Goal: Task Accomplishment & Management: Use online tool/utility

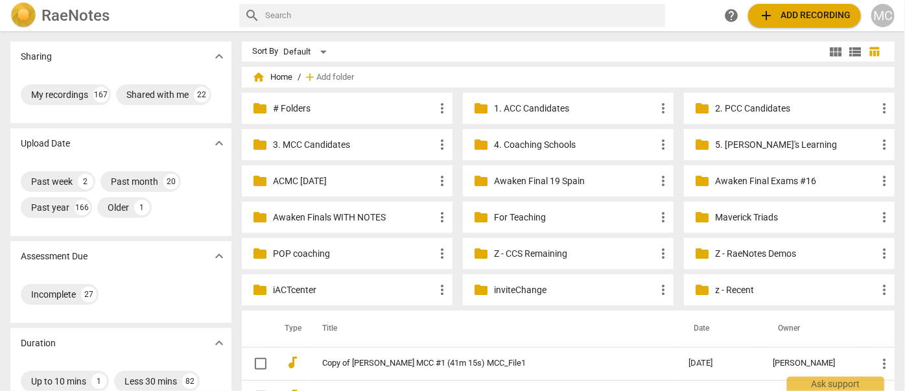
click at [793, 19] on span "add Add recording" at bounding box center [804, 16] width 92 height 16
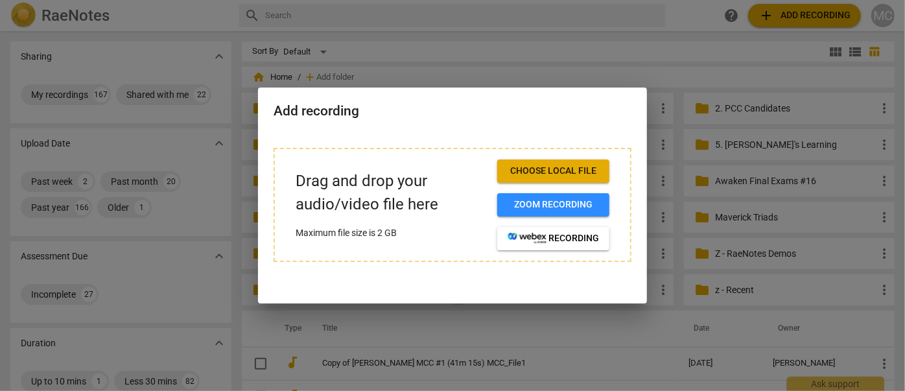
click at [568, 165] on span "Choose local file" at bounding box center [553, 171] width 91 height 13
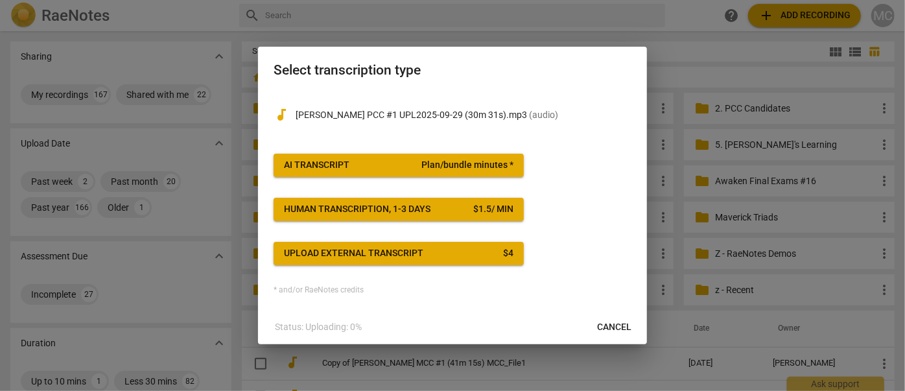
click at [323, 162] on div "AI Transcript" at bounding box center [316, 165] width 65 height 13
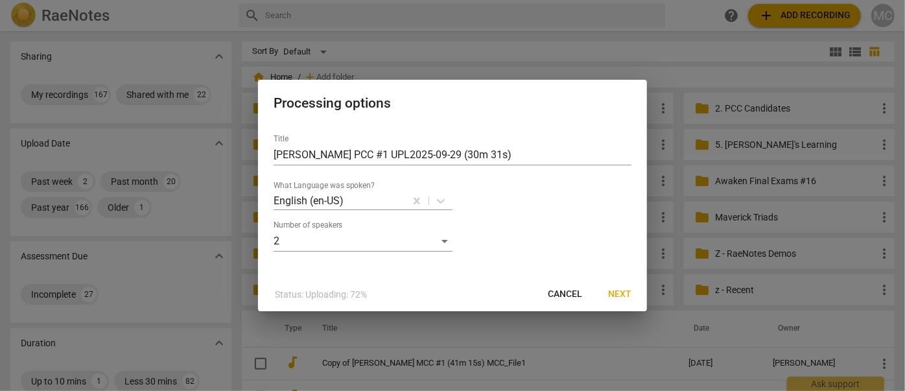
click at [631, 302] on button "Next" at bounding box center [620, 294] width 44 height 23
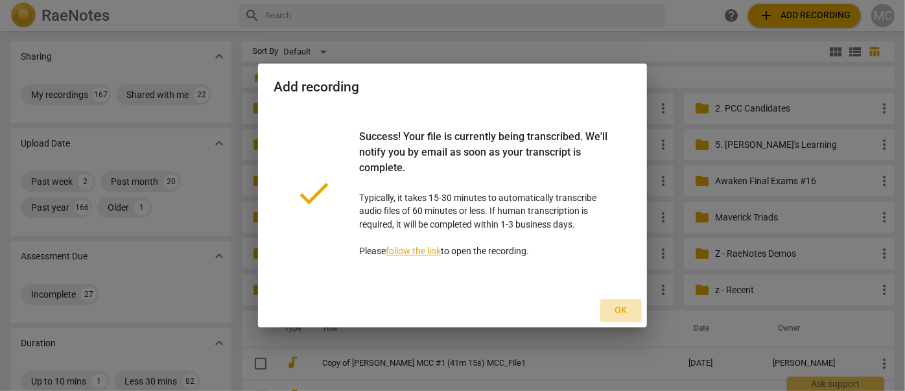
click at [622, 309] on span "Ok" at bounding box center [621, 310] width 21 height 13
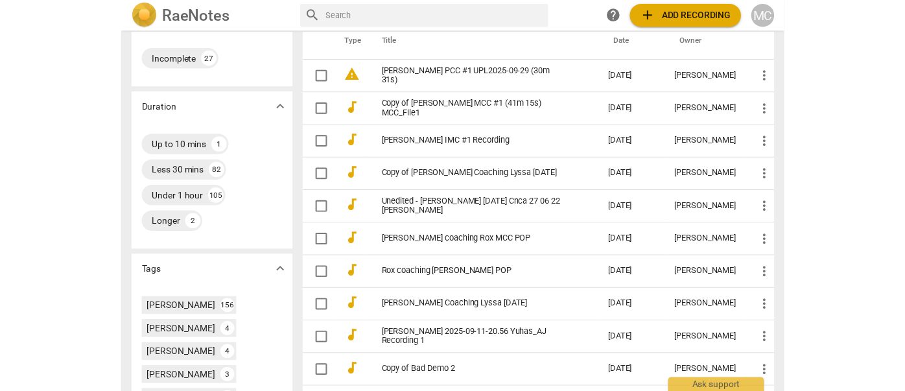
scroll to position [235, 0]
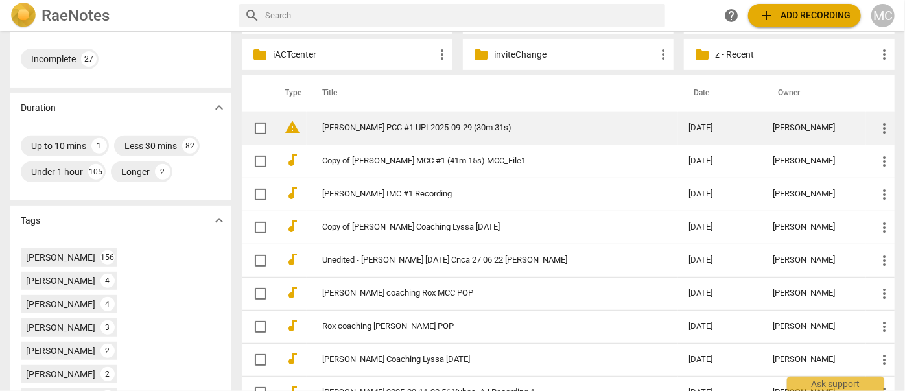
click at [386, 119] on td "[PERSON_NAME] PCC #1 UPL2025-09-29 (30m 31s)" at bounding box center [492, 127] width 371 height 33
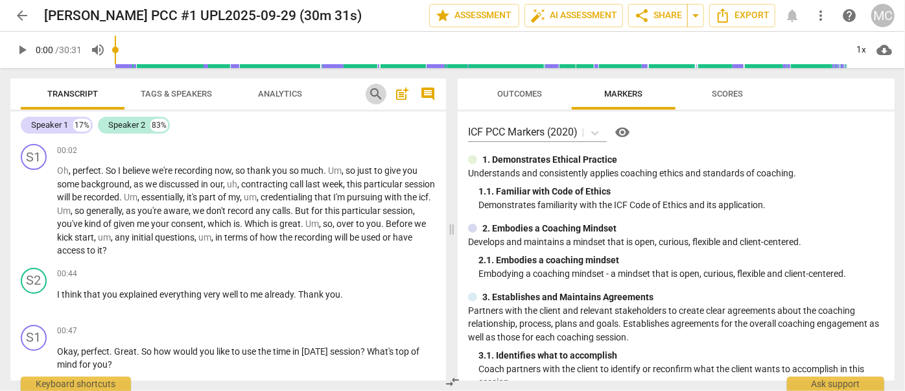
click at [376, 94] on span "search" at bounding box center [376, 94] width 16 height 16
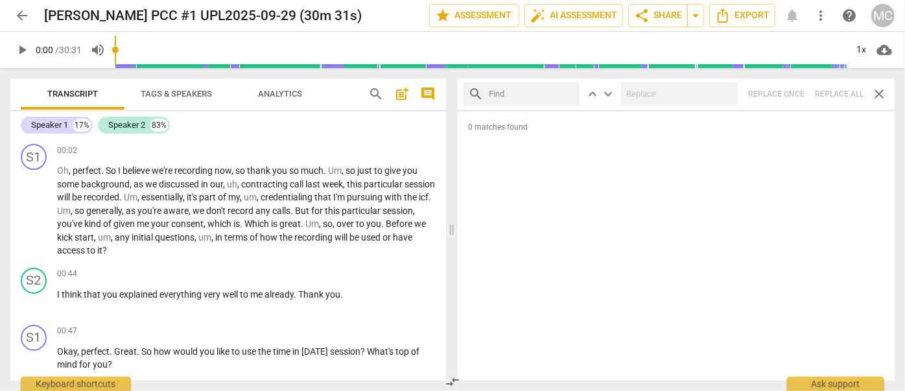
drag, startPoint x: 707, startPoint y: 5, endPoint x: 525, endPoint y: 103, distance: 207.1
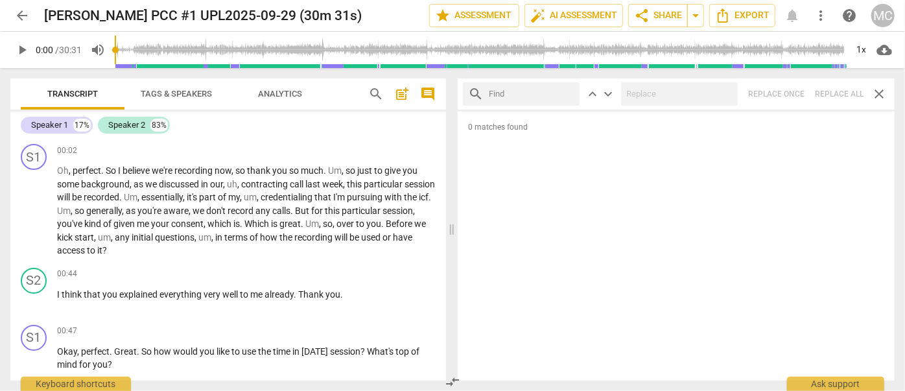
click at [525, 103] on input "text" at bounding box center [532, 94] width 86 height 21
click at [522, 84] on input "text" at bounding box center [532, 94] width 86 height 21
click at [835, 93] on div "search keyboard_arrow_up keyboard_arrow_down Replace once Replace all close" at bounding box center [676, 93] width 437 height 31
click at [570, 92] on input "text" at bounding box center [532, 94] width 86 height 21
click at [519, 93] on input "text" at bounding box center [532, 94] width 86 height 21
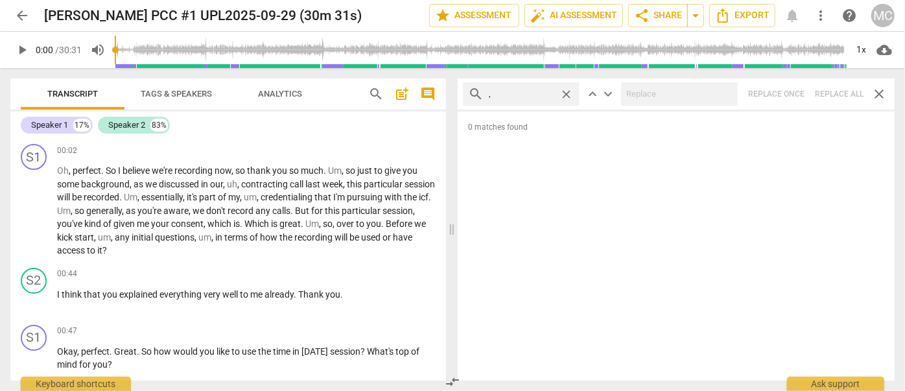
type input ","
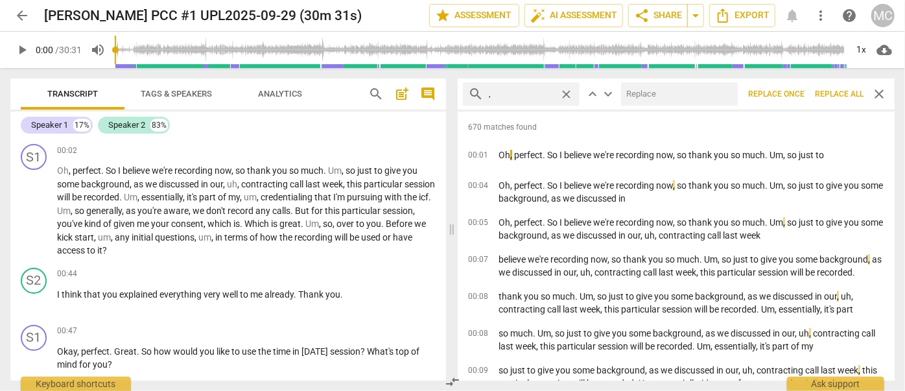
click at [830, 97] on span "Replace all" at bounding box center [839, 94] width 49 height 11
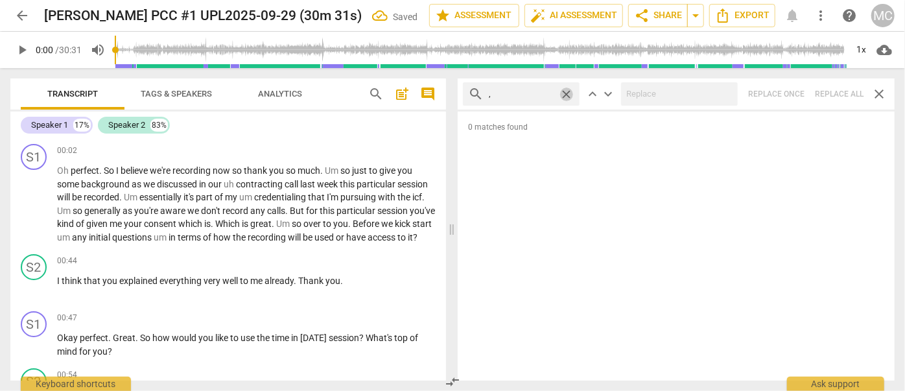
click at [567, 94] on span "close" at bounding box center [566, 95] width 14 height 14
click at [534, 93] on input "," at bounding box center [521, 94] width 65 height 21
type input ". like"
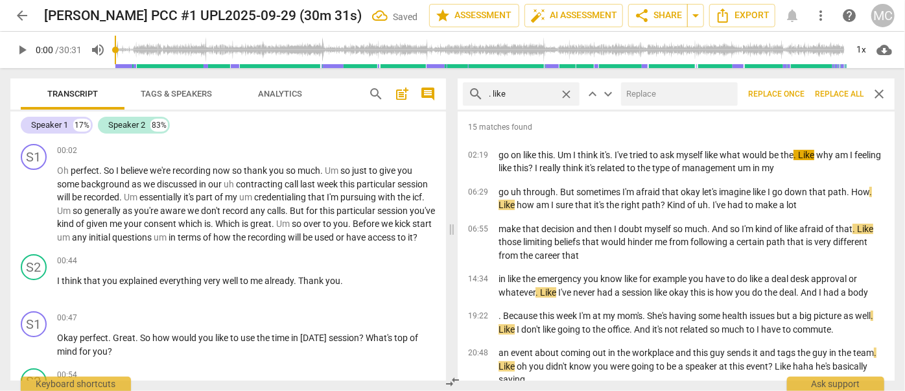
click at [668, 97] on input "text" at bounding box center [676, 94] width 111 height 21
type input "(like)"
click at [842, 91] on span "Replace all" at bounding box center [839, 94] width 49 height 11
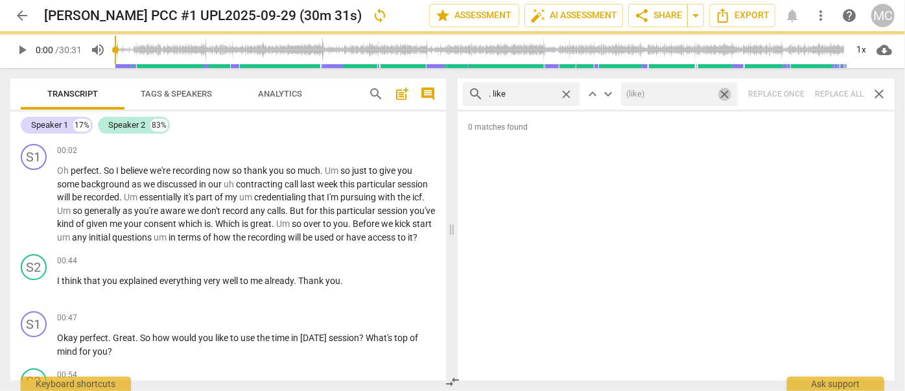
click at [724, 94] on span "close" at bounding box center [725, 95] width 14 height 14
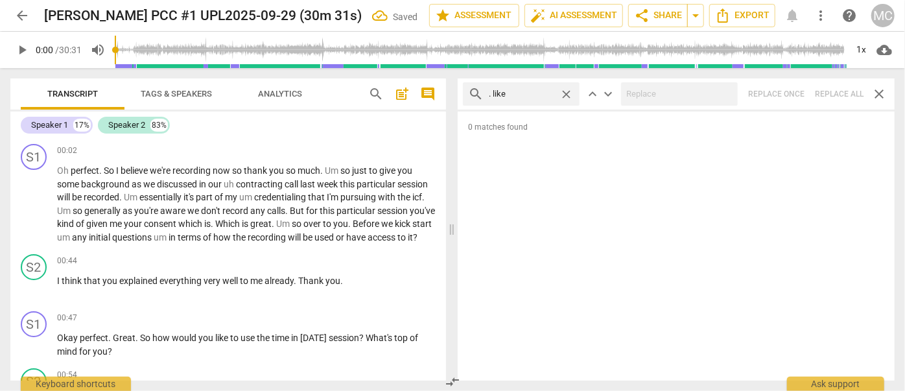
click at [570, 91] on span "close" at bounding box center [566, 95] width 14 height 14
drag, startPoint x: 541, startPoint y: 92, endPoint x: 544, endPoint y: 81, distance: 11.7
click at [541, 92] on input "text" at bounding box center [532, 94] width 86 height 21
type input ". um"
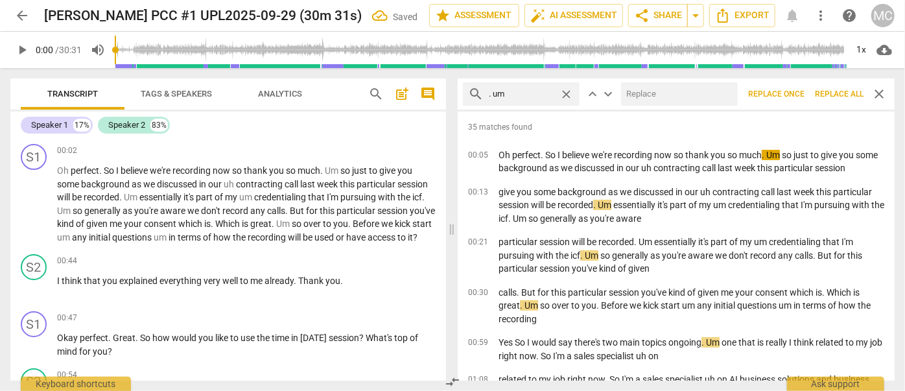
click at [636, 94] on input "text" at bounding box center [676, 94] width 111 height 21
type input "(umm)"
click at [832, 96] on span "Replace all" at bounding box center [839, 94] width 49 height 11
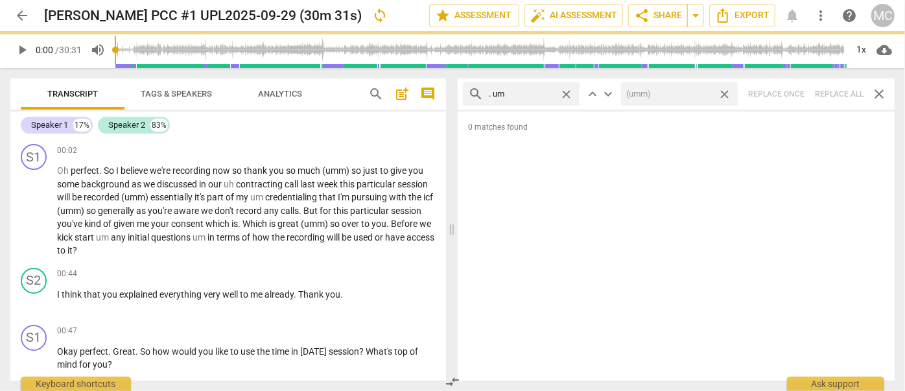
drag, startPoint x: 726, startPoint y: 93, endPoint x: 579, endPoint y: 89, distance: 147.2
click at [726, 93] on span "close" at bounding box center [725, 95] width 14 height 14
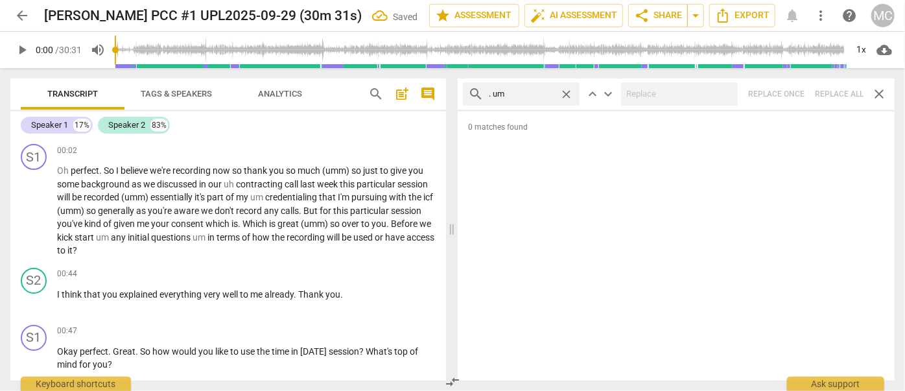
click at [567, 93] on span "close" at bounding box center [566, 95] width 14 height 14
click at [529, 91] on input "text" at bounding box center [532, 94] width 86 height 21
type input ". uh"
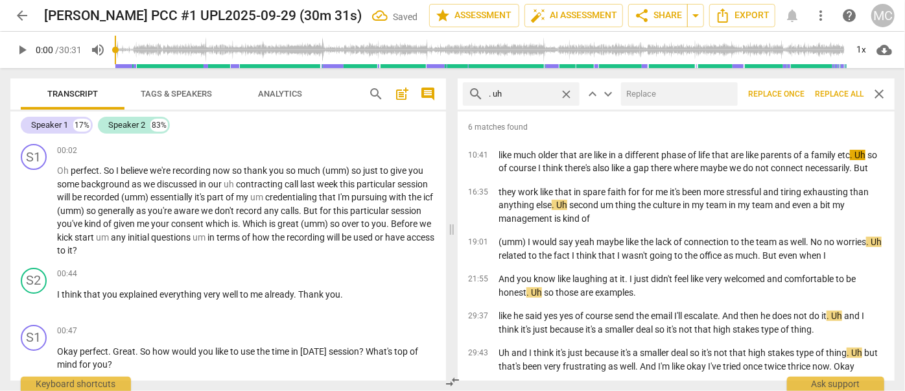
click at [655, 94] on input "text" at bounding box center [676, 94] width 111 height 21
type input "(uh)"
click at [841, 93] on span "Replace all" at bounding box center [839, 94] width 49 height 11
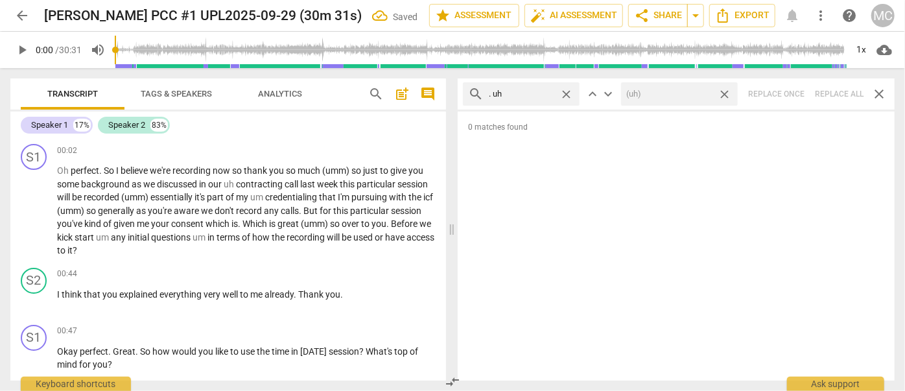
click at [726, 94] on span "close" at bounding box center [725, 95] width 14 height 14
click at [563, 91] on span "close" at bounding box center [566, 95] width 14 height 14
click at [524, 95] on input "text" at bounding box center [532, 94] width 86 height 21
type input "um"
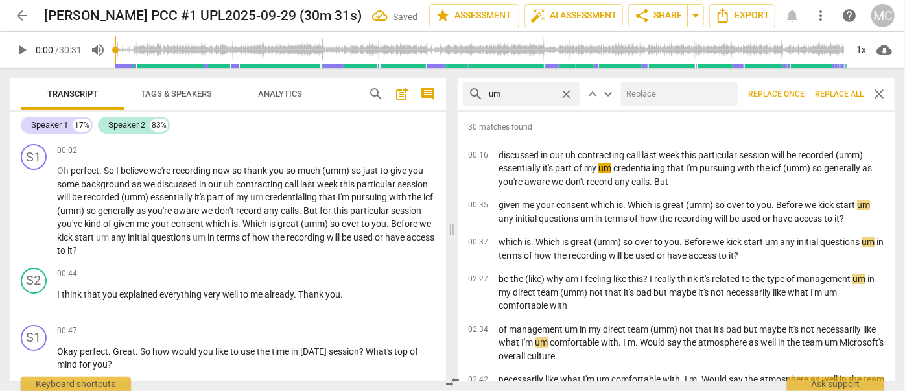
click at [675, 97] on input "text" at bounding box center [676, 94] width 111 height 21
type input "(umm)"
click at [837, 95] on span "Replace all" at bounding box center [839, 94] width 49 height 11
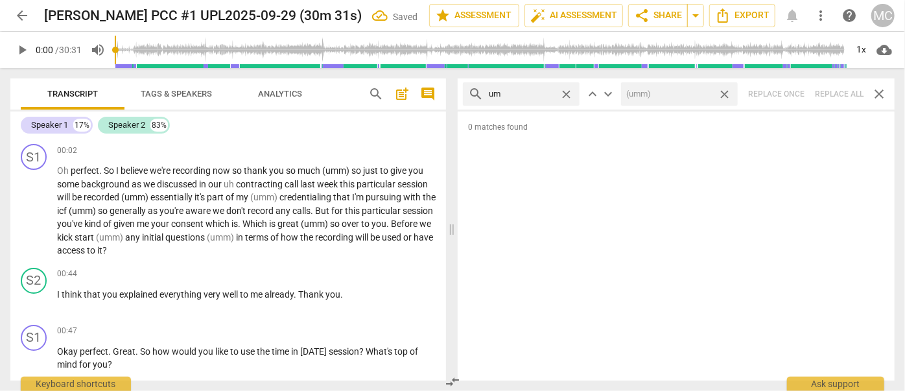
drag, startPoint x: 725, startPoint y: 91, endPoint x: 601, endPoint y: 96, distance: 123.9
click at [725, 91] on span "close" at bounding box center [725, 95] width 14 height 14
click at [568, 96] on span "close" at bounding box center [566, 95] width 14 height 14
click at [539, 96] on input "text" at bounding box center [532, 94] width 86 height 21
type input "uh"
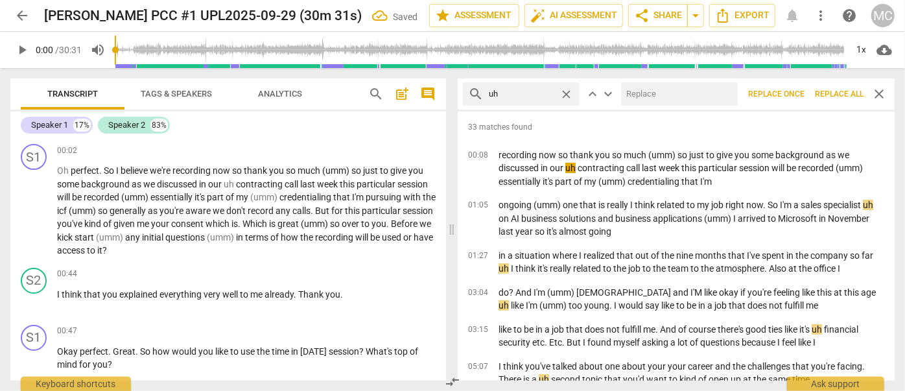
click at [660, 95] on input "text" at bounding box center [676, 94] width 111 height 21
type input "(uh)"
click at [833, 93] on span "Replace all" at bounding box center [839, 94] width 49 height 11
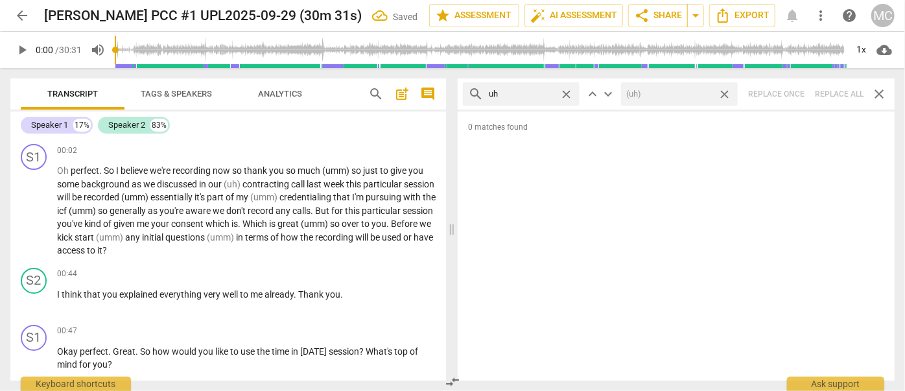
click at [725, 96] on span "close" at bounding box center [725, 95] width 14 height 14
click at [566, 95] on span "close" at bounding box center [566, 95] width 14 height 14
click at [531, 91] on input "text" at bounding box center [532, 94] width 86 height 21
type input "kind of"
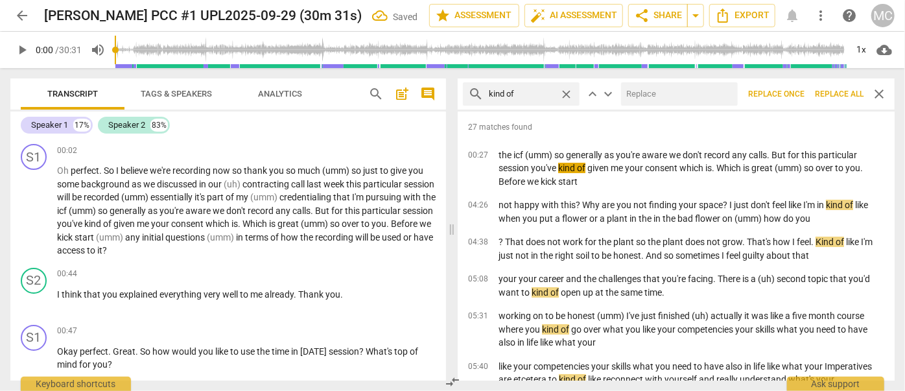
click at [656, 102] on input "text" at bounding box center [676, 94] width 111 height 21
type input "(kind of)"
click at [841, 96] on span "Replace all" at bounding box center [839, 94] width 49 height 11
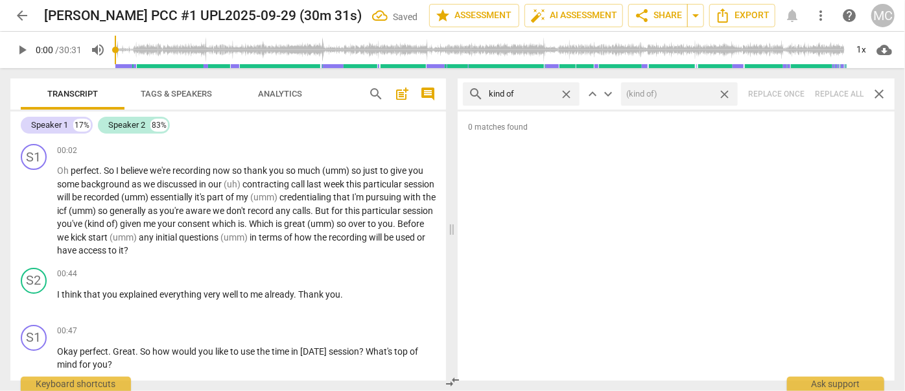
click at [726, 95] on span "close" at bounding box center [725, 95] width 14 height 14
drag, startPoint x: 565, startPoint y: 93, endPoint x: 546, endPoint y: 93, distance: 19.4
click at [565, 93] on span "close" at bounding box center [566, 95] width 14 height 14
click at [535, 93] on input "text" at bounding box center [532, 94] width 86 height 21
type input "sort of"
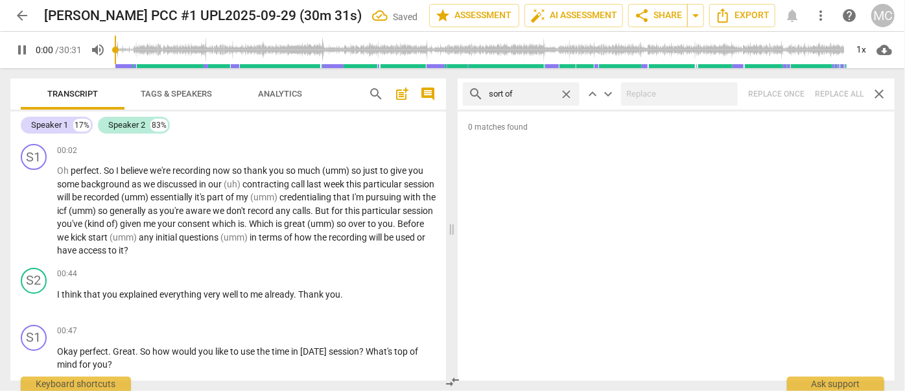
click at [845, 95] on div "search sort of close keyboard_arrow_up keyboard_arrow_down Replace once Replace…" at bounding box center [676, 93] width 437 height 31
type input "2"
click at [569, 95] on span "close" at bounding box center [566, 95] width 14 height 14
click at [539, 95] on input "text" at bounding box center [532, 94] width 86 height 21
type input "2"
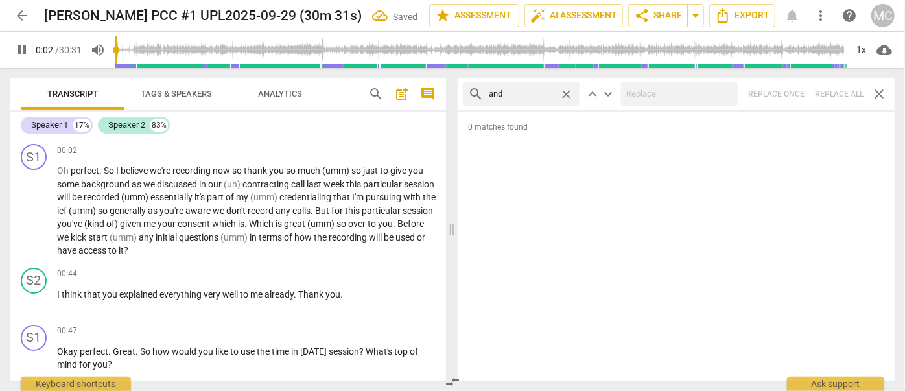
type input "and"
type input "3"
type input "and then"
type input "3"
type input "and then"
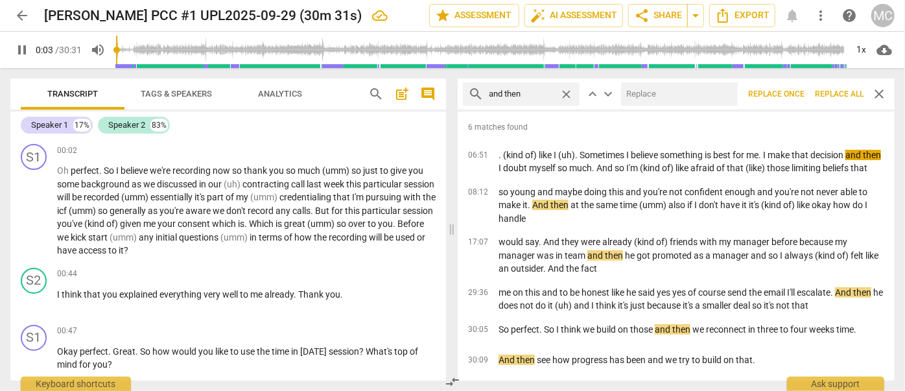
click at [644, 94] on input "text" at bounding box center [676, 94] width 111 height 21
type input "4"
type input "("
type input "5"
type input "(then"
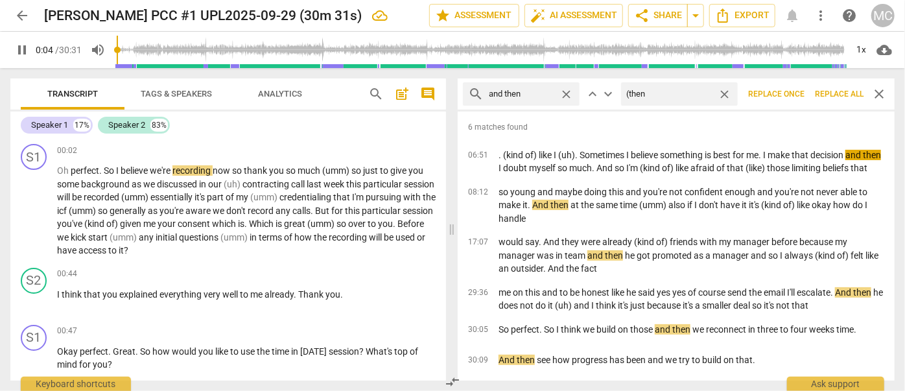
type input "5"
type input "("
type input "5"
type input "(Then)"
type input "6"
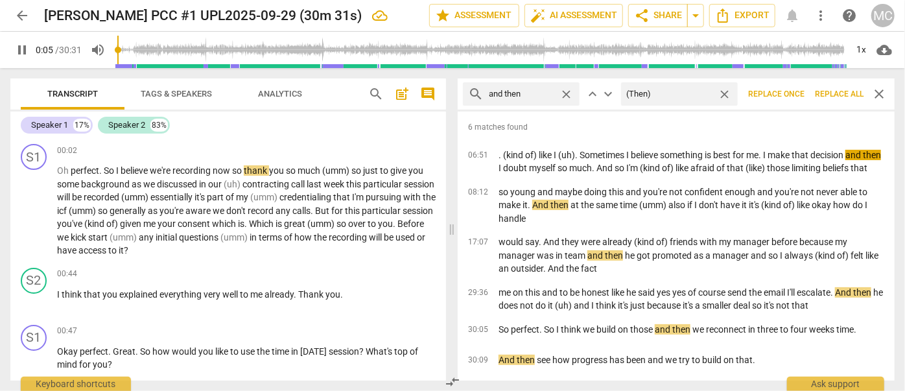
type input "(Then)"
click at [834, 96] on span "Replace all" at bounding box center [839, 94] width 49 height 11
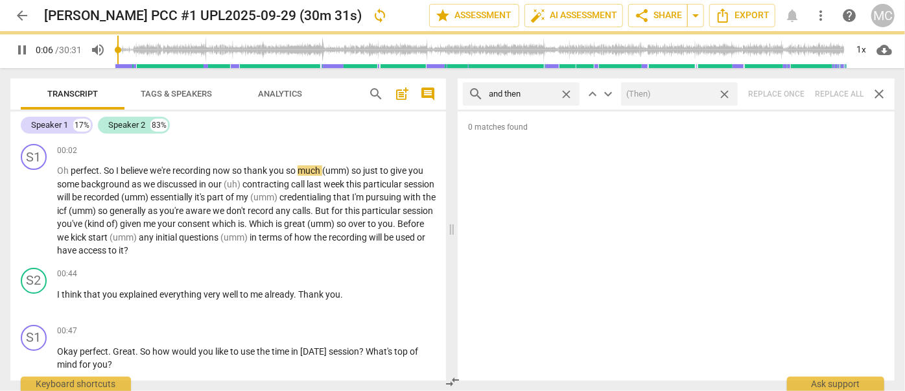
type input "7"
click at [724, 93] on span "close" at bounding box center [725, 95] width 14 height 14
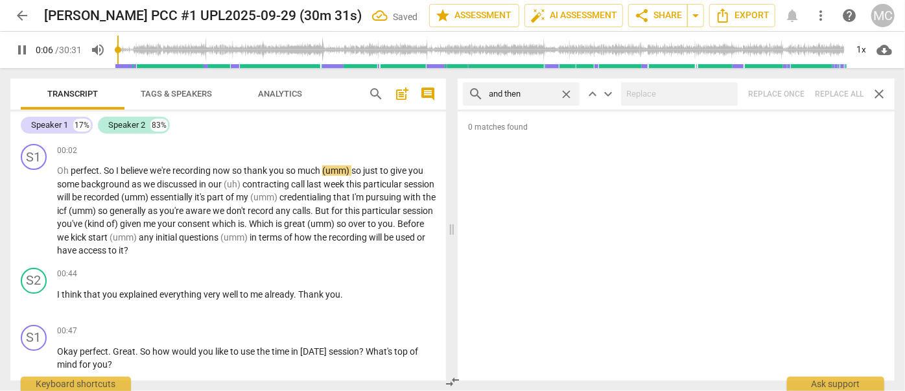
type input "7"
drag, startPoint x: 566, startPoint y: 93, endPoint x: 558, endPoint y: 93, distance: 7.8
click at [565, 93] on span "close" at bounding box center [566, 95] width 14 height 14
click at [554, 92] on input "text" at bounding box center [532, 94] width 86 height 21
type input "8"
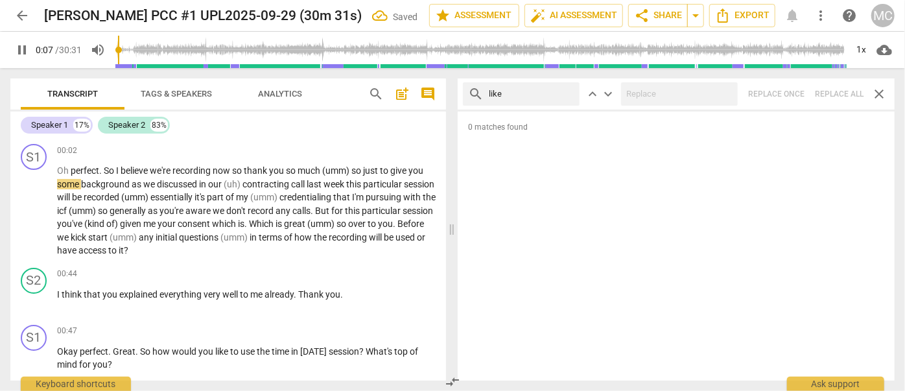
type input "like"
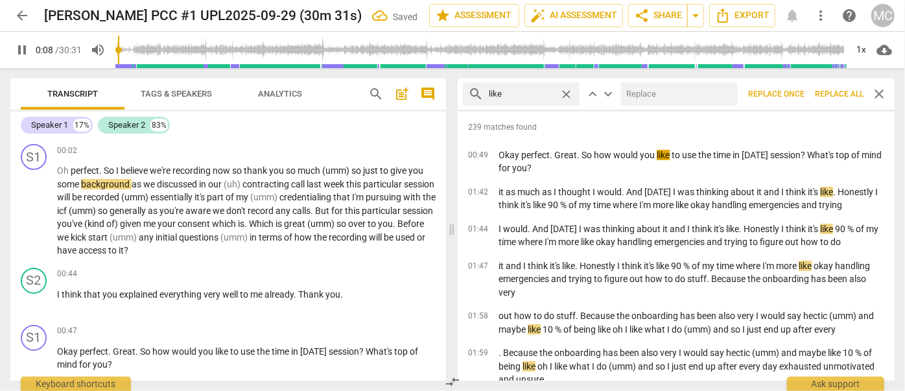
click at [640, 96] on input "text" at bounding box center [676, 94] width 111 height 21
type input "9"
type input "("
type input "9"
type input "(like"
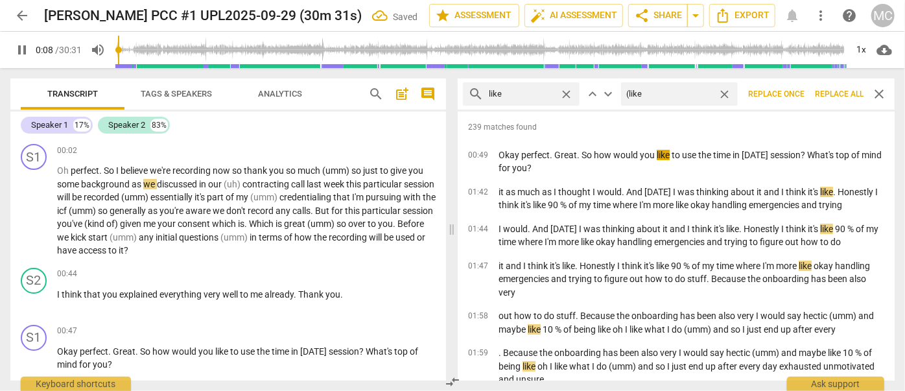
type input "9"
type input "(like)"
type input "10"
type input "(like)"
click at [833, 96] on span "Replace all" at bounding box center [839, 94] width 49 height 11
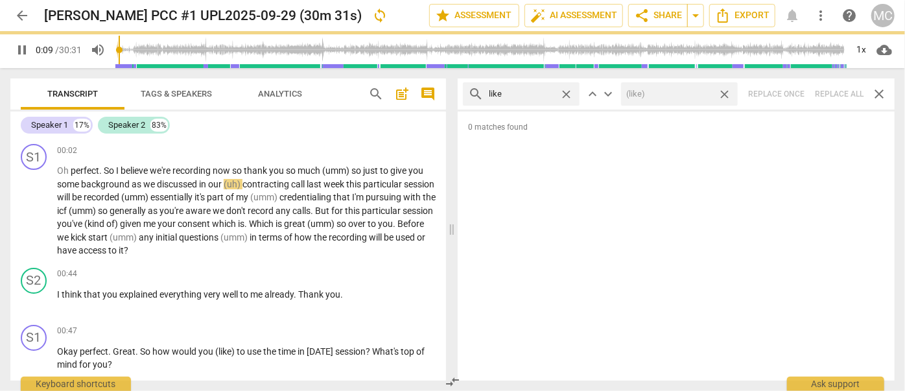
type input "10"
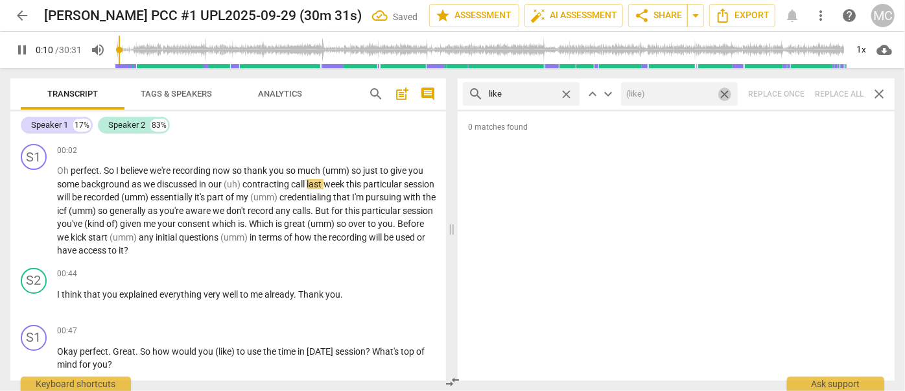
click at [727, 93] on span "close" at bounding box center [725, 95] width 14 height 14
type input "11"
drag, startPoint x: 566, startPoint y: 93, endPoint x: 546, endPoint y: 92, distance: 20.8
click at [566, 93] on span "close" at bounding box center [566, 95] width 14 height 14
click at [545, 92] on input "text" at bounding box center [521, 94] width 65 height 21
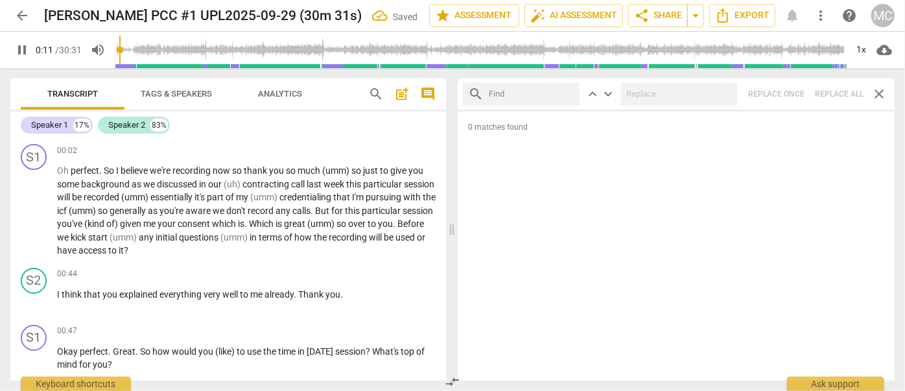
type input "11"
type input "jus"
type input "12"
type input "just"
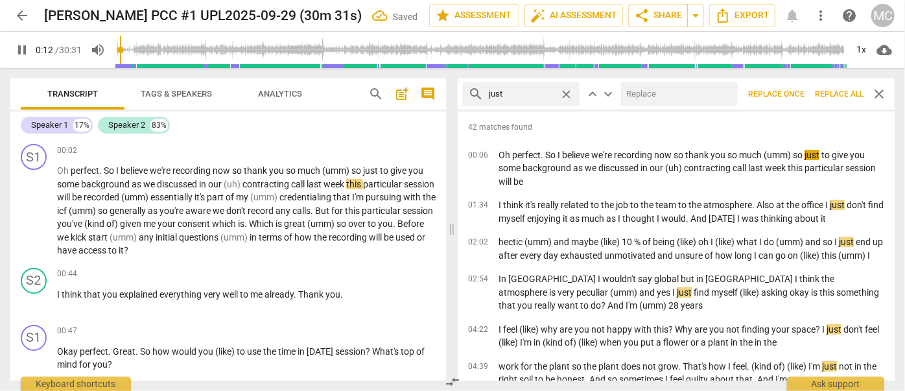
click at [644, 91] on input "text" at bounding box center [676, 94] width 111 height 21
type input "13"
type input "(jus"
type input "13"
type input "(just"
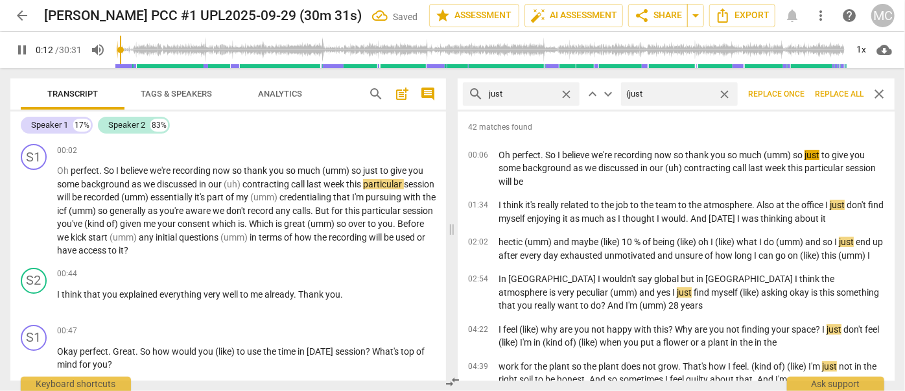
type input "13"
type input "(just)"
type input "14"
type input "(just)"
click at [836, 96] on span "Replace all" at bounding box center [839, 94] width 49 height 11
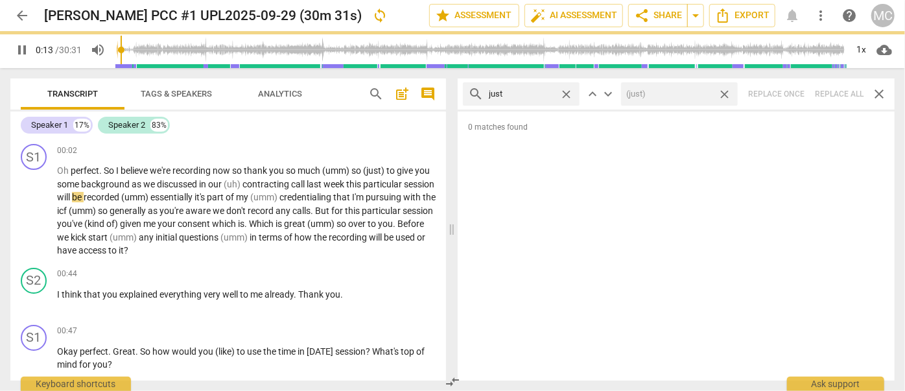
type input "14"
drag, startPoint x: 726, startPoint y: 93, endPoint x: 589, endPoint y: 99, distance: 137.6
click at [726, 93] on span "close" at bounding box center [725, 95] width 14 height 14
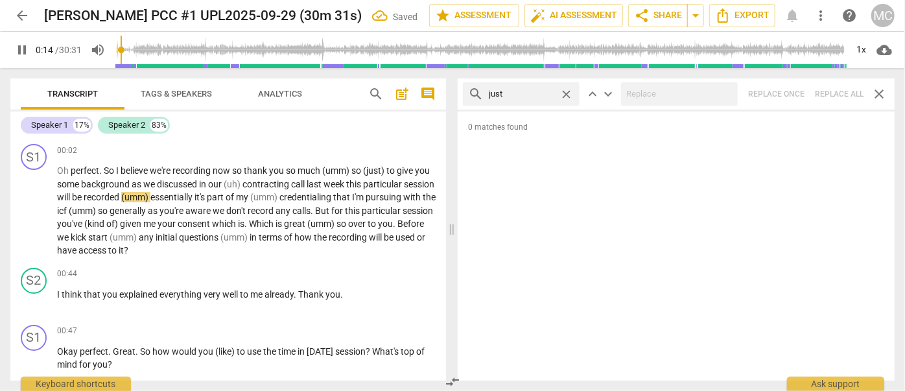
type input "15"
click at [563, 91] on span "close" at bounding box center [566, 95] width 14 height 14
click at [525, 91] on input "text" at bounding box center [532, 94] width 86 height 21
type input "17"
type input "you"
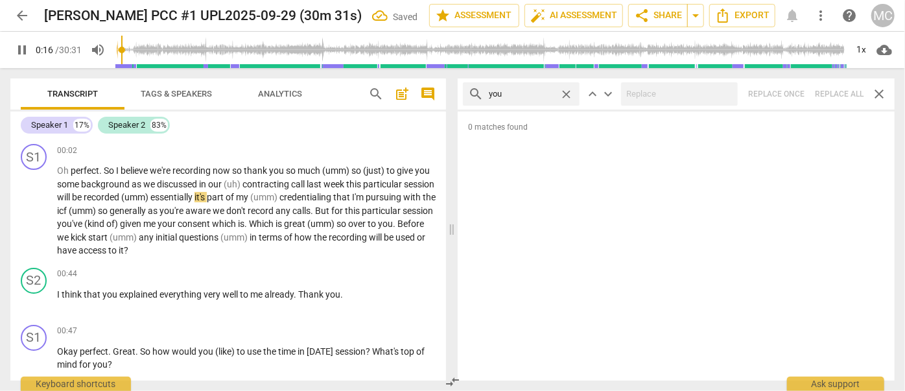
type input "17"
type input "you kno"
type input "17"
type input "you know"
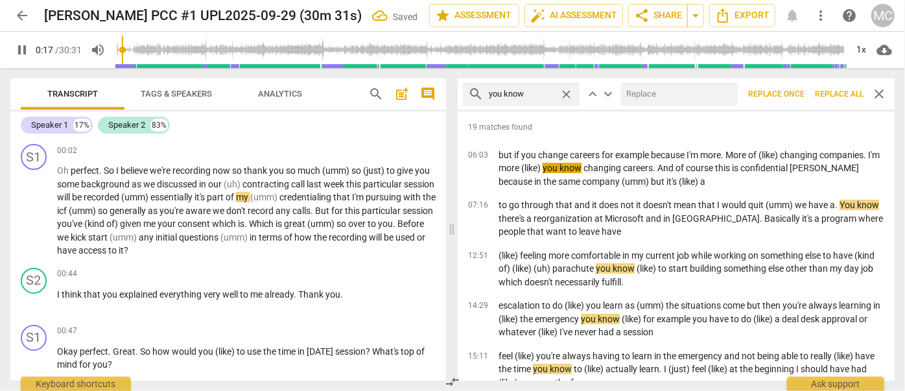
click at [642, 98] on input "text" at bounding box center [676, 94] width 111 height 21
type input "18"
type input "(yo"
type input "18"
type input "(you kn"
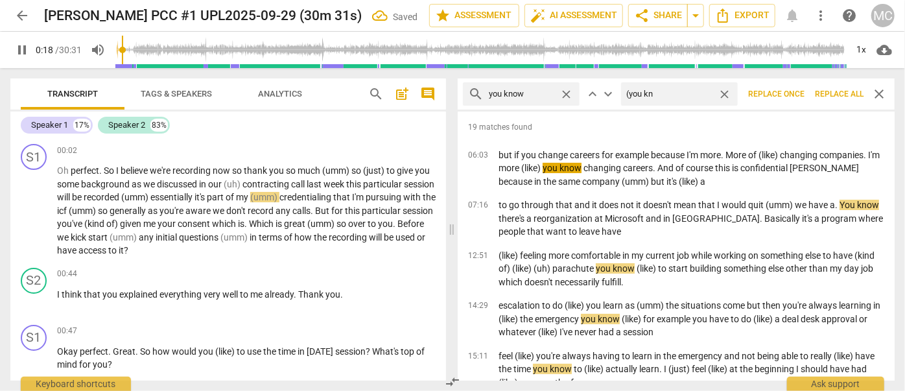
type input "18"
type input "(you know)"
type input "19"
type input "(you know)"
click at [836, 96] on span "Replace all" at bounding box center [839, 94] width 49 height 11
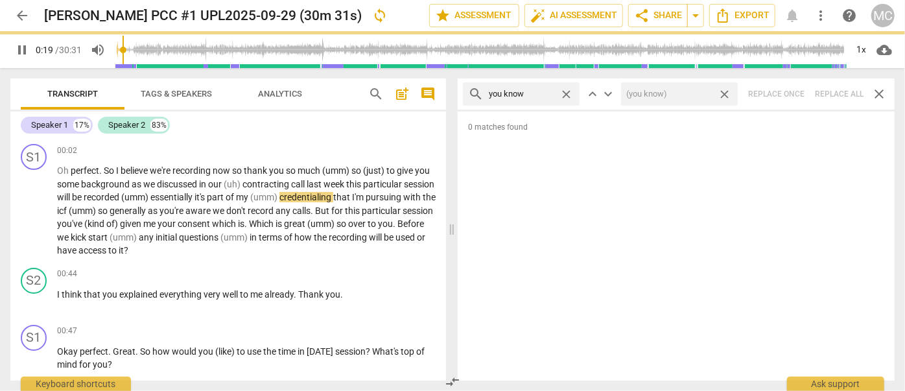
type input "20"
click at [721, 95] on span "close" at bounding box center [725, 95] width 14 height 14
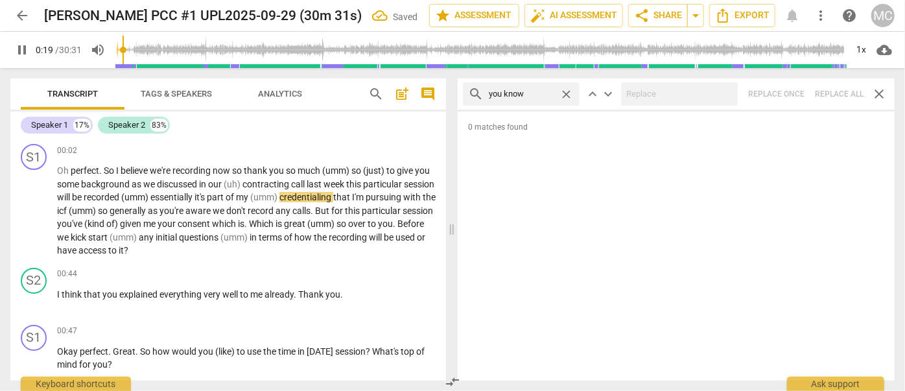
type input "20"
click at [564, 90] on span "close" at bounding box center [566, 95] width 14 height 14
click at [524, 93] on input "text" at bounding box center [532, 94] width 86 height 21
type input "21"
type input "I gu"
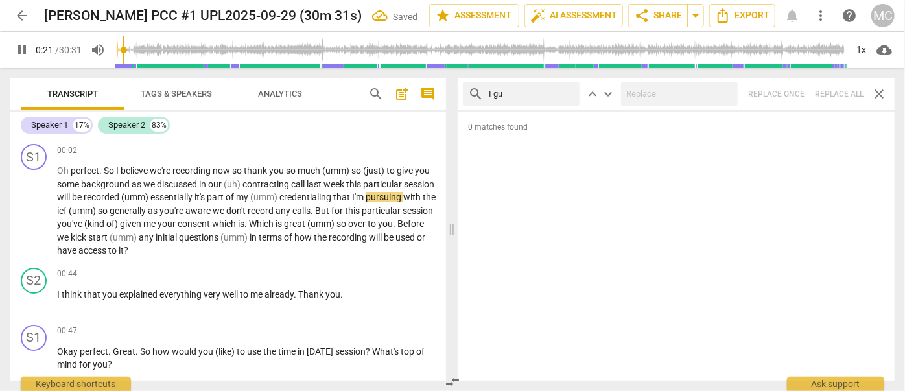
type input "21"
type input "I guess"
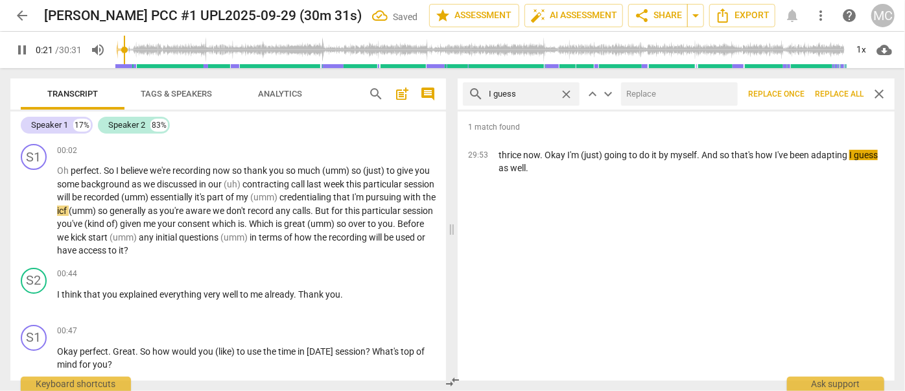
click at [668, 94] on input "text" at bounding box center [676, 94] width 111 height 21
type input "23"
type input "(I g"
type input "23"
type input "(I guess"
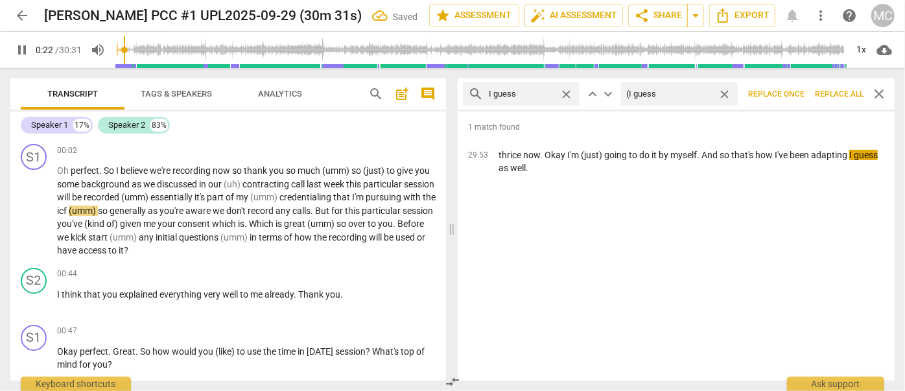
type input "23"
type input "(I guess)"
type input "24"
type input "(I guess)"
click at [837, 91] on span "Replace all" at bounding box center [839, 94] width 49 height 11
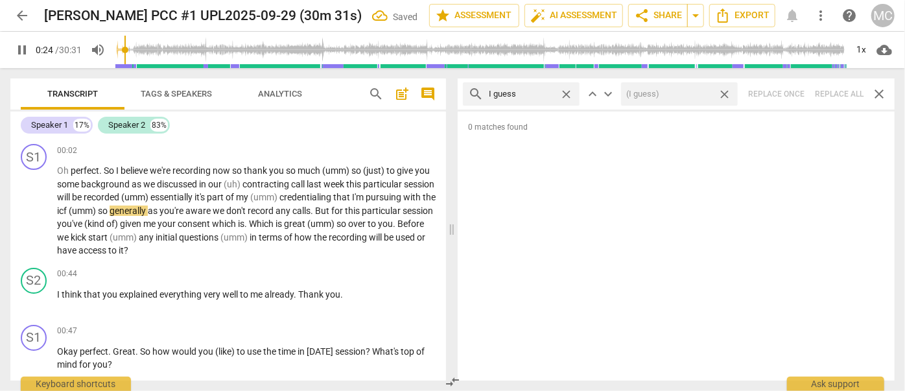
click at [727, 93] on span "close" at bounding box center [725, 95] width 14 height 14
type input "24"
drag, startPoint x: 566, startPoint y: 93, endPoint x: 532, endPoint y: 91, distance: 34.5
click at [566, 93] on span "close" at bounding box center [566, 95] width 14 height 14
type input "25"
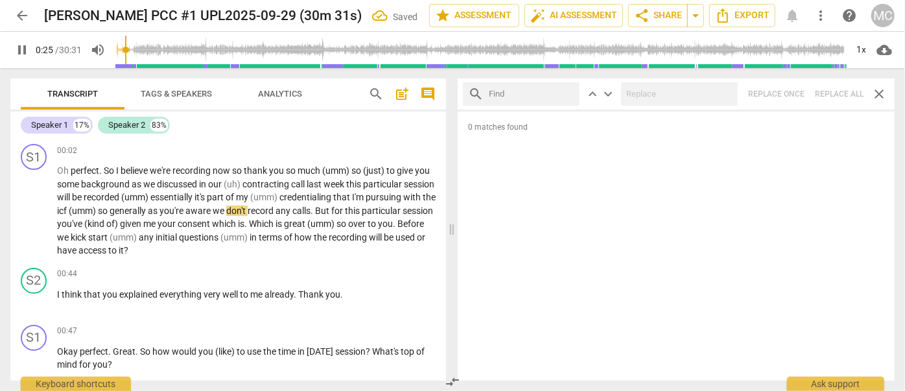
click at [524, 91] on input "text" at bounding box center [532, 94] width 86 height 21
type input "26"
type input "I"
type input "26"
type input "I mean"
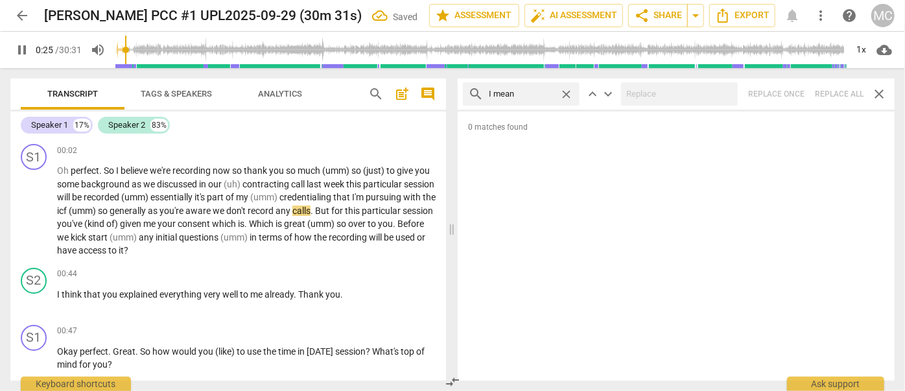
type input "26"
type input "I mean"
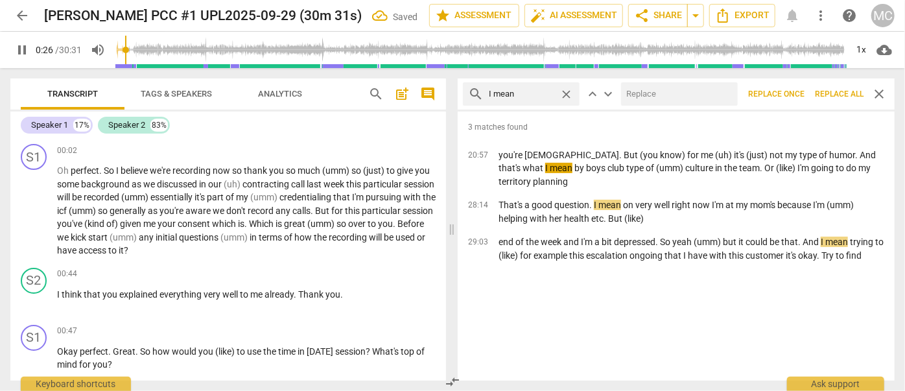
click at [640, 86] on input "text" at bounding box center [676, 94] width 111 height 21
type input "27"
type input "("
type input "27"
type input "(I"
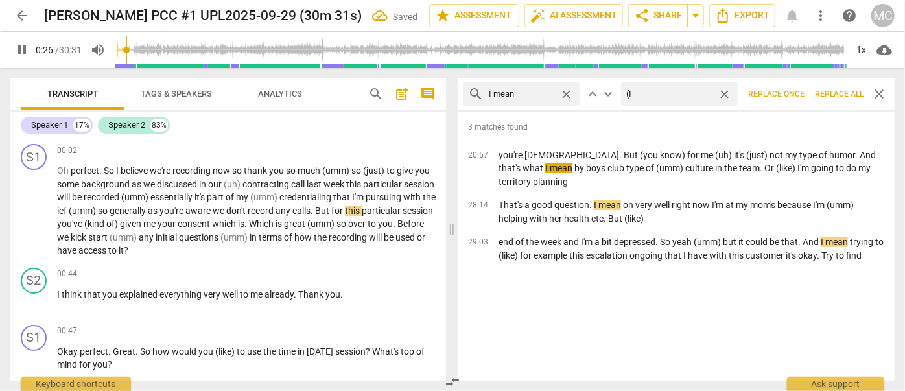
type input "27"
type input "(I mean)"
type input "28"
type input "(I mean)"
click at [827, 91] on span "Replace all" at bounding box center [839, 94] width 49 height 11
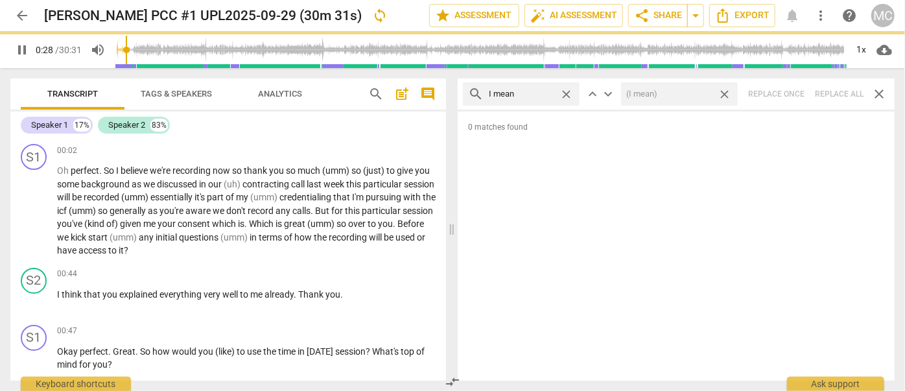
type input "28"
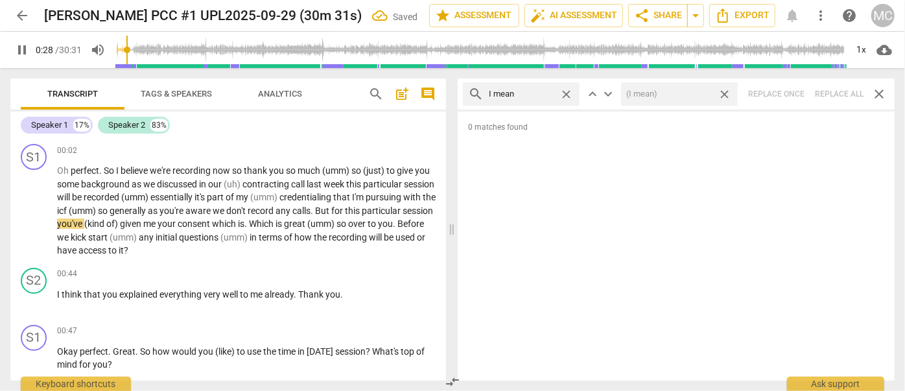
click at [726, 96] on span "close" at bounding box center [725, 95] width 14 height 14
type input "29"
click at [569, 93] on span "close" at bounding box center [566, 95] width 14 height 14
click at [541, 96] on input "text" at bounding box center [532, 94] width 86 height 21
type input "30"
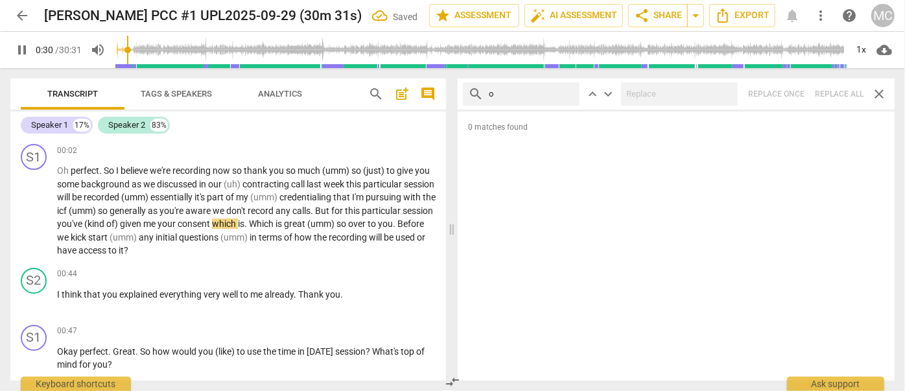
type input "ok"
type input "30"
type input "okay"
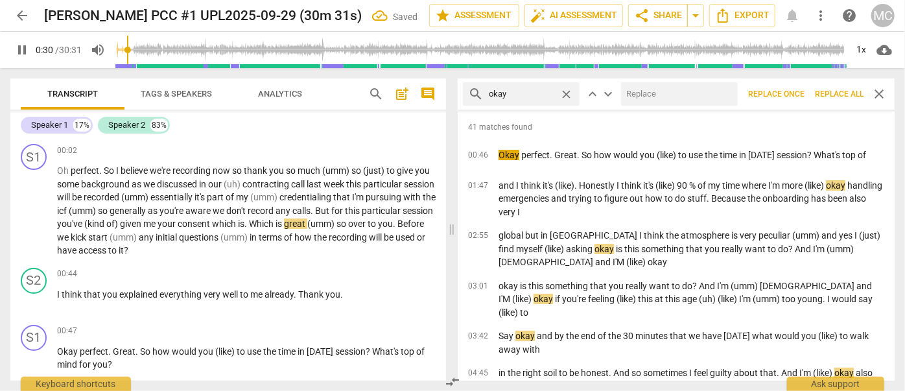
click at [686, 99] on input "text" at bounding box center [676, 94] width 111 height 21
type input "31"
type input "OK"
type input "32"
type input "OK"
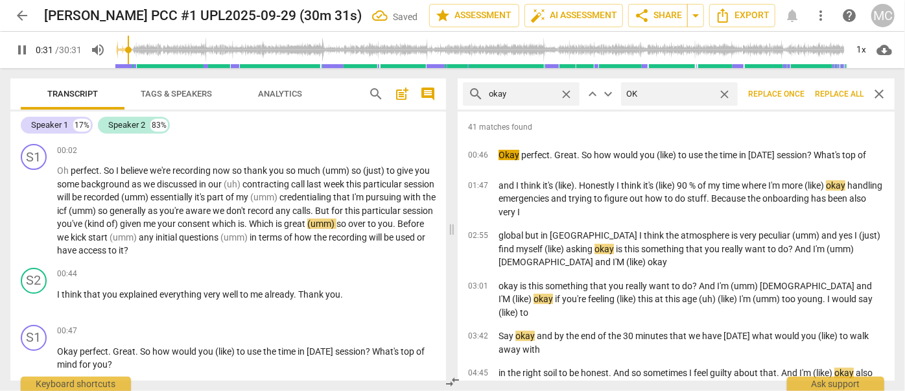
click at [826, 86] on button "Replace all" at bounding box center [839, 93] width 59 height 23
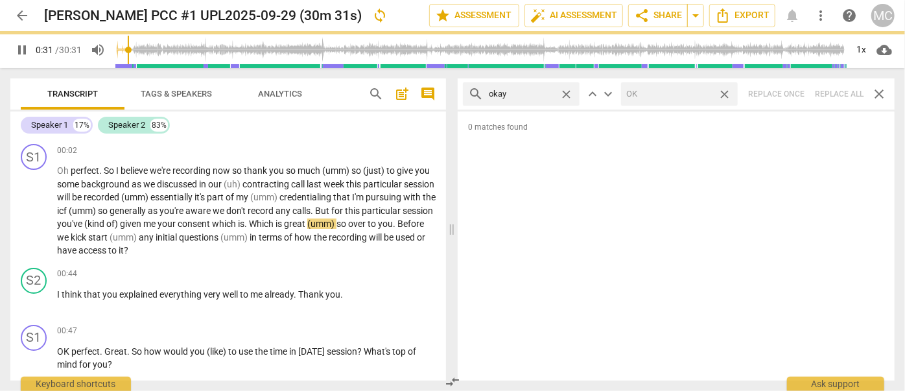
type input "32"
drag, startPoint x: 727, startPoint y: 93, endPoint x: 594, endPoint y: 103, distance: 133.9
click at [727, 93] on span "close" at bounding box center [725, 95] width 14 height 14
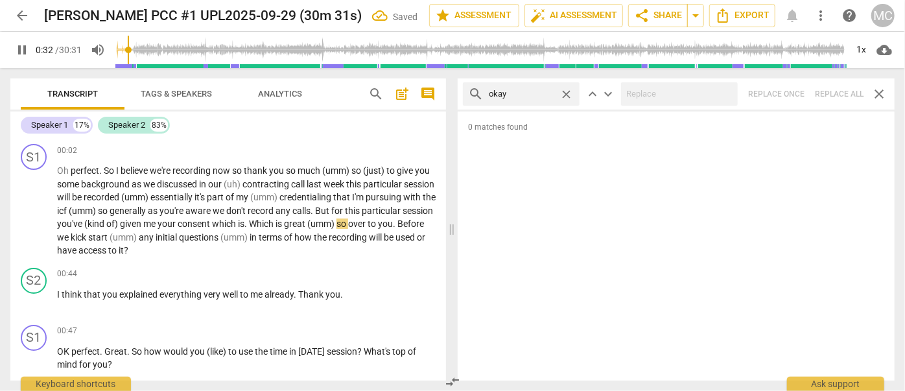
type input "33"
click at [566, 92] on span "close" at bounding box center [566, 95] width 14 height 14
click at [550, 92] on input "text" at bounding box center [532, 94] width 86 height 21
type input "34"
type input "mayb"
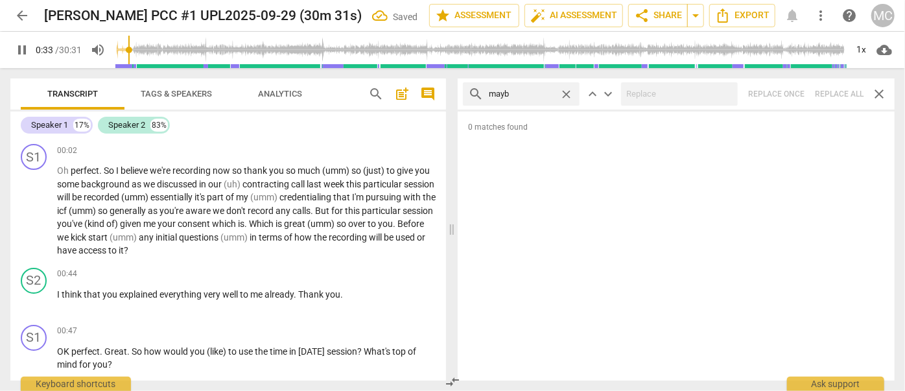
type input "34"
type input "maybe"
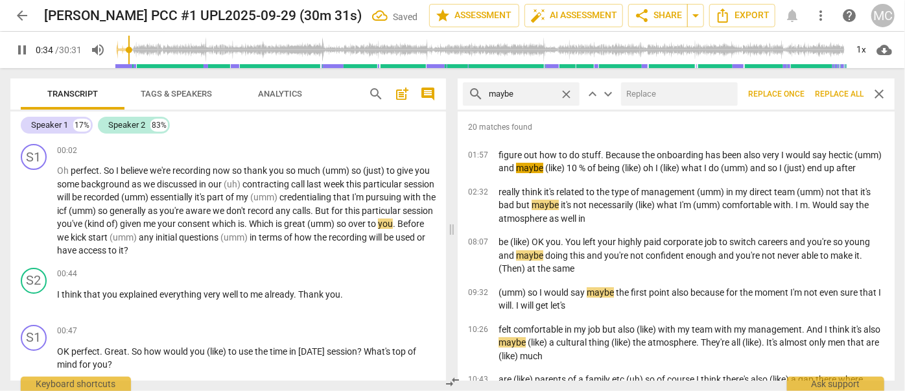
click at [659, 96] on input "text" at bounding box center [676, 94] width 111 height 21
type input "35"
type input "("
type input "35"
type input "(mayb"
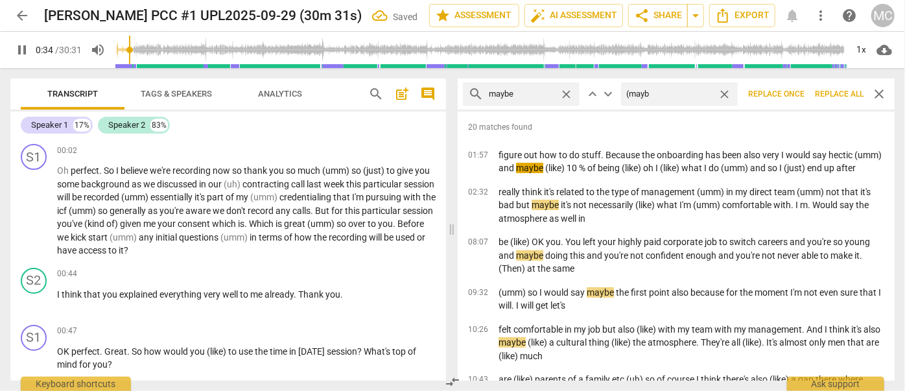
type input "35"
type input "(maybe)"
type input "36"
type input "(mayb"
type input "36"
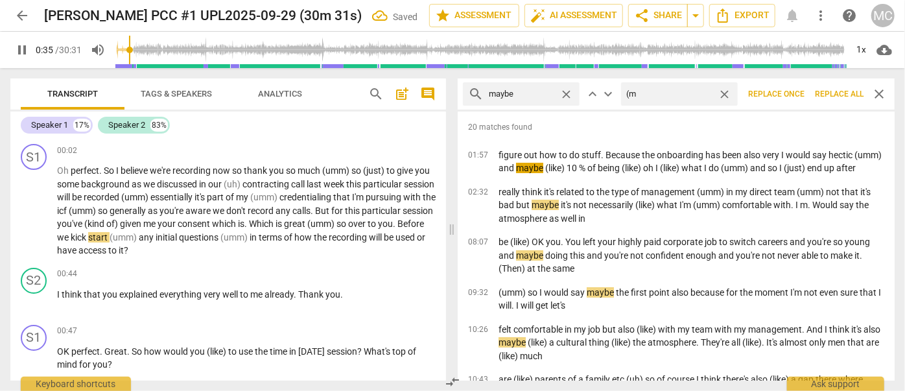
type input "("
type input "36"
type input "(May"
type input "37"
type input "(Maybe)"
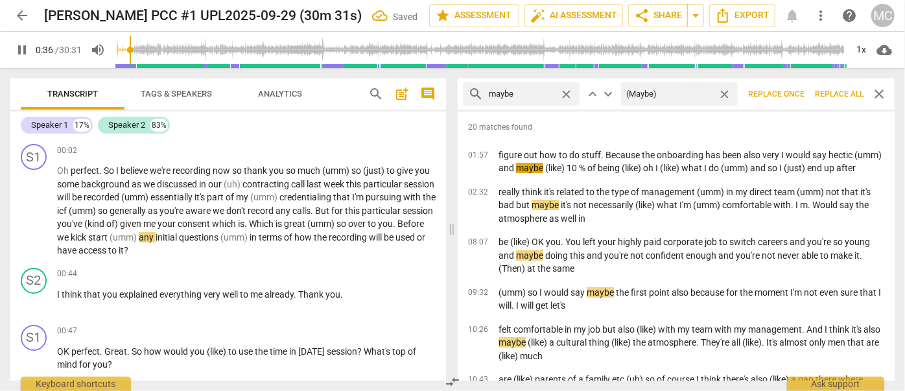
type input "37"
type input "(Maybe)"
click at [834, 90] on span "Replace all" at bounding box center [839, 94] width 49 height 11
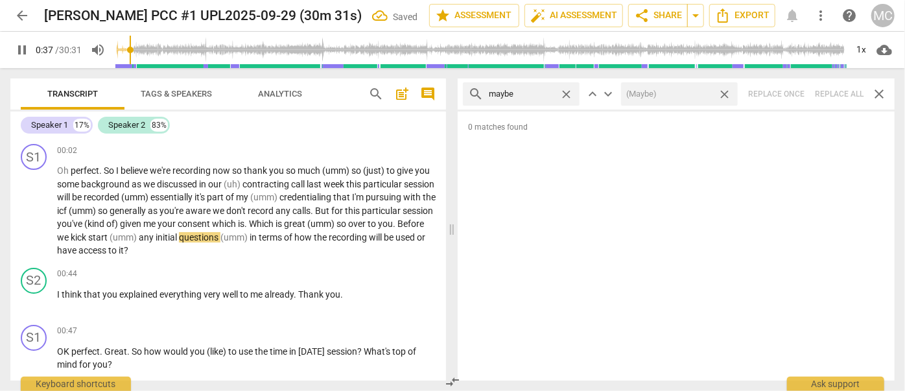
drag, startPoint x: 724, startPoint y: 95, endPoint x: 597, endPoint y: 99, distance: 127.1
click at [724, 95] on span "close" at bounding box center [725, 95] width 14 height 14
type input "38"
click at [574, 94] on div "close" at bounding box center [569, 95] width 20 height 14
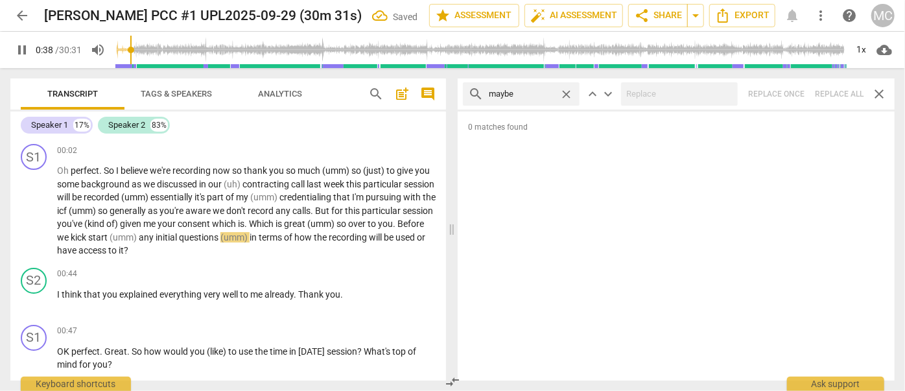
click at [570, 93] on span "close" at bounding box center [566, 95] width 14 height 14
click at [543, 93] on input "text" at bounding box center [521, 94] width 65 height 21
type input "39"
type input "Pehr"
type input "39"
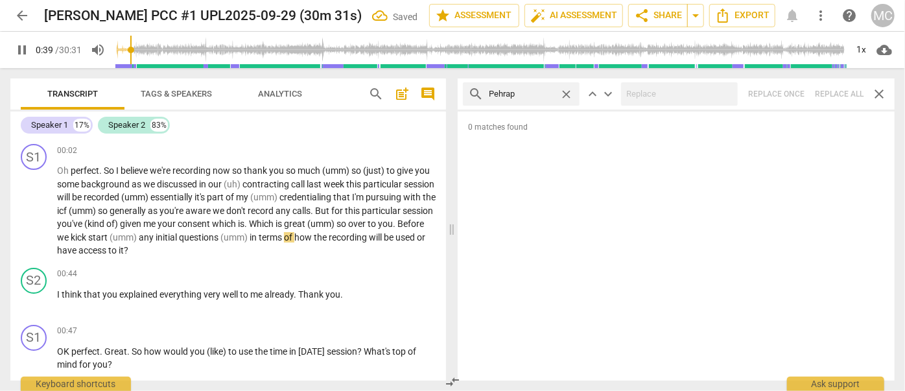
type input "Pehraps"
type input "39"
type input "Pehr"
type input "40"
type input "Perh"
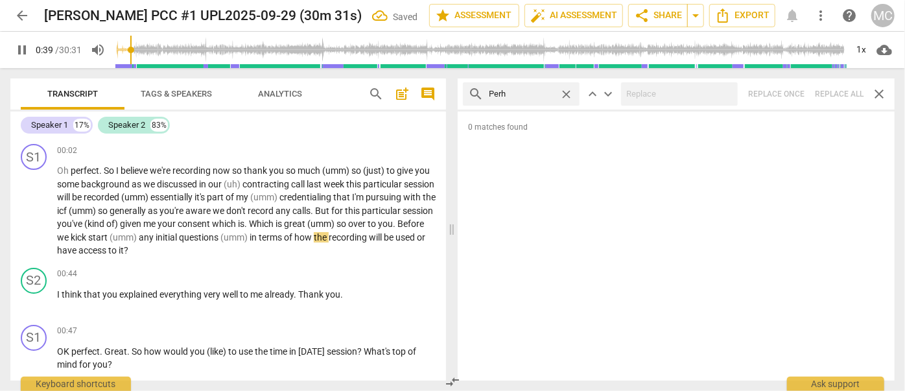
type input "40"
type input "Perhaps"
type input "40"
type input "Perhaps"
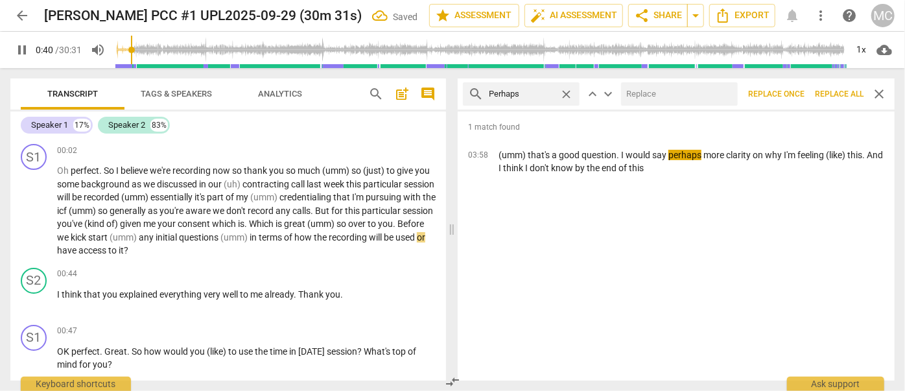
click at [622, 89] on input "text" at bounding box center [676, 94] width 111 height 21
type input "41"
type input "("
type input "41"
type input "(P"
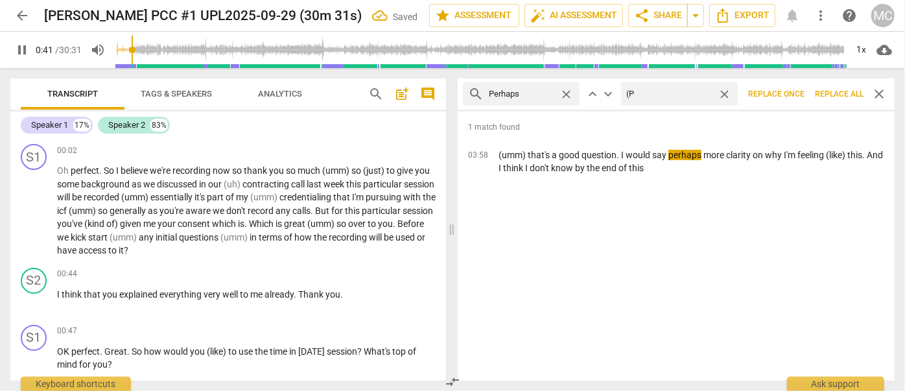
type input "42"
type input "(Perh"
type input "42"
type input "(Perhaps"
type input "42"
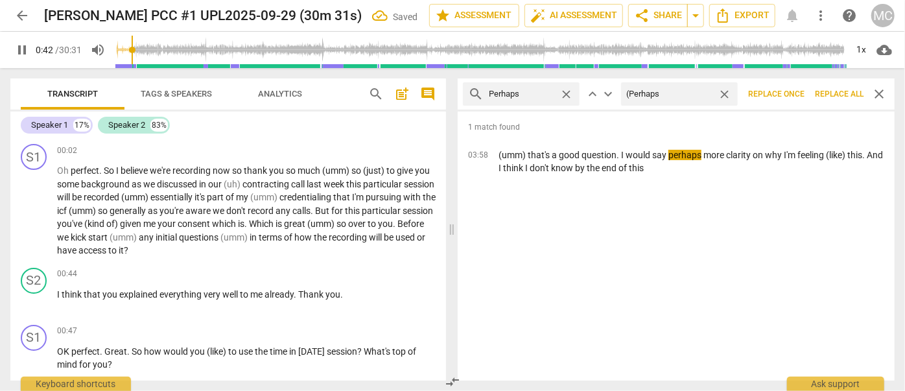
type input "(Perhaps)"
type input "43"
type input "(Perhaps)"
click at [844, 93] on span "Replace all" at bounding box center [839, 94] width 49 height 11
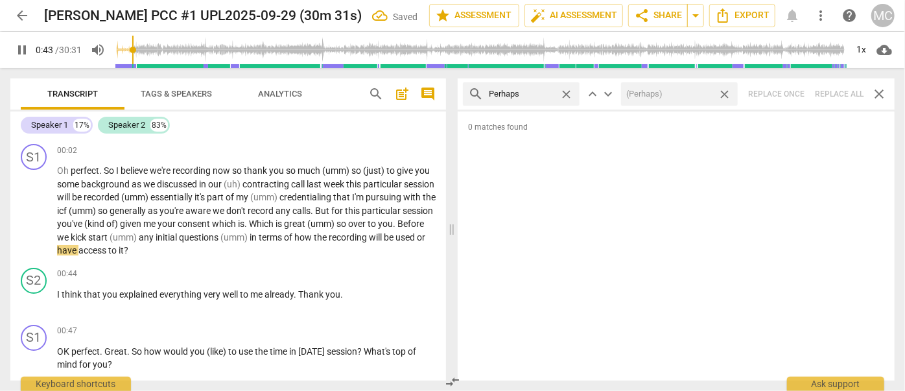
type input "44"
click at [727, 94] on span "close" at bounding box center [725, 95] width 14 height 14
type input "44"
click at [568, 95] on span "close" at bounding box center [566, 95] width 14 height 14
click at [534, 95] on input "text" at bounding box center [532, 94] width 86 height 21
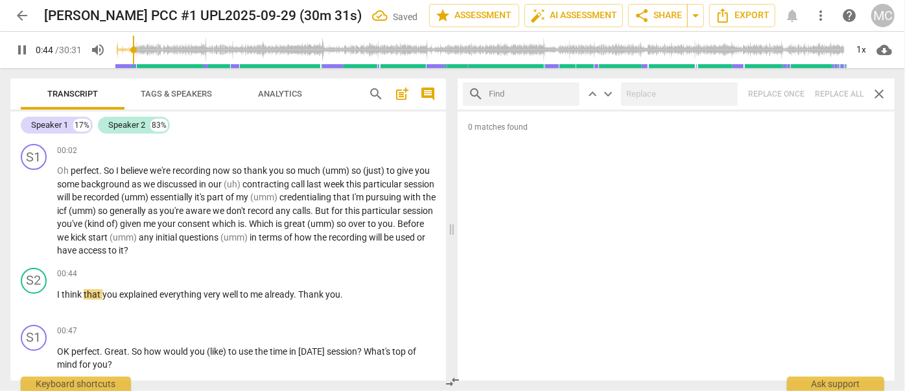
type input "45"
type input "almos"
type input "45"
type input "almost"
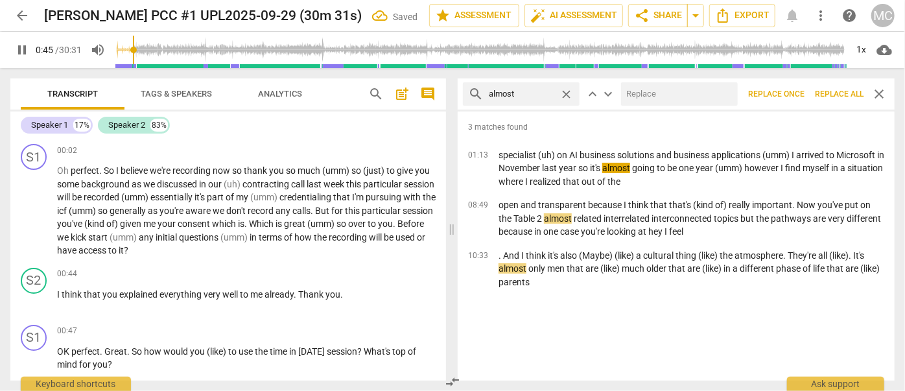
click at [670, 99] on input "text" at bounding box center [676, 94] width 111 height 21
type input "46"
type input "(al"
type input "46"
type input "(almost"
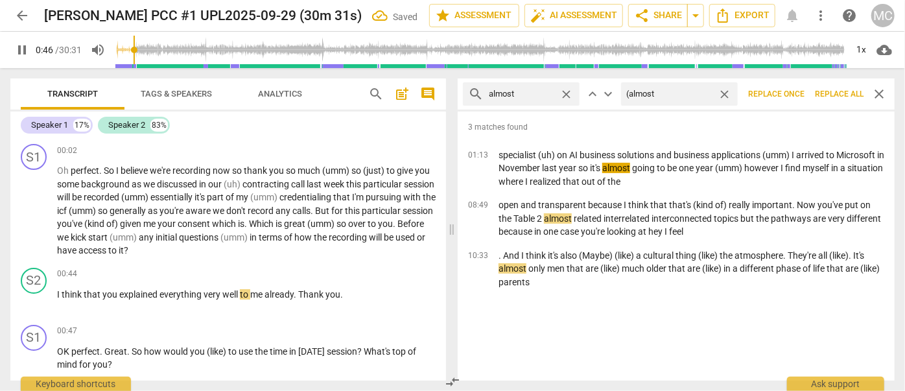
type input "47"
type input "(almost)"
type input "47"
type input "(almost)"
drag, startPoint x: 841, startPoint y: 97, endPoint x: 814, endPoint y: 96, distance: 26.6
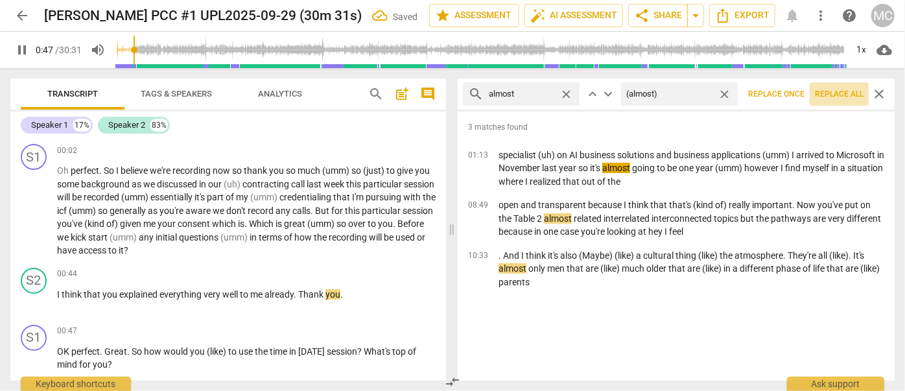
click at [840, 96] on span "Replace all" at bounding box center [839, 94] width 49 height 11
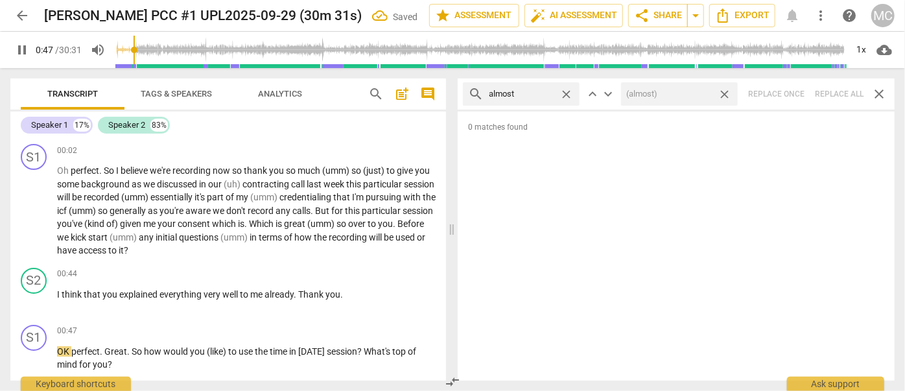
click at [725, 94] on span "close" at bounding box center [725, 95] width 14 height 14
click at [568, 90] on span "close" at bounding box center [566, 95] width 14 height 14
click at [532, 96] on input "text" at bounding box center [532, 94] width 86 height 21
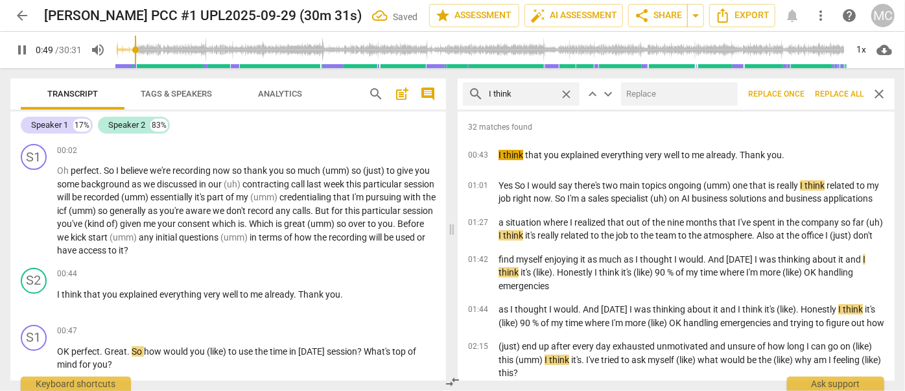
click at [658, 90] on input "text" at bounding box center [676, 94] width 111 height 21
click at [847, 93] on span "Replace all" at bounding box center [839, 94] width 49 height 11
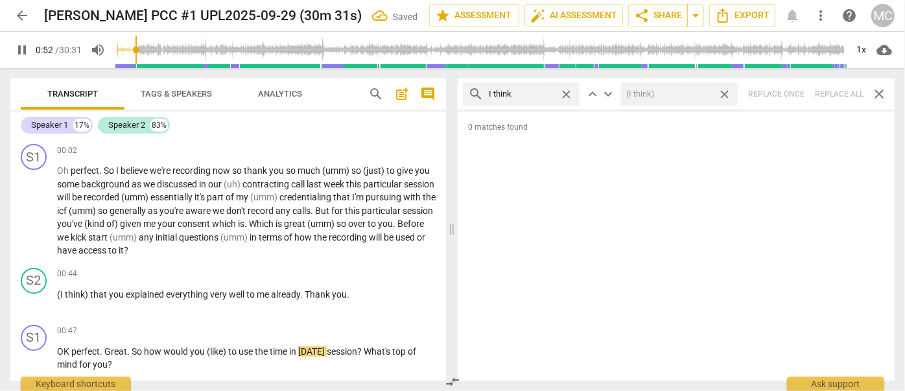
drag, startPoint x: 725, startPoint y: 96, endPoint x: 603, endPoint y: 100, distance: 121.9
click at [725, 96] on span "close" at bounding box center [725, 95] width 14 height 14
click at [565, 93] on span "close" at bounding box center [566, 95] width 14 height 14
click at [537, 94] on input "text" at bounding box center [532, 94] width 86 height 21
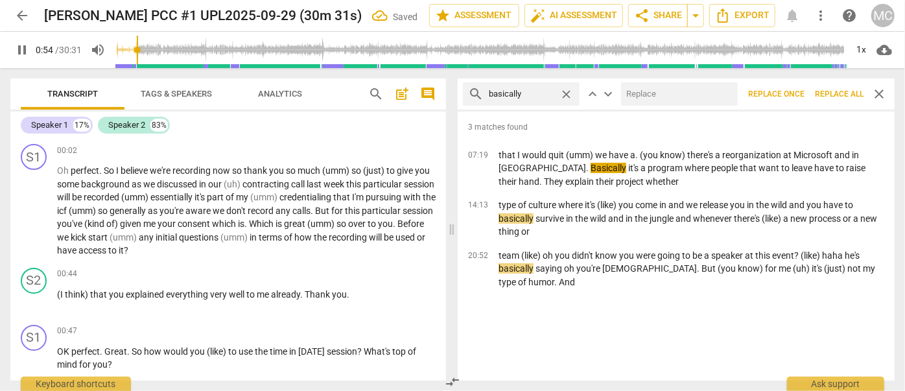
click at [670, 98] on input "text" at bounding box center [676, 94] width 111 height 21
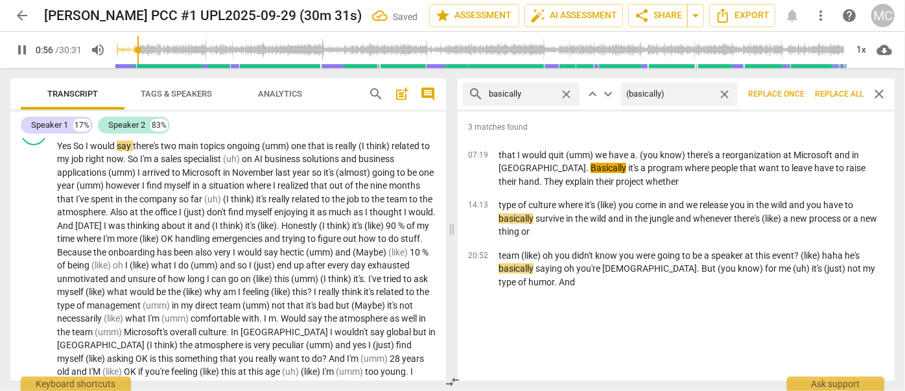
click at [831, 86] on button "Replace all" at bounding box center [839, 93] width 59 height 23
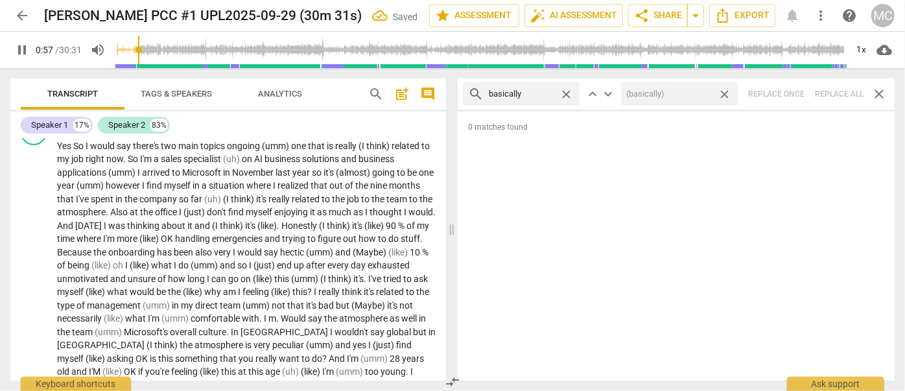
click at [724, 95] on span "close" at bounding box center [725, 95] width 14 height 14
click at [565, 93] on span "close" at bounding box center [566, 95] width 14 height 14
click at [531, 91] on input "text" at bounding box center [532, 94] width 86 height 21
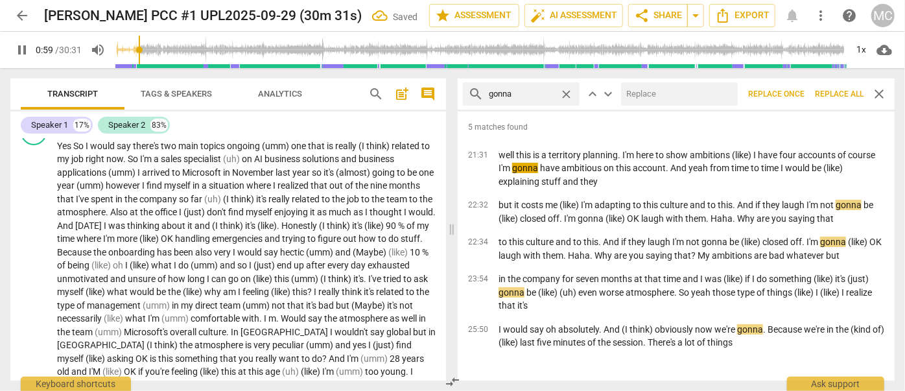
click at [666, 91] on input "text" at bounding box center [676, 94] width 111 height 21
click at [832, 88] on button "Replace all" at bounding box center [839, 93] width 59 height 23
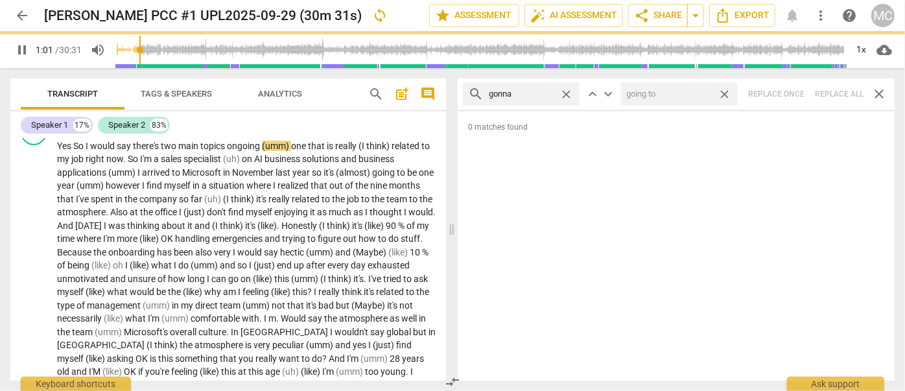
drag, startPoint x: 726, startPoint y: 94, endPoint x: 715, endPoint y: 94, distance: 11.0
click at [726, 94] on span "close" at bounding box center [725, 95] width 14 height 14
click at [572, 94] on span "close" at bounding box center [566, 95] width 14 height 14
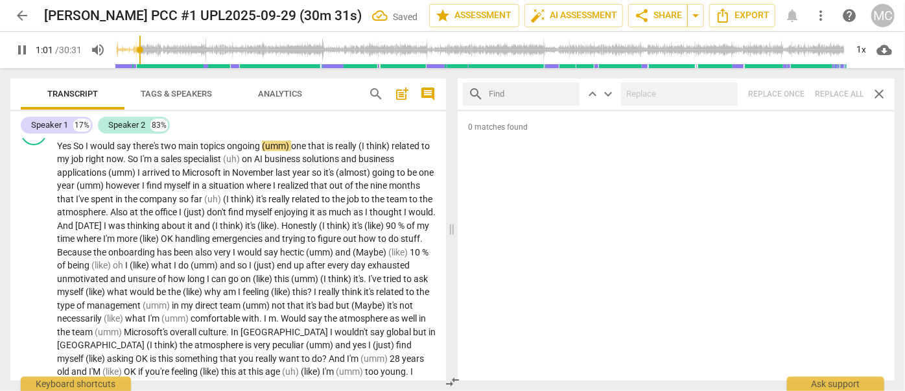
click at [526, 95] on input "text" at bounding box center [532, 94] width 86 height 21
click at [838, 90] on div "search wanna close keyboard_arrow_up keyboard_arrow_down Replace once Replace a…" at bounding box center [676, 93] width 437 height 31
click at [565, 93] on span "close" at bounding box center [566, 95] width 14 height 14
click at [541, 93] on input "text" at bounding box center [532, 94] width 86 height 21
click at [841, 96] on div "search gotcha close keyboard_arrow_up keyboard_arrow_down Replace once Replace …" at bounding box center [676, 93] width 437 height 31
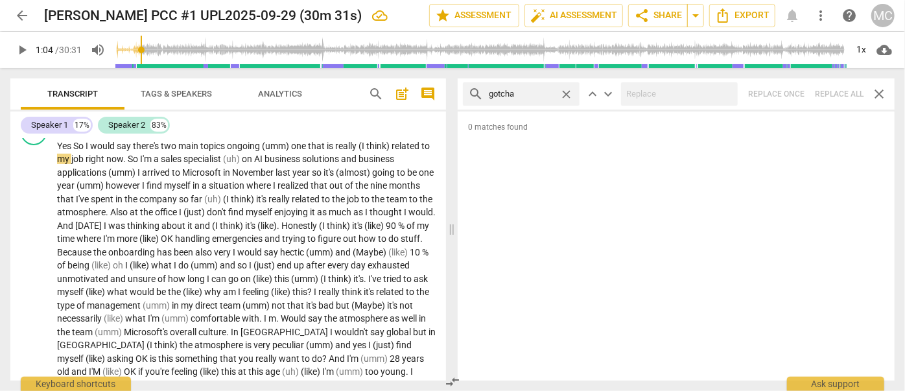
click at [566, 91] on span "close" at bounding box center [566, 95] width 14 height 14
click at [552, 93] on input "text" at bounding box center [532, 94] width 86 height 21
click at [836, 99] on div "search gotta close keyboard_arrow_up keyboard_arrow_down Replace once Replace a…" at bounding box center [676, 93] width 437 height 31
click at [572, 95] on span "close" at bounding box center [566, 95] width 14 height 14
click at [553, 97] on input "text" at bounding box center [532, 94] width 86 height 21
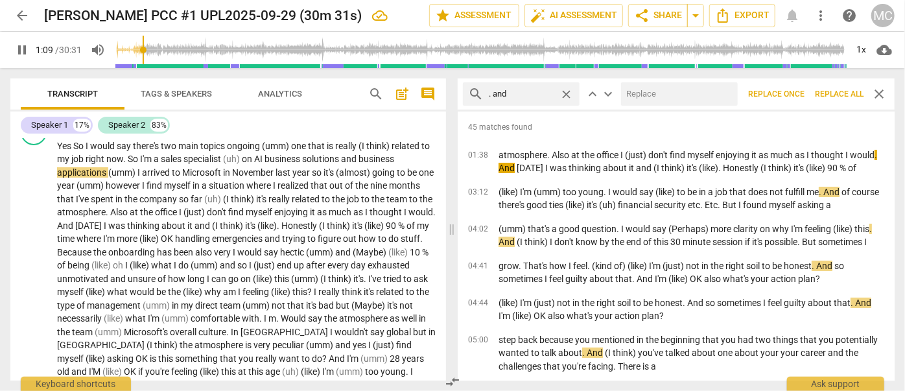
click at [649, 90] on input "text" at bounding box center [676, 94] width 111 height 21
click at [838, 95] on span "Replace all" at bounding box center [839, 94] width 49 height 11
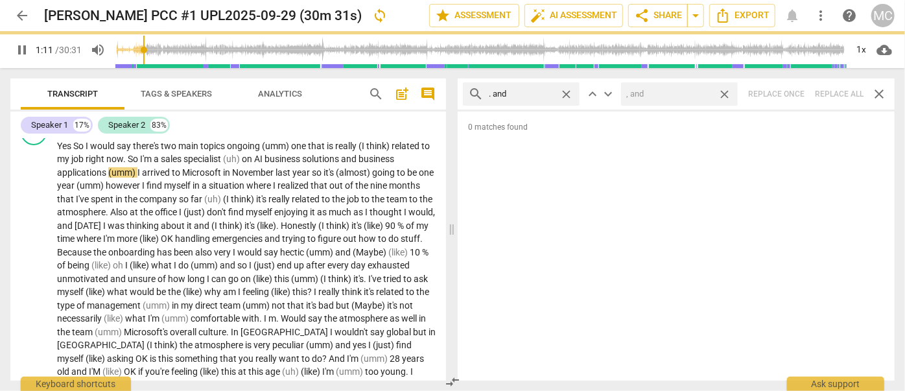
drag, startPoint x: 724, startPoint y: 92, endPoint x: 570, endPoint y: 92, distance: 153.6
click at [724, 92] on span "close" at bounding box center [725, 95] width 14 height 14
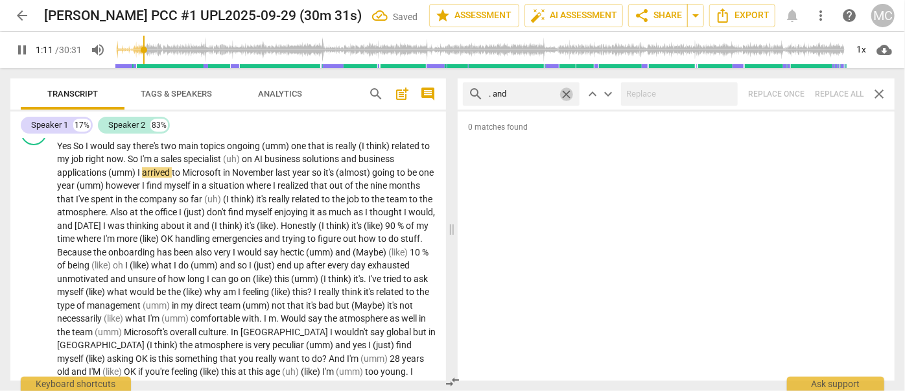
drag, startPoint x: 568, startPoint y: 92, endPoint x: 528, endPoint y: 88, distance: 40.4
click at [568, 92] on span "close" at bounding box center [566, 95] width 14 height 14
click at [525, 88] on input "text" at bounding box center [532, 94] width 86 height 21
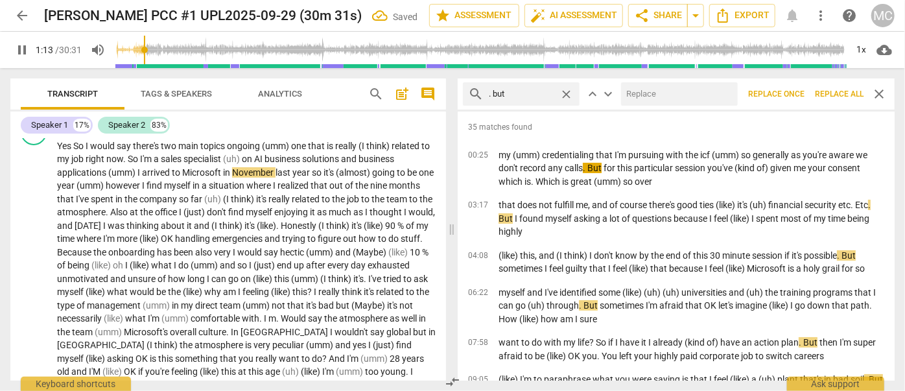
click at [664, 95] on input "text" at bounding box center [676, 94] width 111 height 21
click at [832, 93] on span "Replace all" at bounding box center [839, 94] width 49 height 11
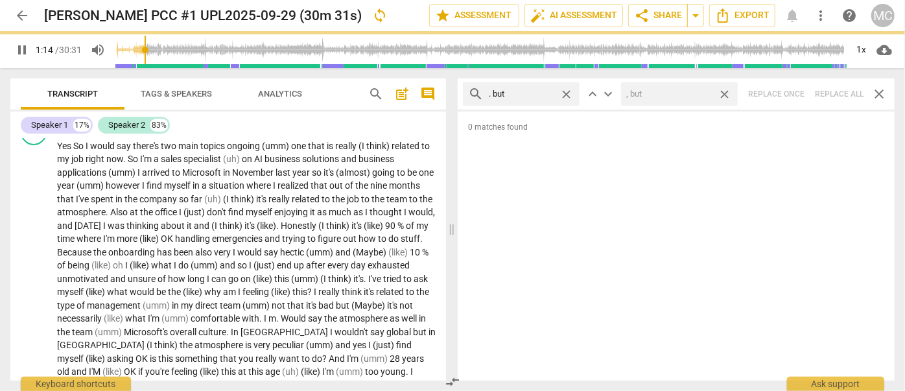
click at [723, 93] on span "close" at bounding box center [725, 95] width 14 height 14
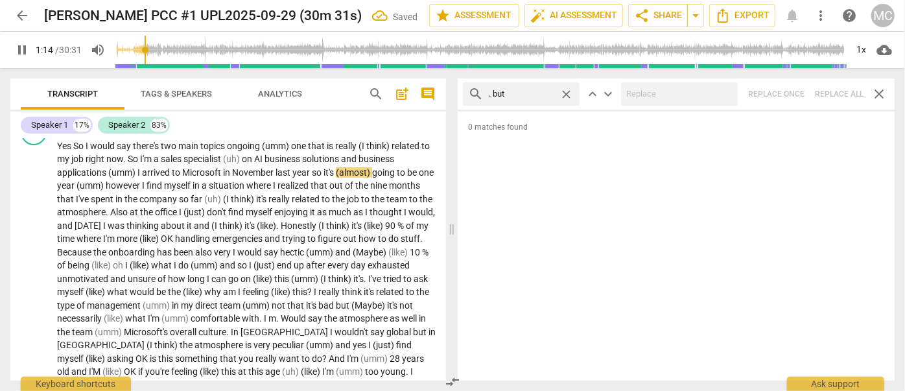
click at [565, 89] on span "close" at bounding box center [566, 95] width 14 height 14
click at [525, 91] on input "text" at bounding box center [532, 94] width 86 height 21
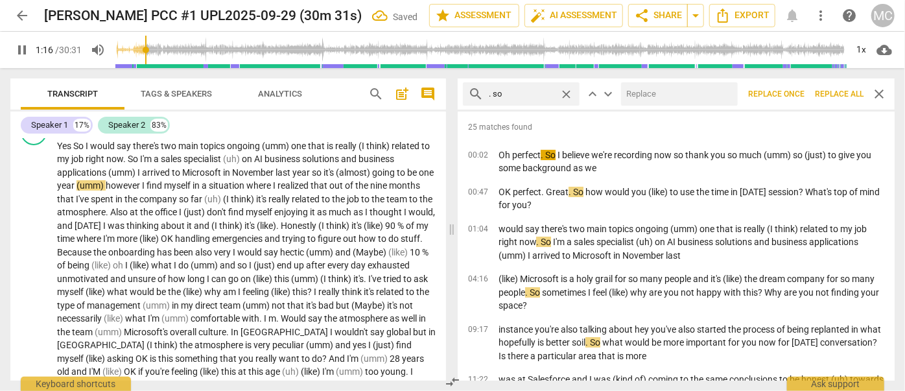
click at [670, 102] on input "text" at bounding box center [676, 94] width 111 height 21
click at [835, 96] on span "Replace all" at bounding box center [839, 94] width 49 height 11
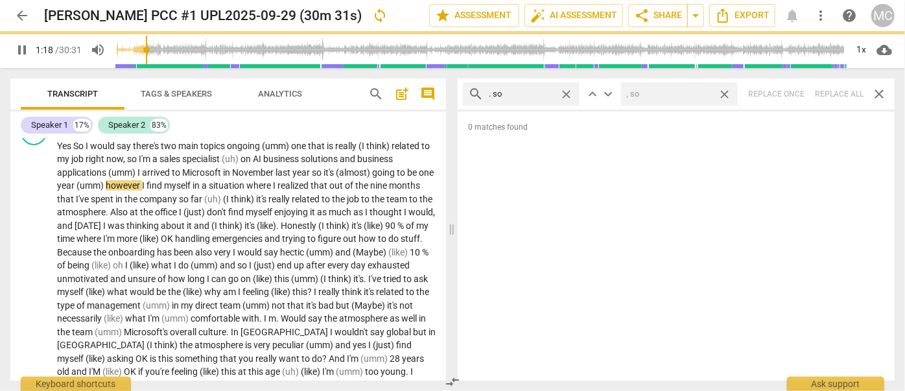
click at [722, 94] on span "close" at bounding box center [725, 95] width 14 height 14
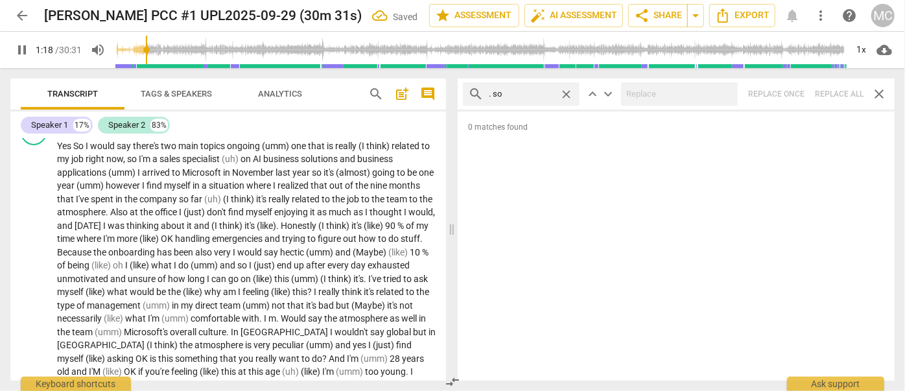
click at [567, 93] on span "close" at bounding box center [566, 95] width 14 height 14
drag, startPoint x: 530, startPoint y: 94, endPoint x: 537, endPoint y: 80, distance: 15.1
click at [530, 95] on input "text" at bounding box center [532, 94] width 86 height 21
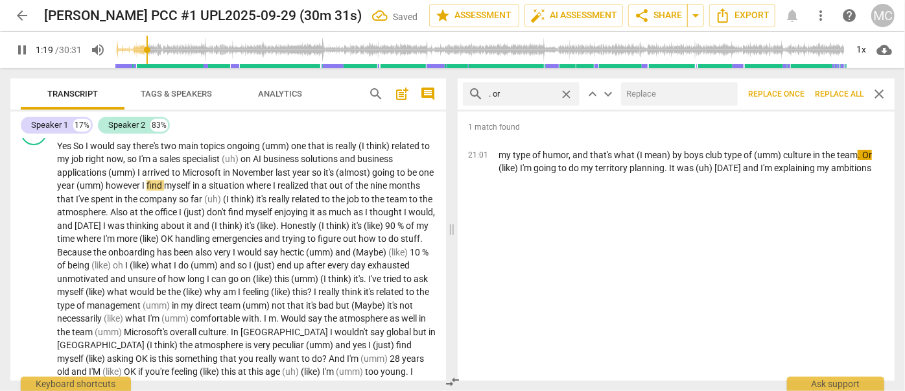
click at [641, 96] on input "text" at bounding box center [676, 94] width 111 height 21
click at [836, 101] on button "Replace all" at bounding box center [839, 93] width 59 height 23
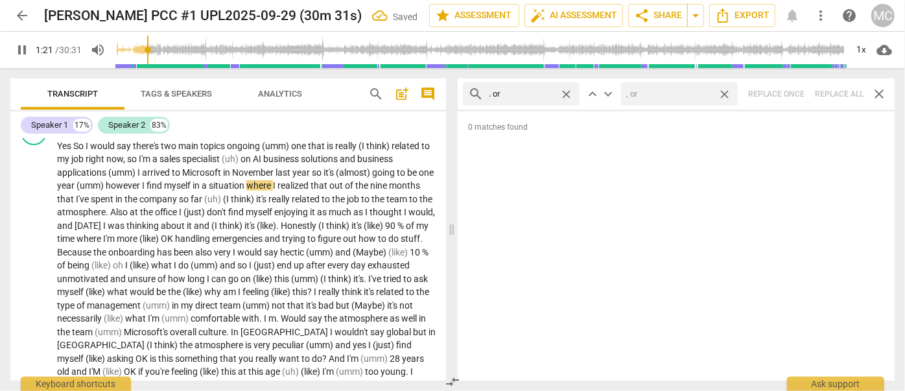
click at [725, 92] on span "close" at bounding box center [725, 95] width 14 height 14
click at [570, 91] on span "close" at bounding box center [566, 95] width 14 height 14
click at [537, 91] on input "text" at bounding box center [532, 94] width 86 height 21
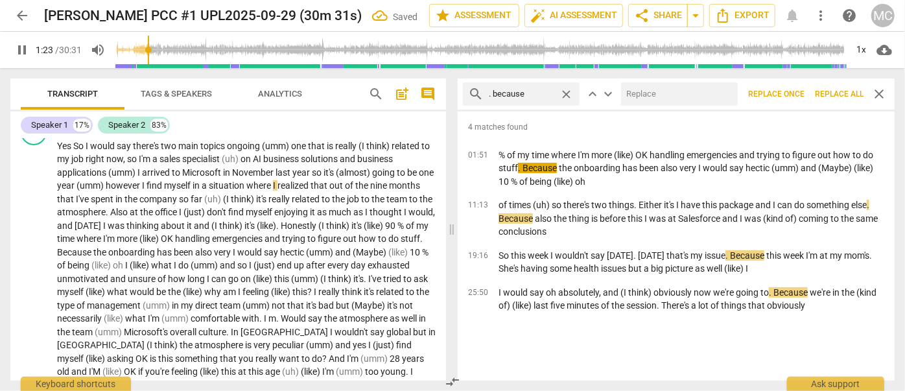
click at [666, 94] on input "text" at bounding box center [676, 94] width 111 height 21
click at [828, 96] on span "Replace all" at bounding box center [839, 94] width 49 height 11
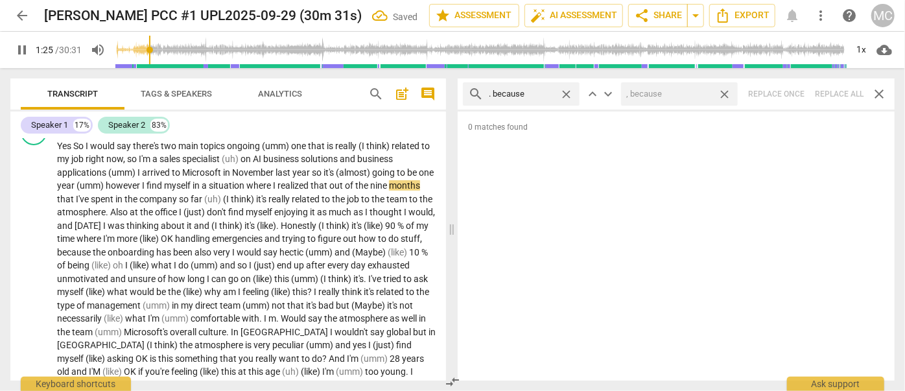
drag, startPoint x: 730, startPoint y: 95, endPoint x: 582, endPoint y: 107, distance: 148.3
click at [730, 95] on span "close" at bounding box center [725, 95] width 14 height 14
click at [561, 93] on span "close" at bounding box center [566, 95] width 14 height 14
click at [533, 95] on input "text" at bounding box center [532, 94] width 86 height 21
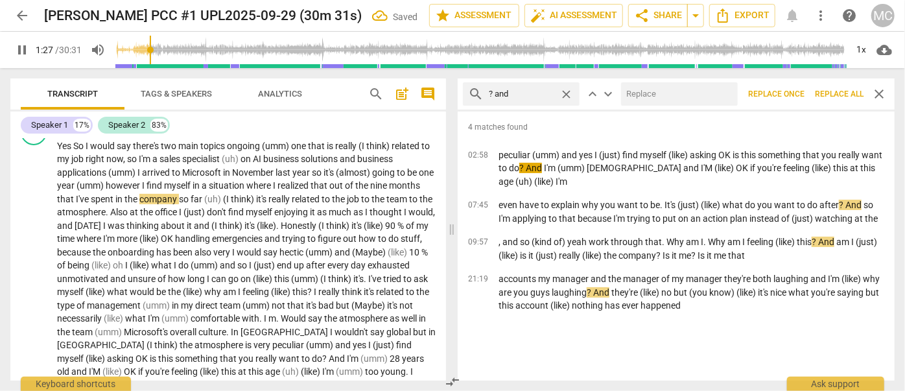
click at [693, 89] on input "text" at bounding box center [676, 94] width 111 height 21
click at [838, 89] on span "Replace all" at bounding box center [839, 94] width 49 height 11
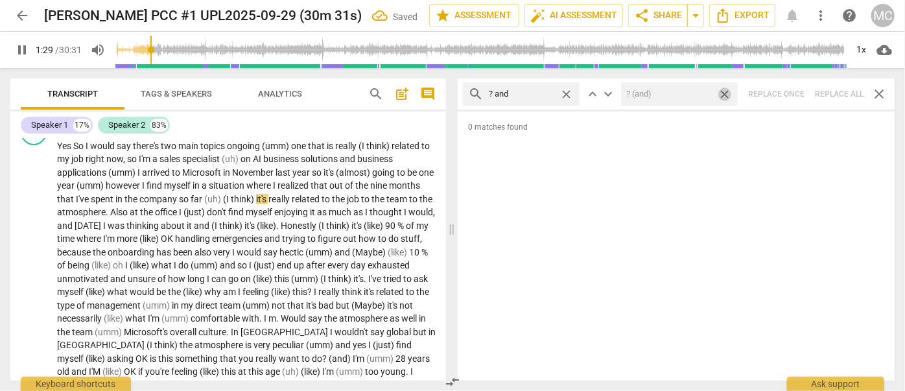
drag, startPoint x: 729, startPoint y: 96, endPoint x: 576, endPoint y: 96, distance: 153.0
click at [728, 96] on span "close" at bounding box center [725, 95] width 14 height 14
click at [566, 93] on span "close" at bounding box center [566, 95] width 14 height 14
click at [539, 95] on input "text" at bounding box center [532, 94] width 86 height 21
click at [831, 94] on div "search ? but close keyboard_arrow_up keyboard_arrow_down Replace once Replace a…" at bounding box center [676, 93] width 437 height 31
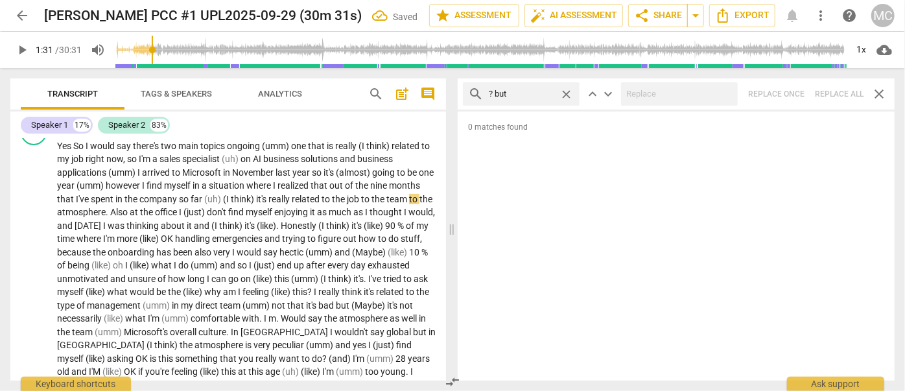
click at [568, 95] on span "close" at bounding box center [566, 95] width 14 height 14
click at [528, 96] on input "text" at bounding box center [532, 94] width 86 height 21
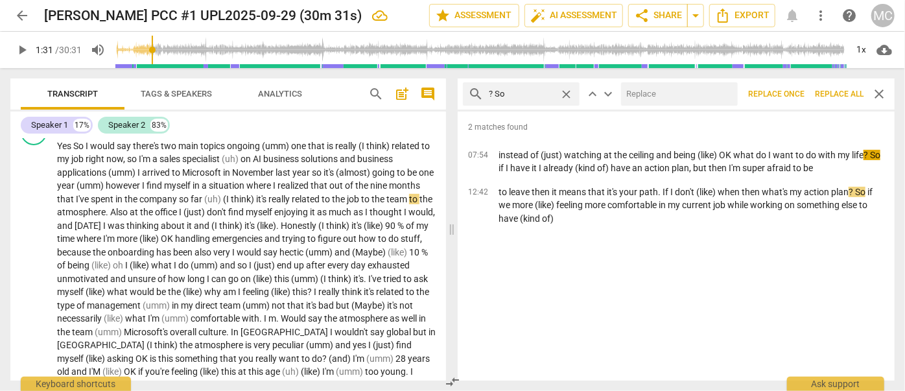
click at [655, 96] on input "text" at bounding box center [676, 94] width 111 height 21
click at [835, 99] on span "Replace all" at bounding box center [839, 94] width 49 height 11
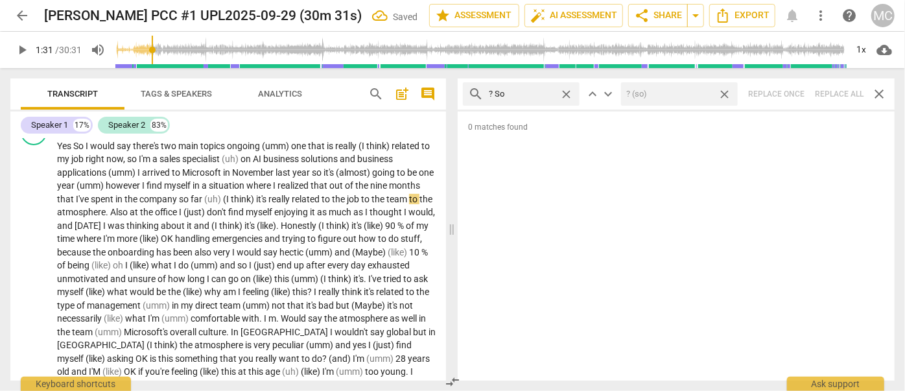
click at [729, 93] on span "close" at bounding box center [725, 95] width 14 height 14
click at [567, 94] on span "close" at bounding box center [566, 95] width 14 height 14
click at [530, 96] on input "text" at bounding box center [532, 94] width 86 height 21
click at [838, 95] on div "search ? Or close keyboard_arrow_up keyboard_arrow_down Replace once Replace al…" at bounding box center [676, 93] width 437 height 31
click at [568, 93] on span "close" at bounding box center [566, 95] width 14 height 14
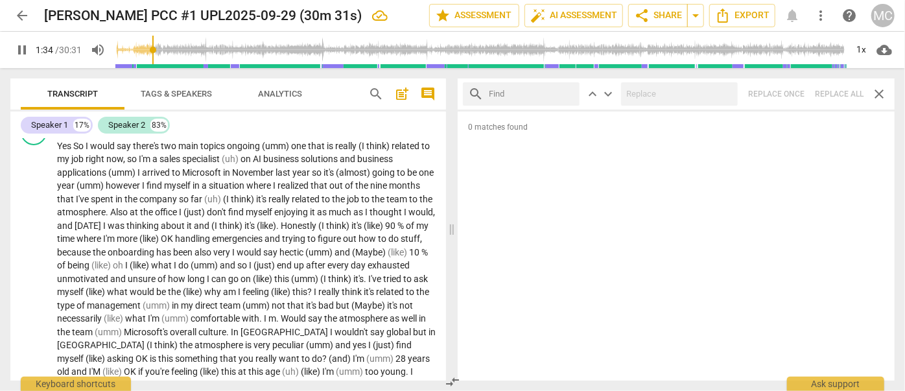
click at [532, 91] on input "text" at bounding box center [532, 94] width 86 height 21
click at [839, 89] on div "search ? Because close keyboard_arrow_up keyboard_arrow_down Replace once Repla…" at bounding box center [676, 93] width 437 height 31
click at [566, 95] on span "close" at bounding box center [566, 95] width 14 height 14
click at [551, 95] on input "text" at bounding box center [532, 94] width 86 height 21
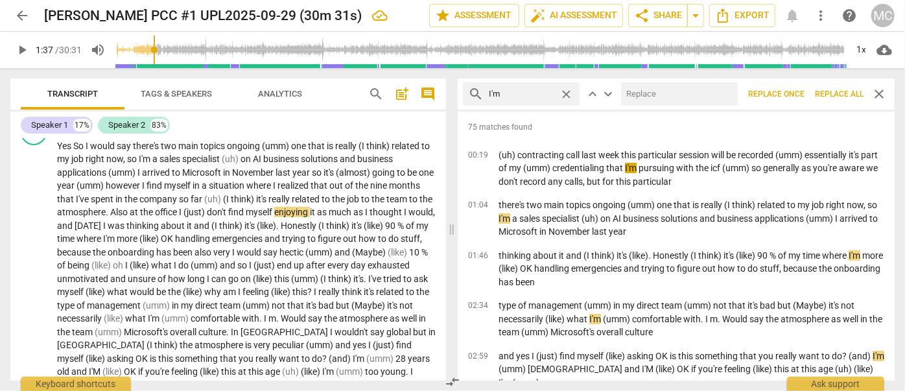
click at [653, 98] on input "text" at bounding box center [676, 94] width 111 height 21
click at [838, 93] on span "Replace all" at bounding box center [839, 94] width 49 height 11
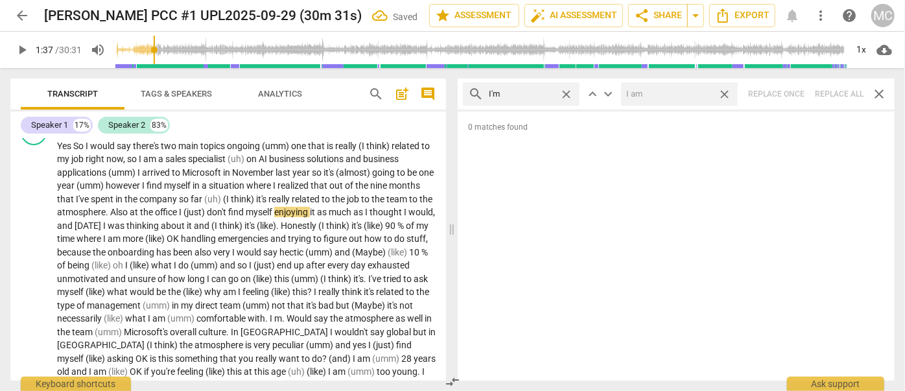
click at [729, 95] on span "close" at bounding box center [725, 95] width 14 height 14
click at [568, 93] on span "close" at bounding box center [566, 95] width 14 height 14
click at [537, 91] on input "text" at bounding box center [532, 94] width 86 height 21
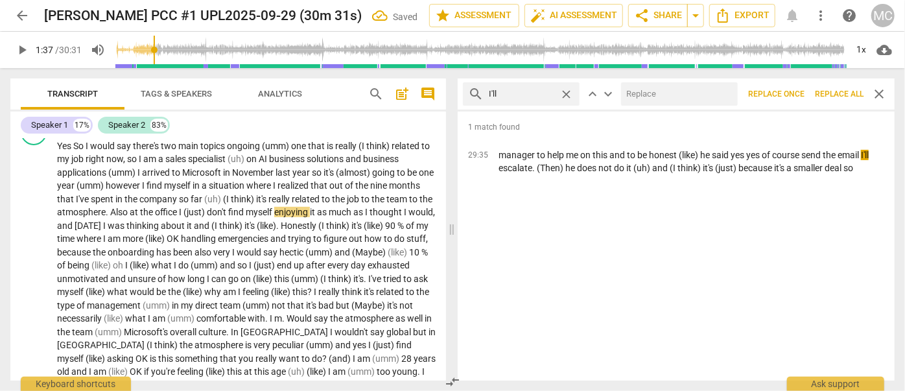
click at [668, 98] on input "text" at bounding box center [676, 94] width 111 height 21
click at [842, 98] on span "Replace all" at bounding box center [839, 94] width 49 height 11
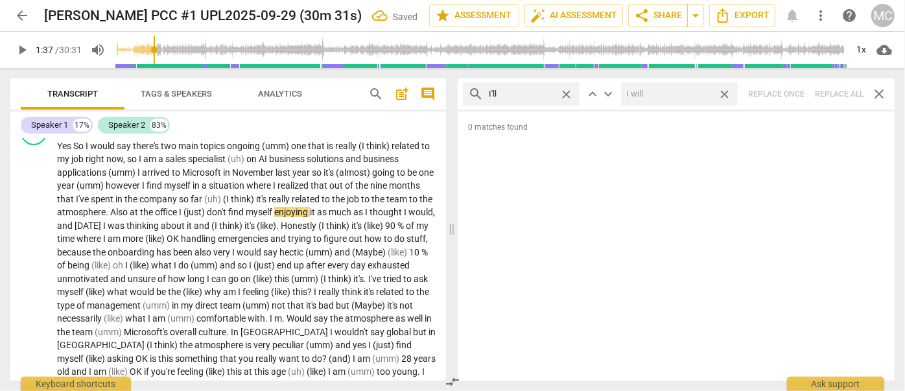
drag, startPoint x: 727, startPoint y: 95, endPoint x: 664, endPoint y: 101, distance: 63.2
click at [727, 95] on span "close" at bounding box center [725, 95] width 14 height 14
click at [569, 95] on span "close" at bounding box center [566, 95] width 14 height 14
click at [539, 95] on input "text" at bounding box center [532, 94] width 86 height 21
click at [824, 91] on div "search you'll close keyboard_arrow_up keyboard_arrow_down Replace once Replace …" at bounding box center [676, 93] width 437 height 31
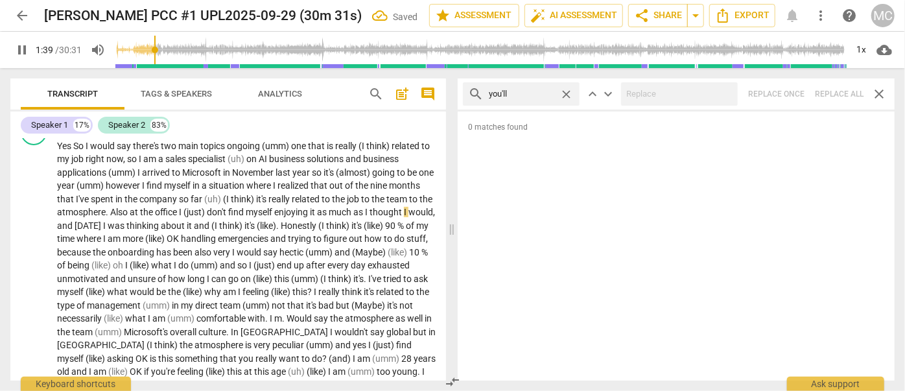
click at [563, 93] on span "close" at bounding box center [566, 95] width 14 height 14
click at [527, 94] on input "text" at bounding box center [532, 94] width 86 height 21
click at [841, 94] on div "search he'll close keyboard_arrow_up keyboard_arrow_down Replace once Replace a…" at bounding box center [676, 93] width 437 height 31
click at [563, 94] on span "close" at bounding box center [566, 95] width 14 height 14
drag, startPoint x: 534, startPoint y: 95, endPoint x: 530, endPoint y: 106, distance: 12.3
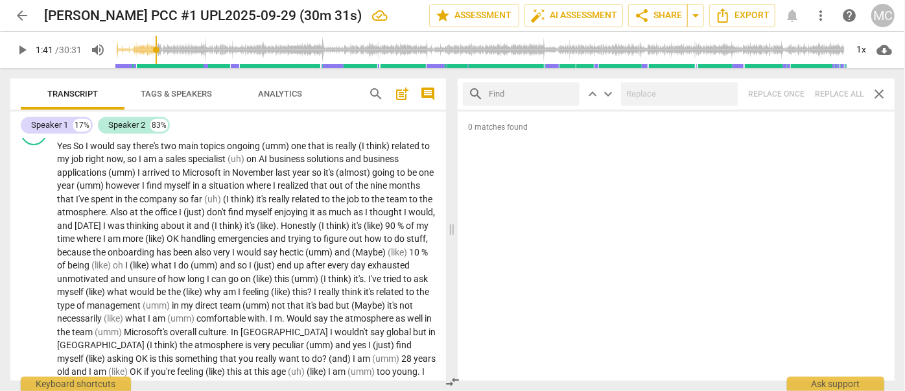
click at [534, 95] on input "text" at bounding box center [532, 94] width 86 height 21
click at [843, 89] on div "search she'll close keyboard_arrow_up keyboard_arrow_down Replace once Replace …" at bounding box center [676, 93] width 437 height 31
click at [566, 91] on span "close" at bounding box center [566, 95] width 14 height 14
click at [539, 91] on input "text" at bounding box center [532, 94] width 86 height 21
click at [838, 93] on div "search it'll close keyboard_arrow_up keyboard_arrow_down Replace once Replace a…" at bounding box center [676, 93] width 437 height 31
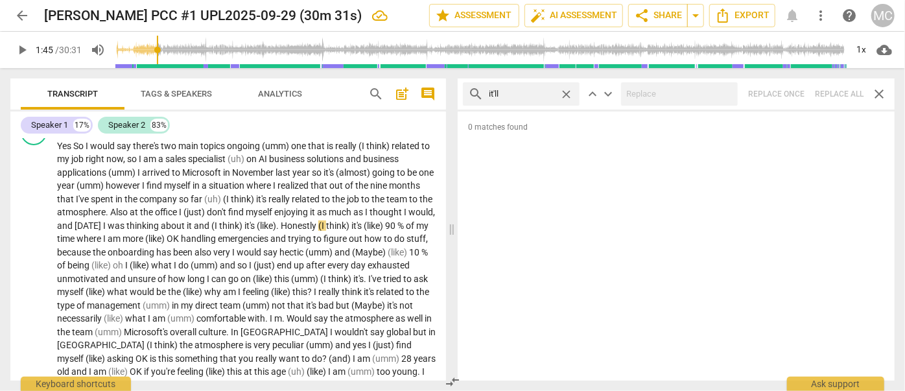
click at [566, 91] on span "close" at bounding box center [566, 95] width 14 height 14
click at [539, 91] on input "text" at bounding box center [532, 94] width 86 height 21
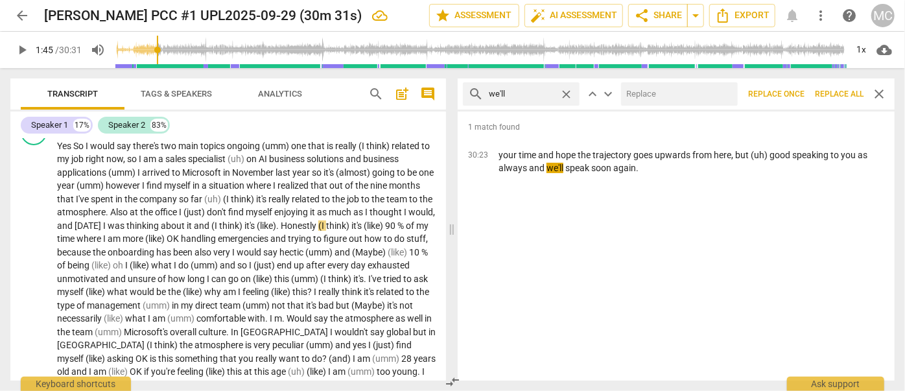
click at [639, 91] on input "text" at bounding box center [676, 94] width 111 height 21
click at [837, 93] on span "Replace all" at bounding box center [839, 94] width 49 height 11
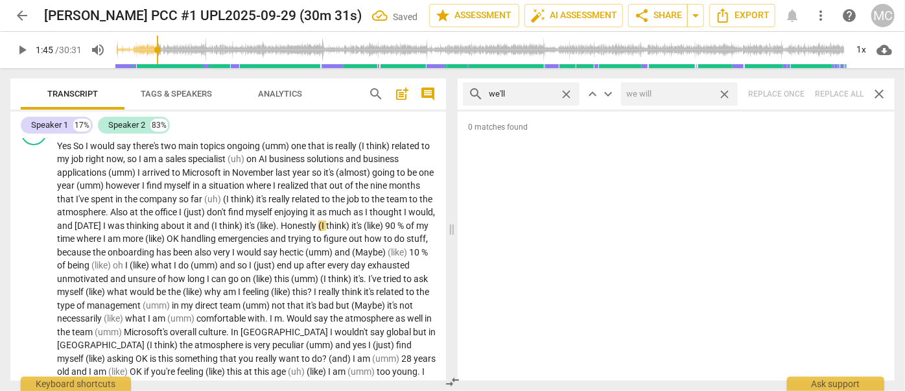
click at [729, 93] on span "close" at bounding box center [725, 95] width 14 height 14
click at [570, 95] on span "close" at bounding box center [566, 95] width 14 height 14
click at [534, 95] on input "text" at bounding box center [532, 94] width 86 height 21
drag, startPoint x: 842, startPoint y: 95, endPoint x: 765, endPoint y: 103, distance: 77.6
click at [843, 95] on div "search they'll close keyboard_arrow_up keyboard_arrow_down Replace once Replace…" at bounding box center [676, 93] width 437 height 31
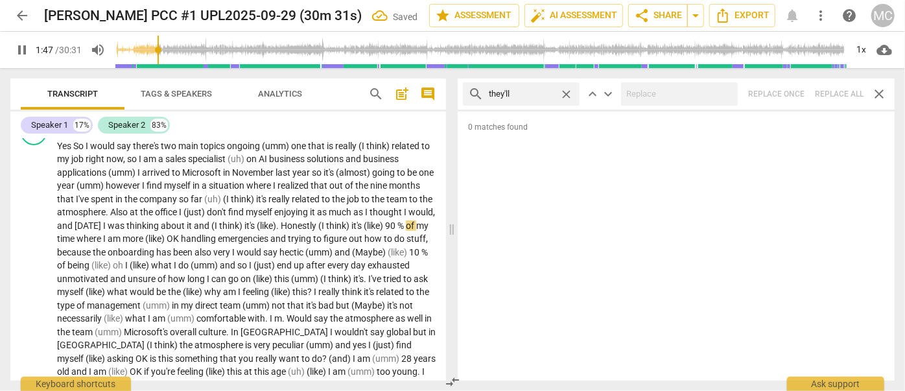
drag, startPoint x: 565, startPoint y: 93, endPoint x: 556, endPoint y: 93, distance: 9.1
click at [565, 93] on span "close" at bounding box center [566, 95] width 14 height 14
click at [548, 95] on input "text" at bounding box center [532, 94] width 86 height 21
click at [843, 93] on div "search that'll close keyboard_arrow_up keyboard_arrow_down Replace once Replace…" at bounding box center [676, 93] width 437 height 31
click at [572, 93] on span "close" at bounding box center [566, 95] width 14 height 14
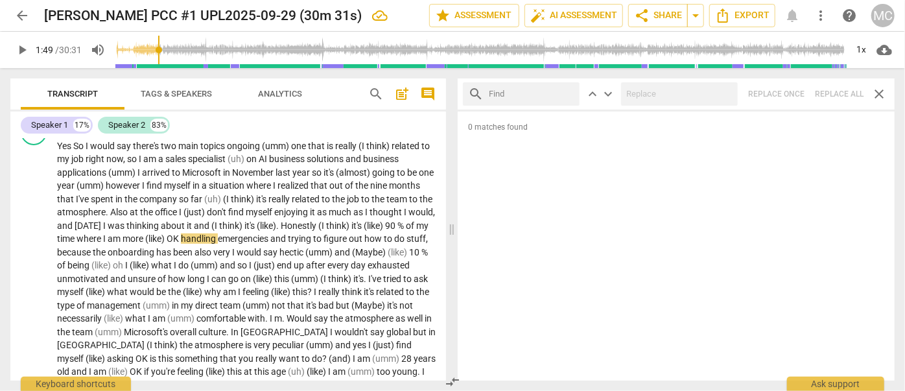
click at [543, 93] on input "text" at bounding box center [532, 94] width 86 height 21
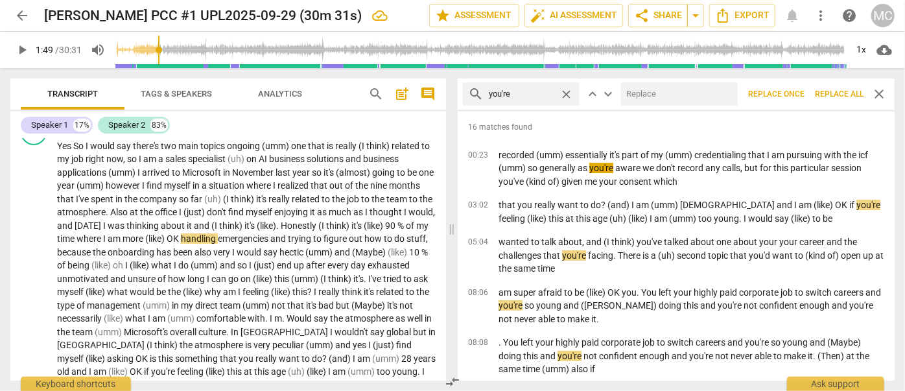
click at [670, 100] on input "text" at bounding box center [676, 94] width 111 height 21
click at [840, 96] on span "Replace all" at bounding box center [839, 94] width 49 height 11
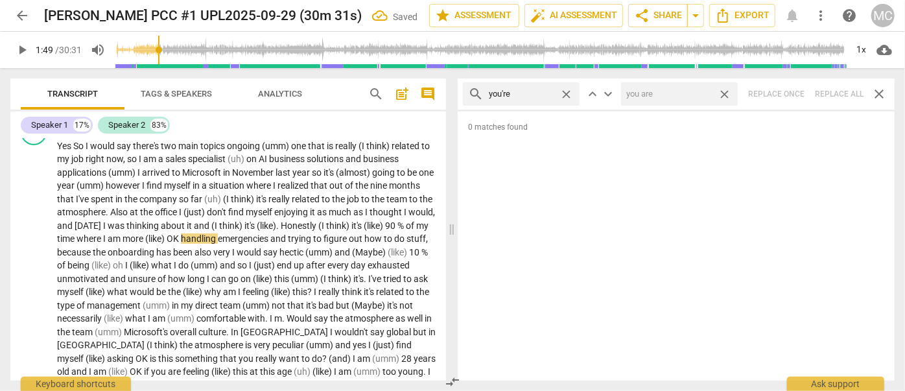
click at [724, 95] on span "close" at bounding box center [725, 95] width 14 height 14
click at [567, 93] on span "close" at bounding box center [566, 95] width 14 height 14
drag, startPoint x: 525, startPoint y: 93, endPoint x: 495, endPoint y: 76, distance: 35.1
click at [525, 93] on input "text" at bounding box center [532, 94] width 86 height 21
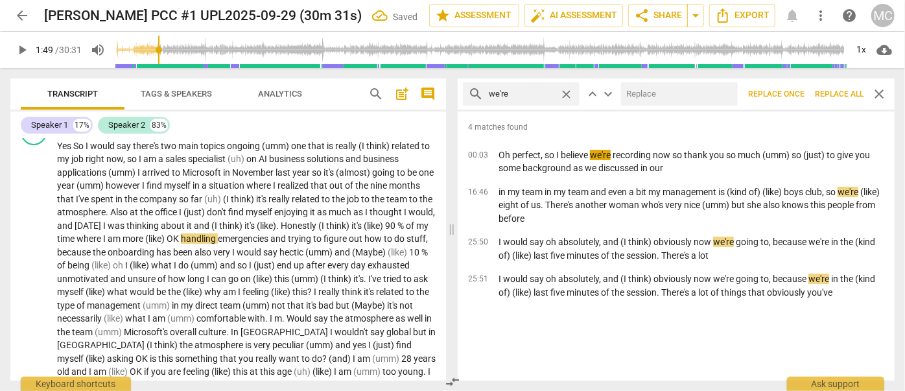
click at [672, 92] on input "text" at bounding box center [676, 94] width 111 height 21
click at [843, 97] on span "Replace all" at bounding box center [839, 94] width 49 height 11
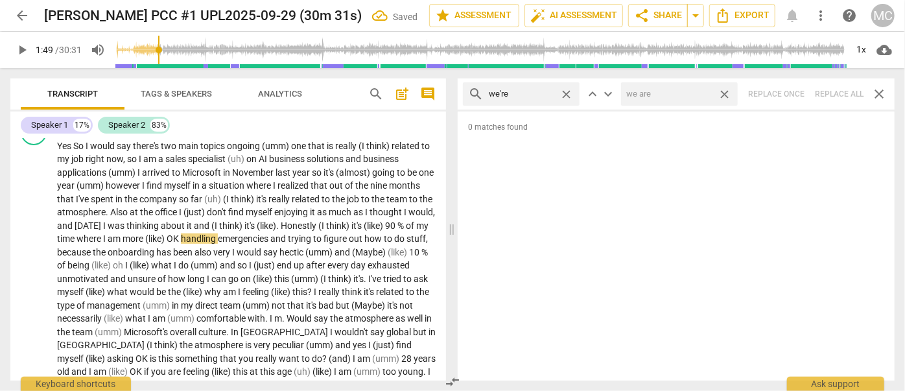
drag, startPoint x: 727, startPoint y: 95, endPoint x: 583, endPoint y: 93, distance: 143.9
click at [727, 95] on span "close" at bounding box center [725, 95] width 14 height 14
click at [569, 93] on span "close" at bounding box center [566, 95] width 14 height 14
click at [533, 91] on input "text" at bounding box center [532, 94] width 86 height 21
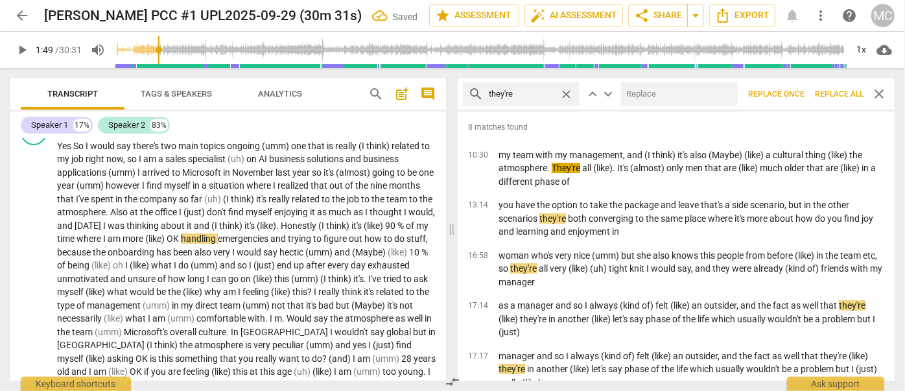
click at [641, 97] on input "text" at bounding box center [676, 94] width 111 height 21
click at [840, 95] on span "Replace all" at bounding box center [839, 94] width 49 height 11
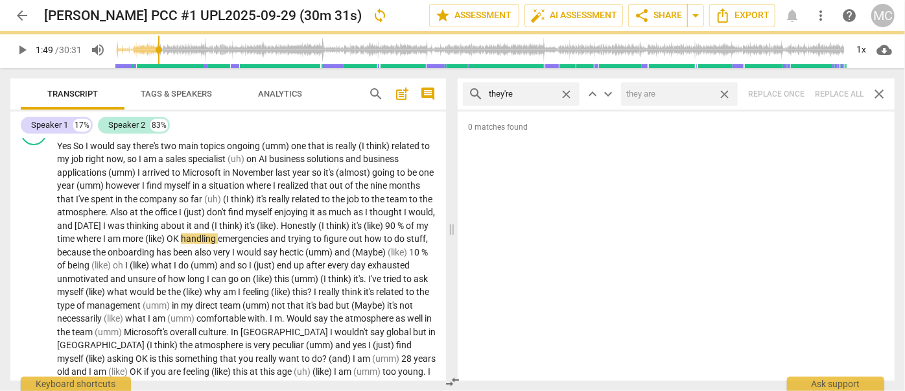
drag, startPoint x: 727, startPoint y: 94, endPoint x: 712, endPoint y: 99, distance: 15.6
click at [727, 95] on span "close" at bounding box center [725, 95] width 14 height 14
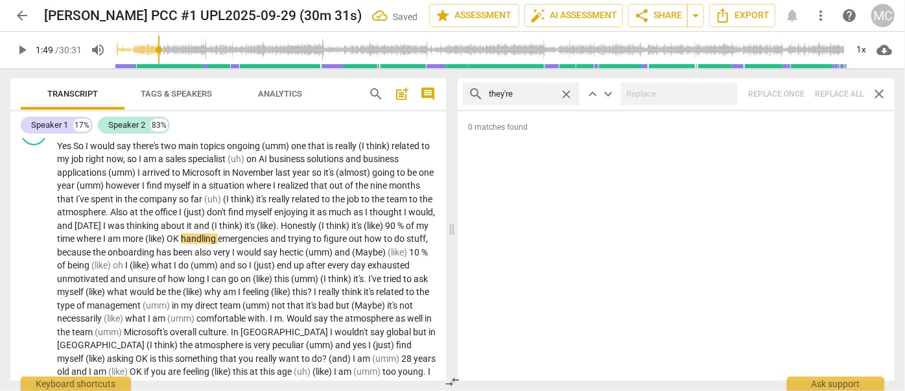
click at [566, 93] on span "close" at bounding box center [566, 95] width 14 height 14
click at [532, 95] on input "text" at bounding box center [532, 94] width 86 height 21
click at [836, 95] on div "search aren't close keyboard_arrow_up keyboard_arrow_down Replace once Replace …" at bounding box center [676, 93] width 437 height 31
click at [570, 93] on span "close" at bounding box center [566, 95] width 14 height 14
click at [546, 92] on input "text" at bounding box center [532, 94] width 86 height 21
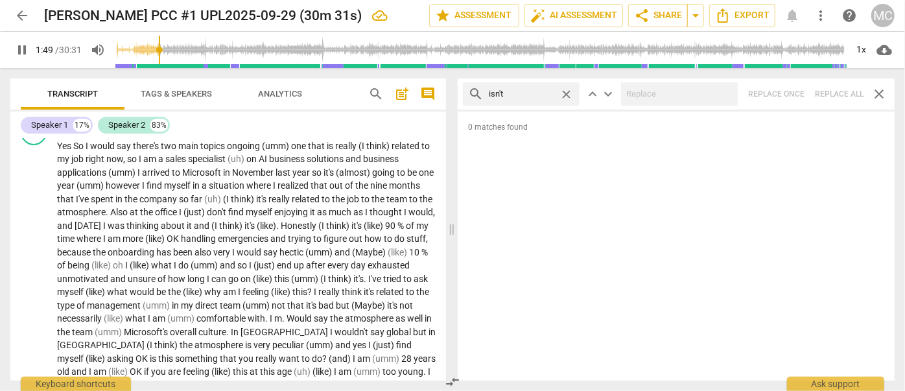
click at [838, 93] on div "search isn't close keyboard_arrow_up keyboard_arrow_down Replace once Replace a…" at bounding box center [676, 93] width 437 height 31
click at [565, 94] on span "close" at bounding box center [566, 95] width 14 height 14
click at [537, 94] on input "text" at bounding box center [532, 94] width 86 height 21
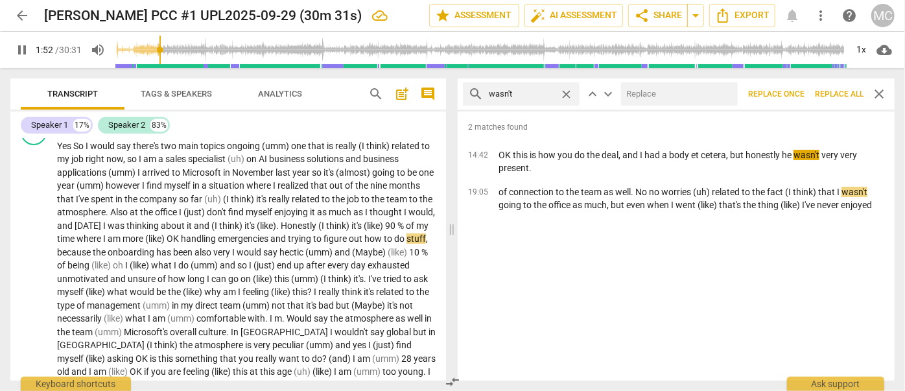
click at [682, 96] on input "text" at bounding box center [676, 94] width 111 height 21
click at [841, 92] on span "Replace all" at bounding box center [839, 94] width 49 height 11
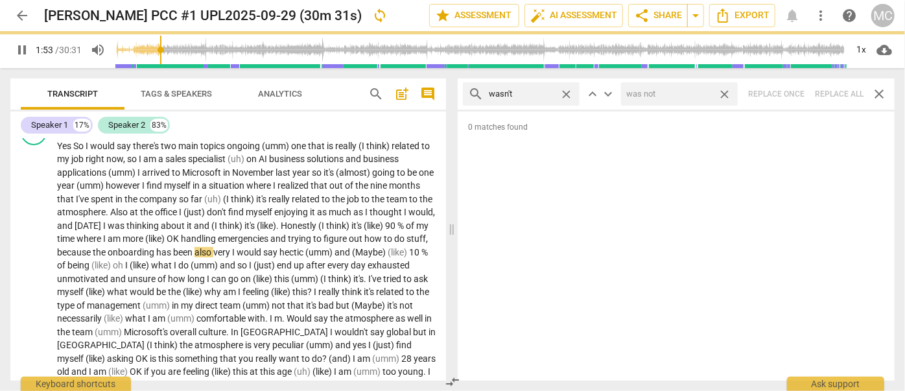
drag, startPoint x: 729, startPoint y: 95, endPoint x: 675, endPoint y: 94, distance: 53.8
click at [729, 95] on span "close" at bounding box center [725, 95] width 14 height 14
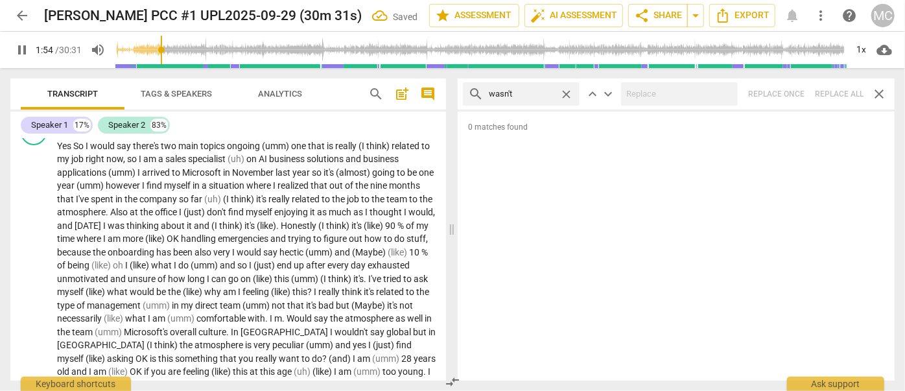
drag, startPoint x: 568, startPoint y: 91, endPoint x: 499, endPoint y: 99, distance: 69.2
click at [567, 91] on span "close" at bounding box center [566, 95] width 14 height 14
click at [516, 93] on input "text" at bounding box center [532, 94] width 86 height 21
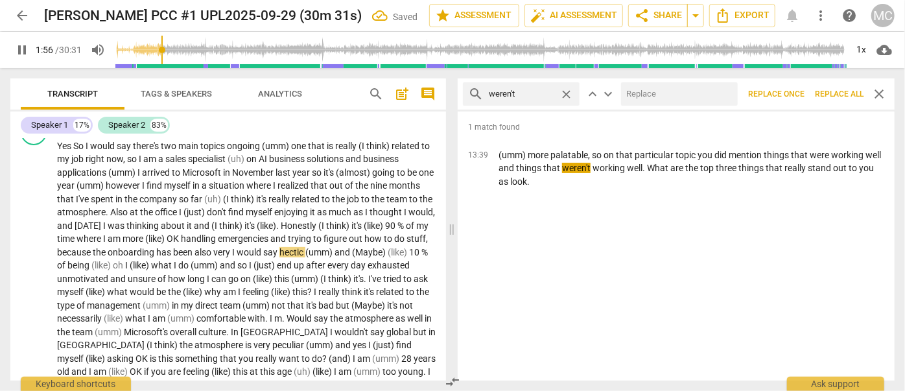
click at [671, 96] on input "text" at bounding box center [676, 94] width 111 height 21
click at [835, 93] on span "Replace all" at bounding box center [839, 94] width 49 height 11
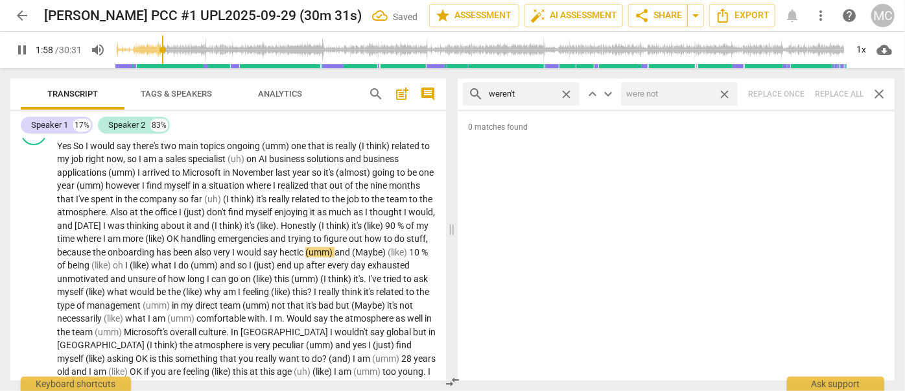
drag, startPoint x: 727, startPoint y: 92, endPoint x: 568, endPoint y: 85, distance: 159.0
click at [727, 92] on span "close" at bounding box center [725, 95] width 14 height 14
click at [563, 88] on span "close" at bounding box center [566, 95] width 14 height 14
click at [543, 93] on input "text" at bounding box center [532, 94] width 86 height 21
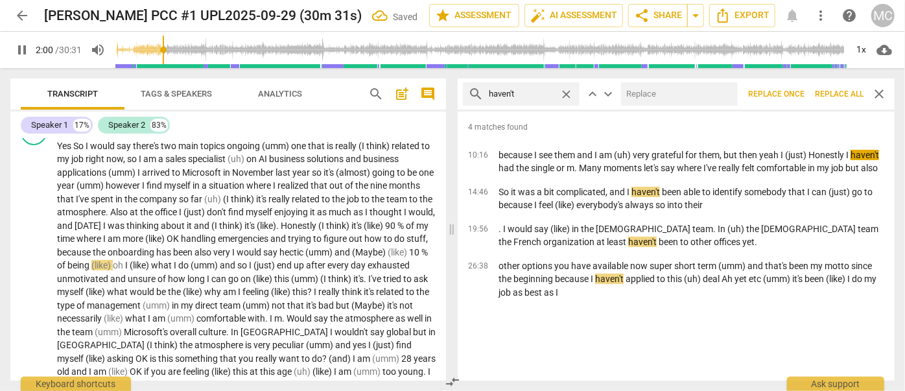
click at [672, 88] on input "text" at bounding box center [676, 94] width 111 height 21
click at [845, 91] on span "Replace all" at bounding box center [839, 94] width 49 height 11
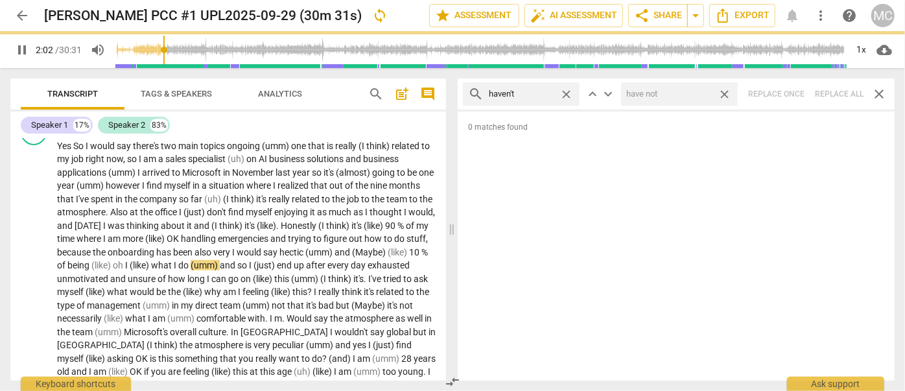
click at [722, 94] on span "close" at bounding box center [725, 95] width 14 height 14
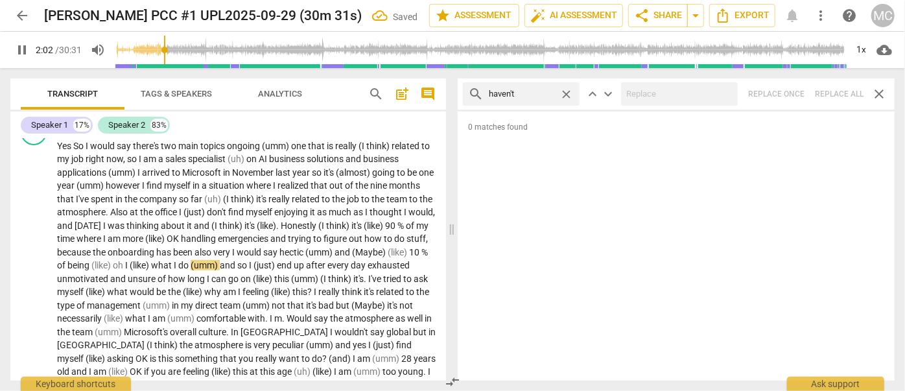
click at [564, 91] on span "close" at bounding box center [566, 95] width 14 height 14
click at [531, 93] on input "text" at bounding box center [532, 94] width 86 height 21
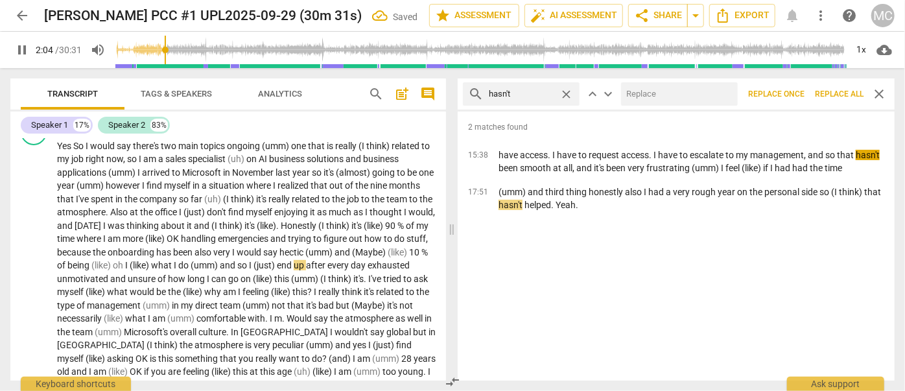
click at [669, 105] on div at bounding box center [679, 93] width 117 height 23
click at [660, 98] on input "text" at bounding box center [676, 94] width 111 height 21
click at [830, 92] on span "Replace all" at bounding box center [839, 94] width 49 height 11
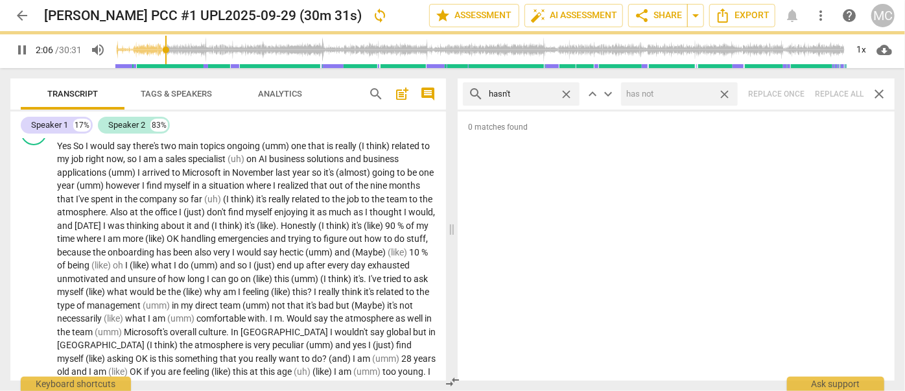
click at [723, 95] on span "close" at bounding box center [725, 95] width 14 height 14
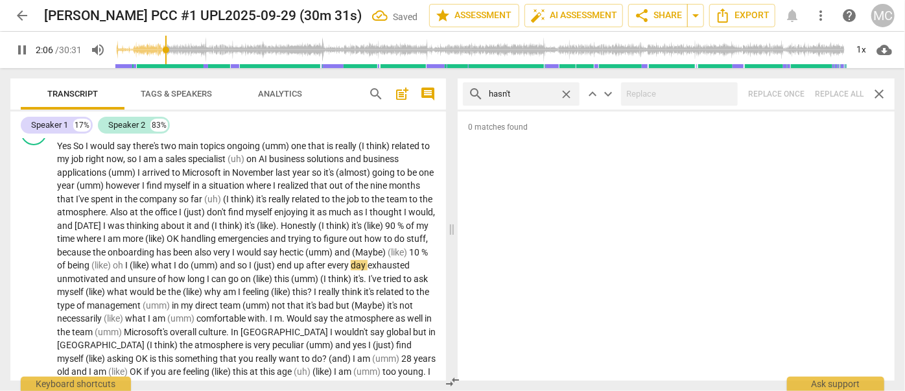
drag, startPoint x: 566, startPoint y: 94, endPoint x: 550, endPoint y: 93, distance: 16.9
click at [566, 93] on span "close" at bounding box center [566, 95] width 14 height 14
click at [550, 93] on input "text" at bounding box center [532, 94] width 86 height 21
click at [839, 86] on div "search hadn't close keyboard_arrow_up keyboard_arrow_down Replace once Replace …" at bounding box center [676, 93] width 437 height 31
click at [570, 95] on span "close" at bounding box center [566, 95] width 14 height 14
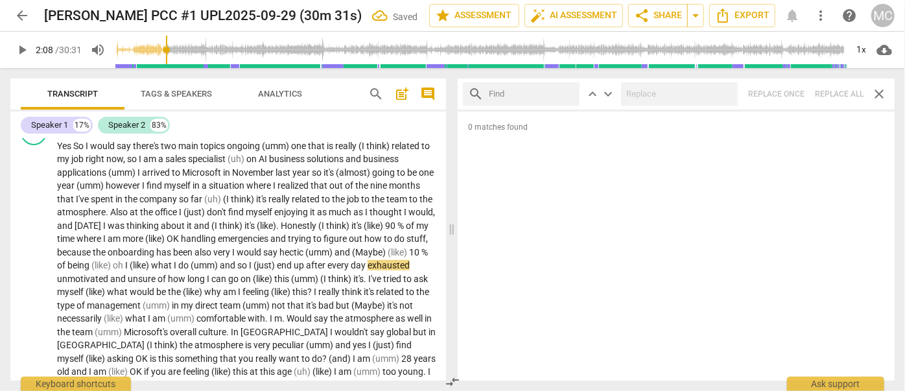
click at [529, 93] on input "text" at bounding box center [532, 94] width 86 height 21
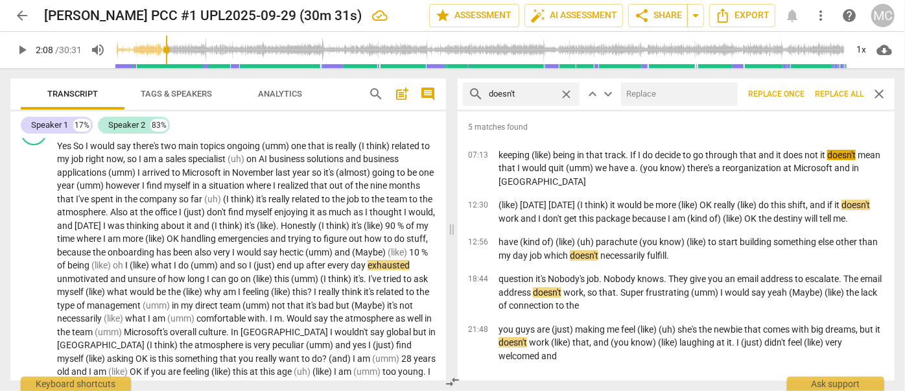
click at [661, 93] on input "text" at bounding box center [676, 94] width 111 height 21
click at [842, 94] on span "Replace all" at bounding box center [839, 94] width 49 height 11
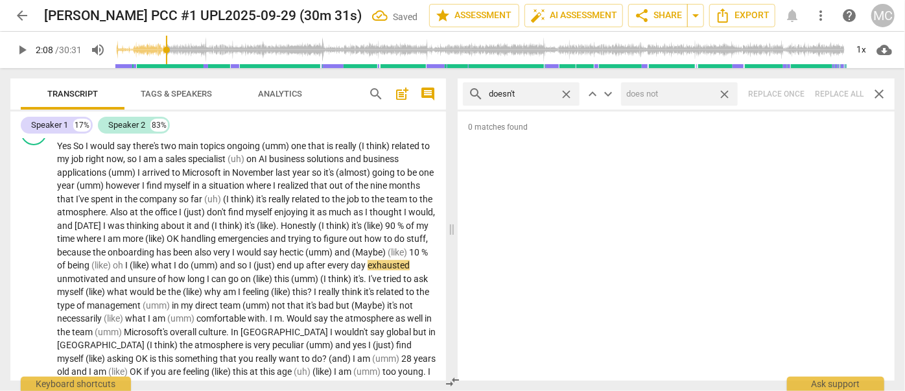
click at [729, 95] on span "close" at bounding box center [725, 95] width 14 height 14
click at [566, 89] on span "close" at bounding box center [566, 95] width 14 height 14
click at [532, 96] on input "text" at bounding box center [532, 94] width 86 height 21
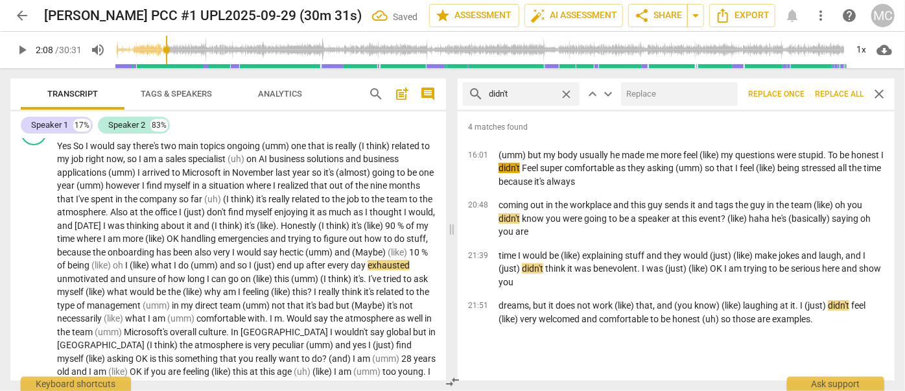
click at [685, 96] on input "text" at bounding box center [676, 94] width 111 height 21
click at [846, 94] on span "Replace all" at bounding box center [839, 94] width 49 height 11
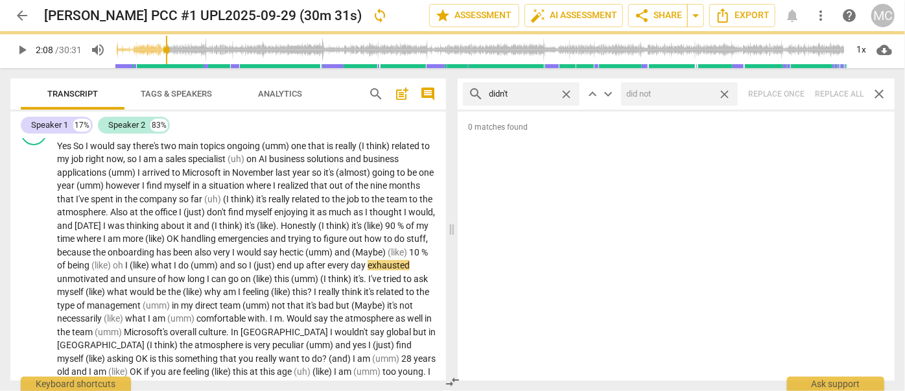
click at [723, 94] on span "close" at bounding box center [725, 95] width 14 height 14
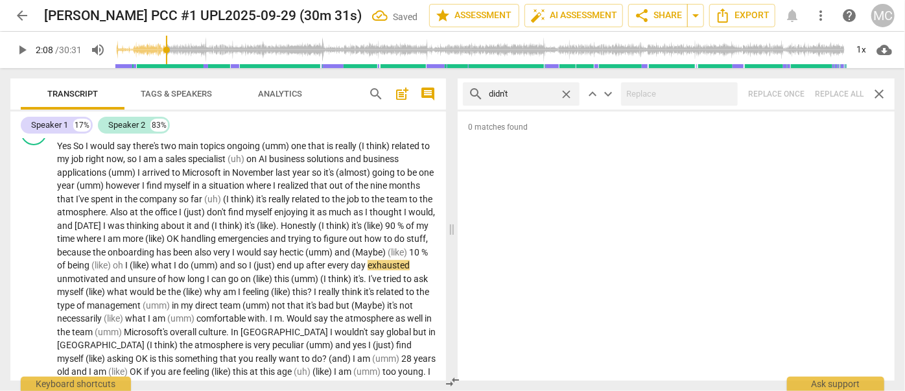
click at [567, 90] on span "close" at bounding box center [566, 95] width 14 height 14
click at [550, 93] on input "text" at bounding box center [532, 94] width 86 height 21
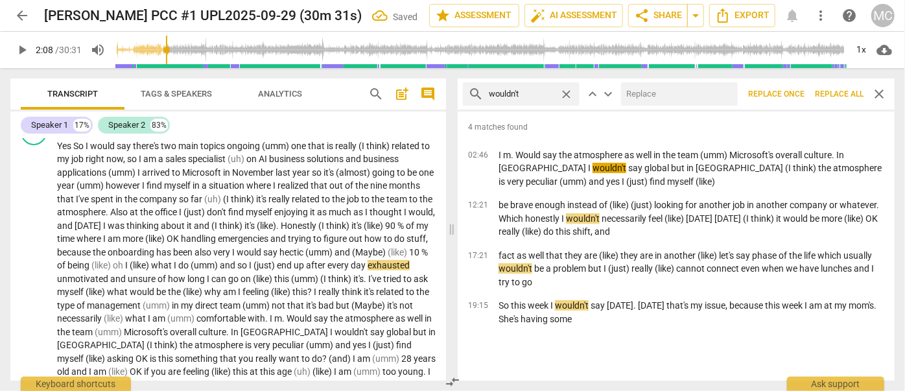
click at [664, 90] on input "text" at bounding box center [676, 94] width 111 height 21
click at [862, 100] on button "Replace all" at bounding box center [839, 93] width 59 height 23
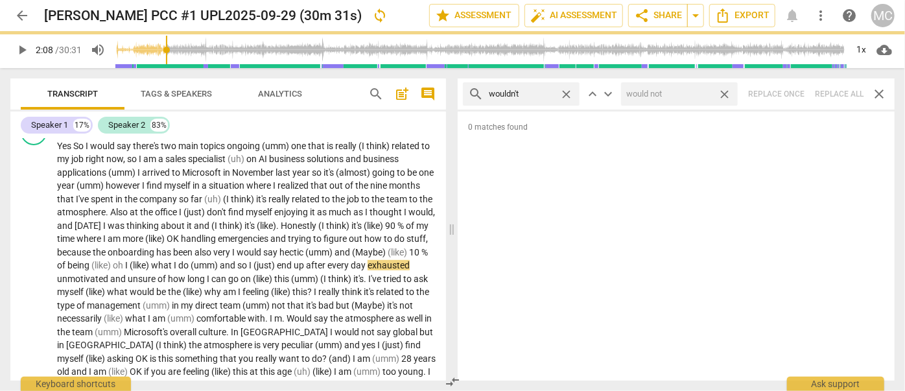
click at [728, 95] on span "close" at bounding box center [725, 95] width 14 height 14
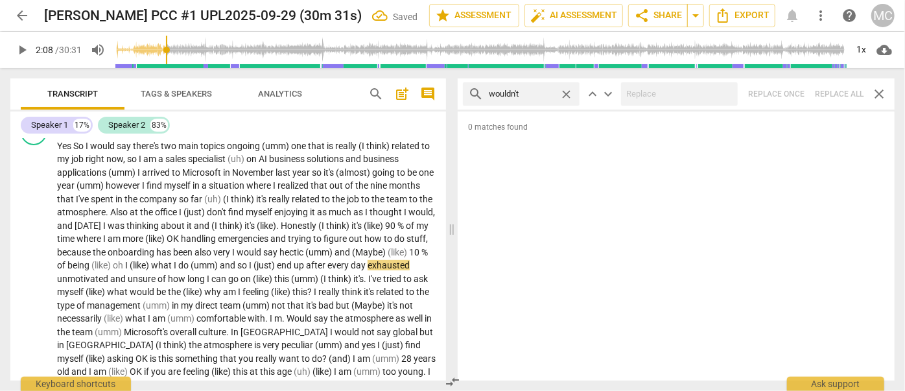
click at [569, 93] on span "close" at bounding box center [566, 95] width 14 height 14
click at [560, 92] on input "text" at bounding box center [532, 94] width 86 height 21
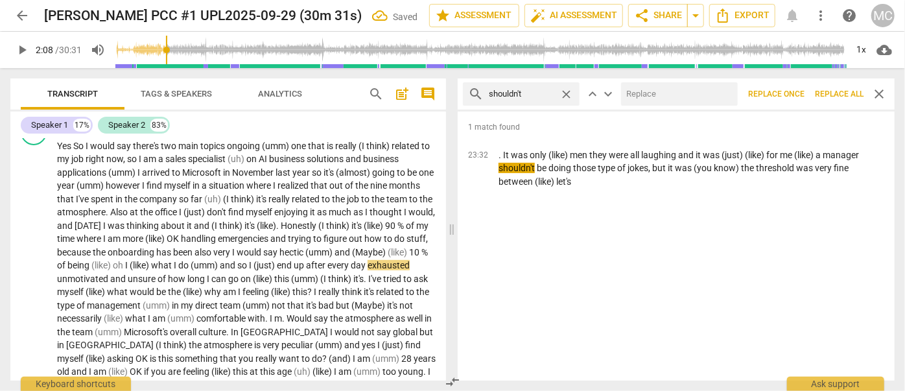
click at [658, 96] on input "text" at bounding box center [676, 94] width 111 height 21
click at [833, 95] on span "Replace all" at bounding box center [839, 94] width 49 height 11
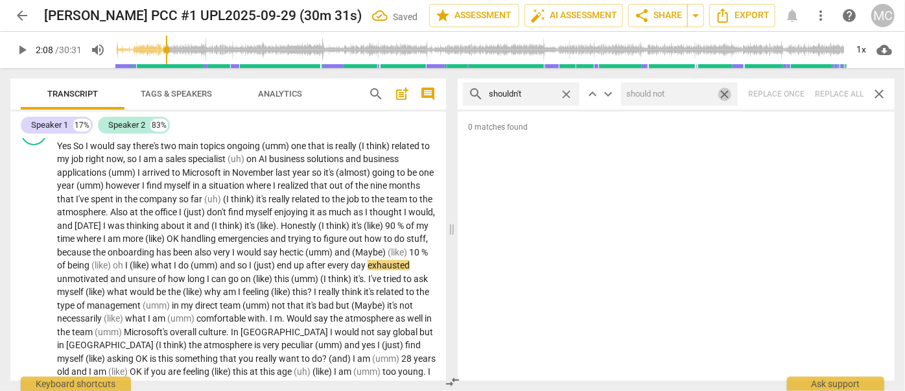
click at [725, 95] on span "close" at bounding box center [725, 95] width 14 height 14
click at [568, 93] on span "close" at bounding box center [566, 95] width 14 height 14
click at [530, 91] on input "text" at bounding box center [532, 94] width 86 height 21
click at [835, 92] on div "search couldn't close keyboard_arrow_up keyboard_arrow_down Replace once Replac…" at bounding box center [676, 93] width 437 height 31
click at [570, 96] on span "close" at bounding box center [566, 95] width 14 height 14
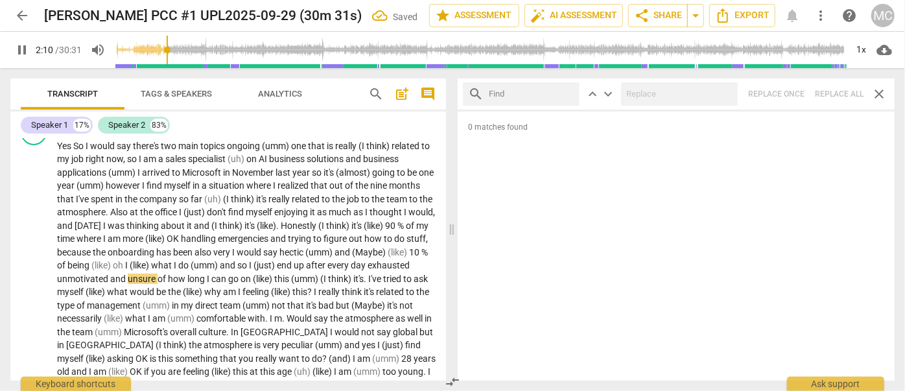
drag, startPoint x: 544, startPoint y: 95, endPoint x: 532, endPoint y: 95, distance: 11.7
click at [544, 95] on input "text" at bounding box center [532, 94] width 86 height 21
click at [850, 99] on div "search won't close keyboard_arrow_up keyboard_arrow_down Replace once Replace a…" at bounding box center [676, 93] width 437 height 31
click at [572, 91] on span "close" at bounding box center [566, 95] width 14 height 14
click at [527, 101] on input "text" at bounding box center [532, 94] width 86 height 21
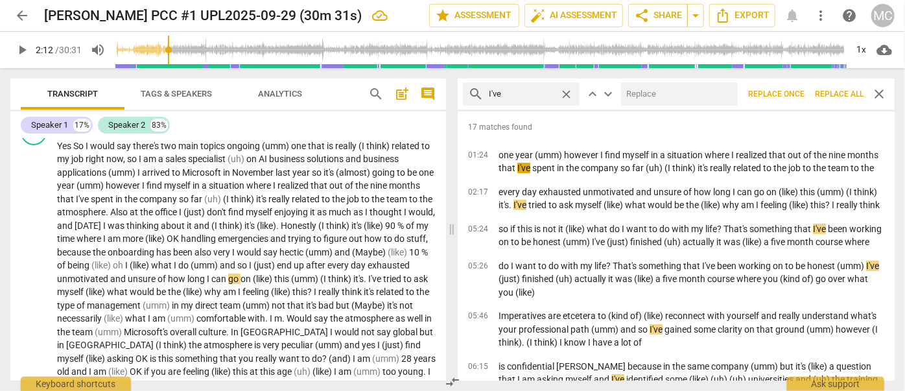
click at [642, 100] on input "text" at bounding box center [676, 94] width 111 height 21
click at [824, 90] on span "Replace all" at bounding box center [839, 94] width 49 height 11
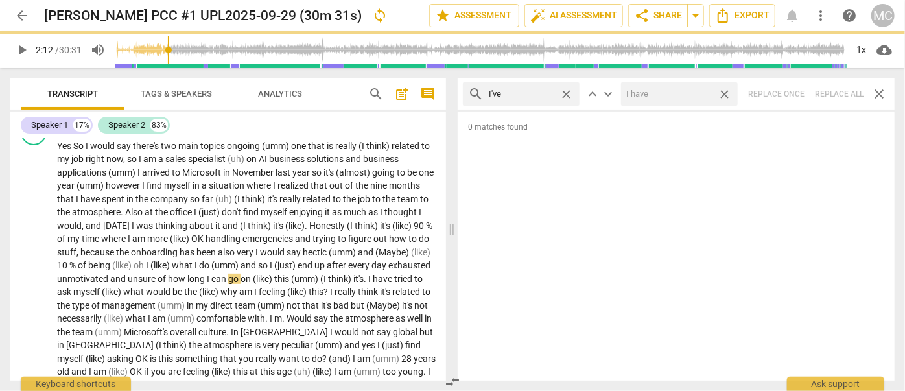
click at [727, 95] on span "close" at bounding box center [725, 95] width 14 height 14
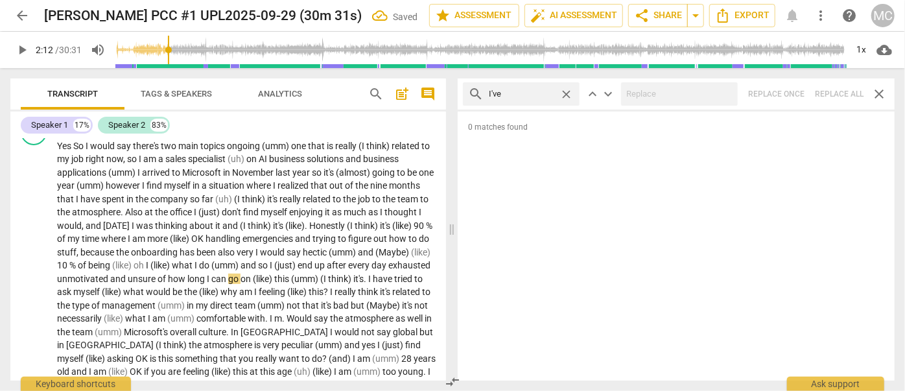
click at [566, 93] on span "close" at bounding box center [566, 95] width 14 height 14
click at [519, 94] on input "text" at bounding box center [532, 94] width 86 height 21
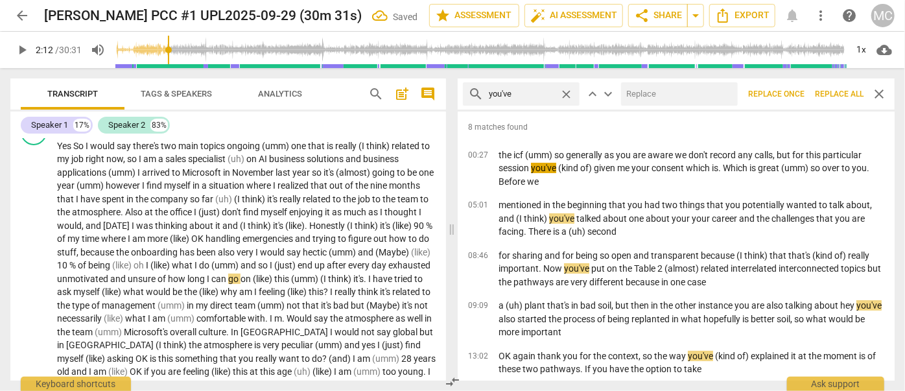
click at [659, 93] on input "text" at bounding box center [676, 94] width 111 height 21
click at [837, 98] on span "Replace all" at bounding box center [839, 94] width 49 height 11
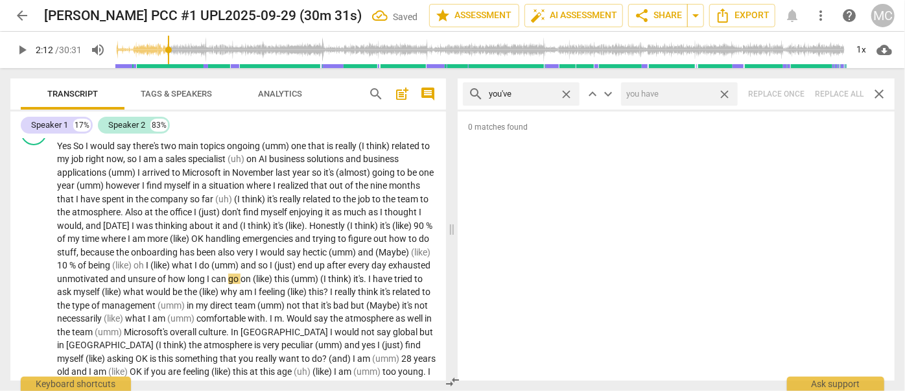
drag, startPoint x: 724, startPoint y: 93, endPoint x: 576, endPoint y: 89, distance: 148.5
click at [724, 93] on span "close" at bounding box center [725, 95] width 14 height 14
drag, startPoint x: 568, startPoint y: 93, endPoint x: 553, endPoint y: 94, distance: 14.9
click at [568, 93] on span "close" at bounding box center [566, 95] width 14 height 14
click at [533, 97] on input "text" at bounding box center [532, 94] width 86 height 21
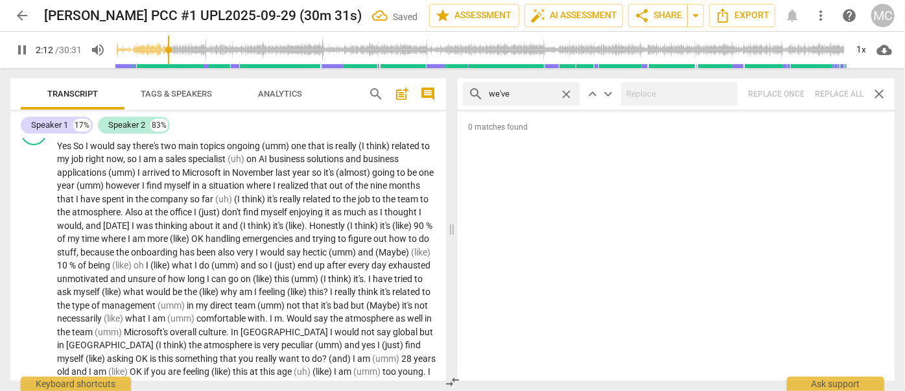
click at [839, 85] on div "search we've close keyboard_arrow_up keyboard_arrow_down Replace once Replace a…" at bounding box center [676, 93] width 437 height 31
click at [568, 93] on span "close" at bounding box center [566, 95] width 14 height 14
click at [553, 95] on input "text" at bounding box center [532, 94] width 86 height 21
drag, startPoint x: 843, startPoint y: 91, endPoint x: 823, endPoint y: 88, distance: 21.0
click at [843, 91] on div "search they've close keyboard_arrow_up keyboard_arrow_down Replace once Replace…" at bounding box center [676, 93] width 437 height 31
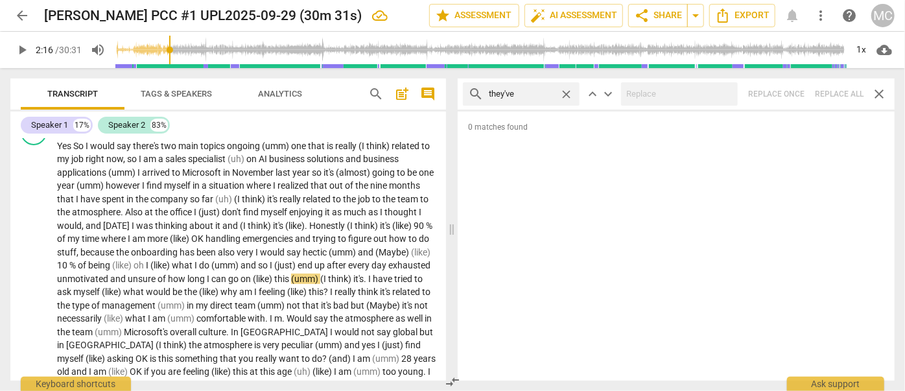
click at [566, 94] on span "close" at bounding box center [566, 95] width 14 height 14
click at [561, 95] on input "text" at bounding box center [532, 94] width 86 height 21
click at [830, 93] on div "search have got close keyboard_arrow_up keyboard_arrow_down Replace once Replac…" at bounding box center [676, 93] width 437 height 31
click at [568, 93] on span "close" at bounding box center [566, 95] width 14 height 14
click at [536, 96] on input "text" at bounding box center [532, 94] width 86 height 21
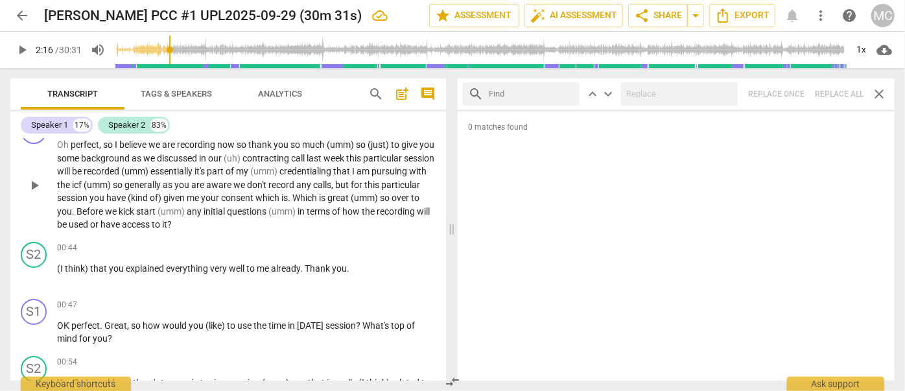
scroll to position [0, 0]
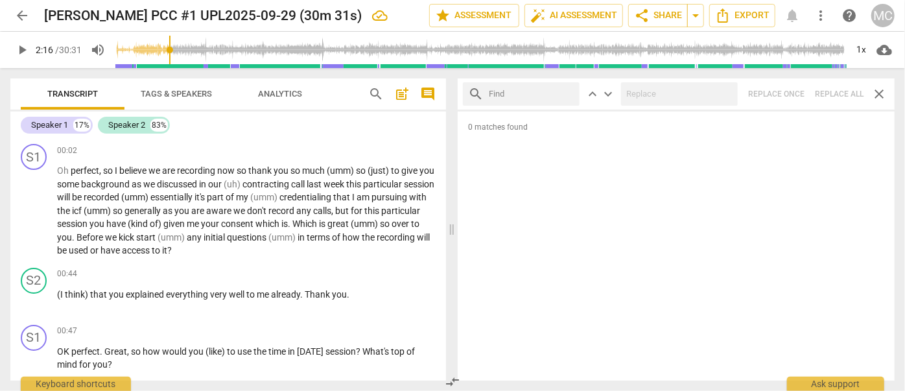
click at [181, 94] on span "Tags & Speakers" at bounding box center [176, 94] width 71 height 10
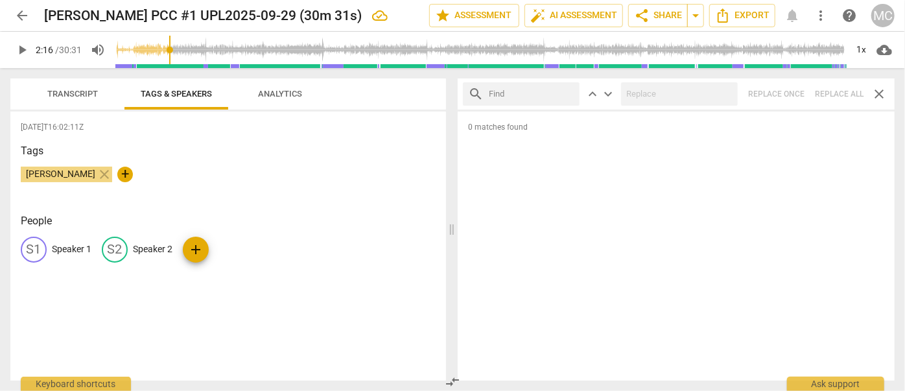
click at [78, 244] on p "Speaker 1" at bounding box center [72, 249] width 40 height 14
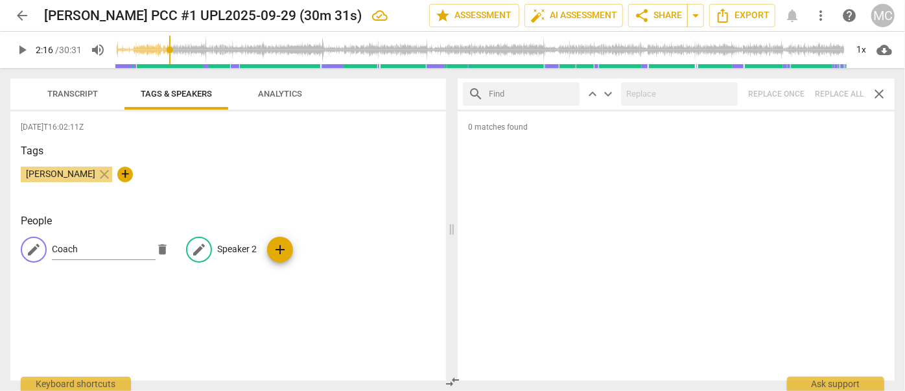
click at [229, 246] on p "Speaker 2" at bounding box center [237, 249] width 40 height 14
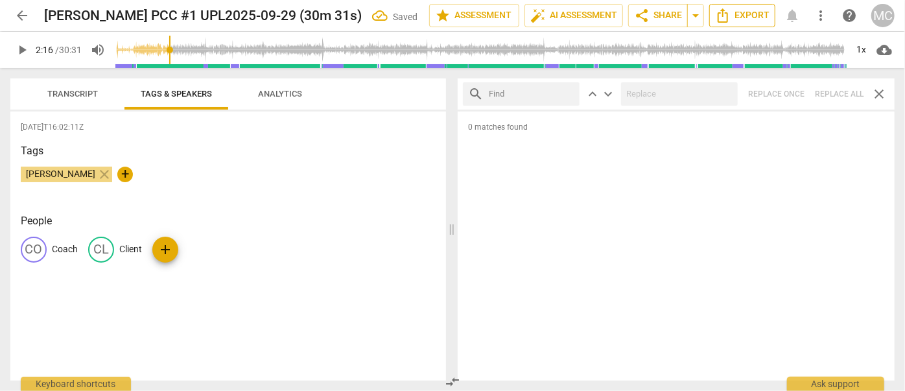
click at [750, 17] on span "Export" at bounding box center [742, 16] width 54 height 16
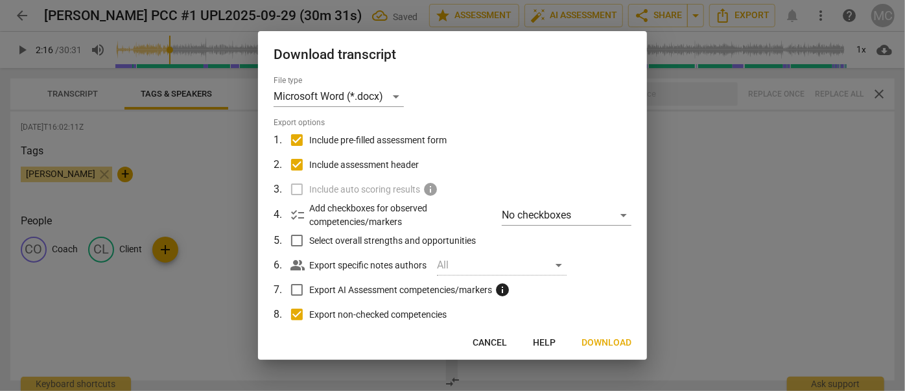
click at [604, 340] on span "Download" at bounding box center [606, 342] width 50 height 13
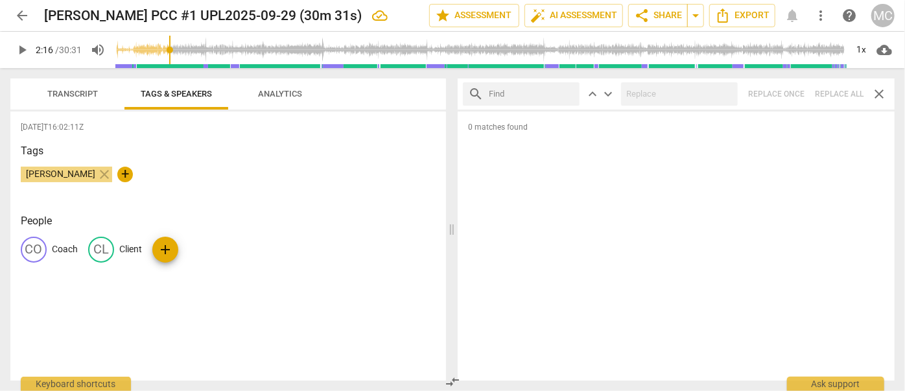
click at [89, 96] on span "Transcript" at bounding box center [72, 94] width 51 height 10
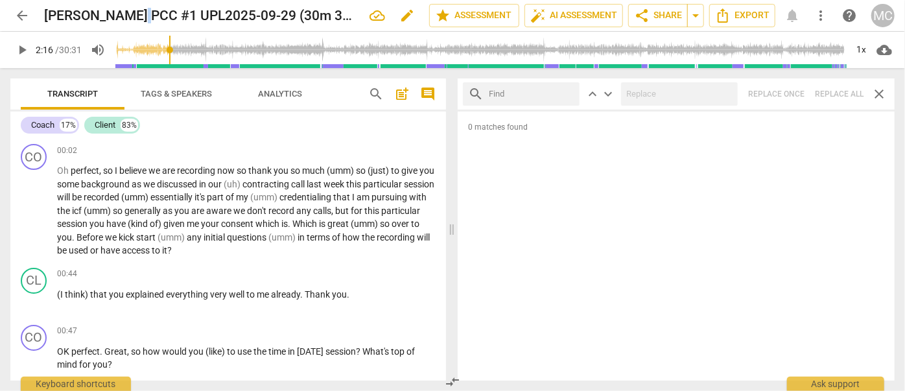
click at [137, 15] on h2 "[PERSON_NAME] PCC #1 UPL2025-09-29 (30m 31s)" at bounding box center [201, 16] width 315 height 16
click at [138, 13] on h2 "[PERSON_NAME] PCC #1 UPL2025-09-29 (30m 31s)" at bounding box center [201, 16] width 315 height 16
drag, startPoint x: 136, startPoint y: 10, endPoint x: 47, endPoint y: 19, distance: 89.9
click at [47, 19] on h2 "[PERSON_NAME] PCC #1 UPL2025-09-29 (30m 31s)" at bounding box center [201, 16] width 315 height 16
copy h2 "[PERSON_NAME]"
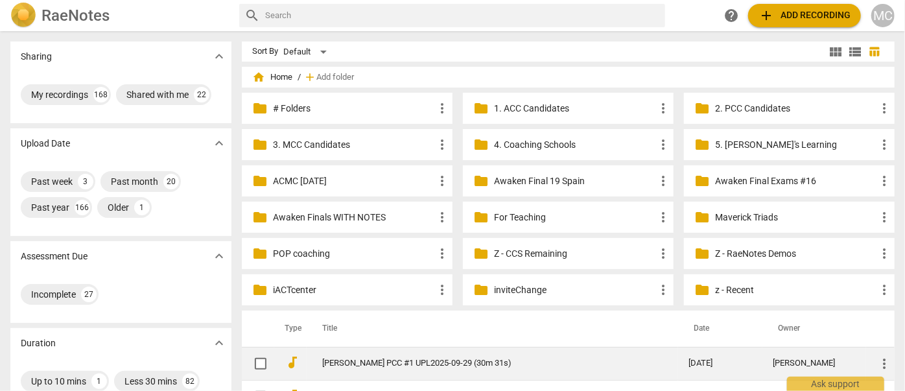
click at [364, 358] on link "[PERSON_NAME] PCC #1 UPL2025-09-29 (30m 31s)" at bounding box center [482, 363] width 320 height 10
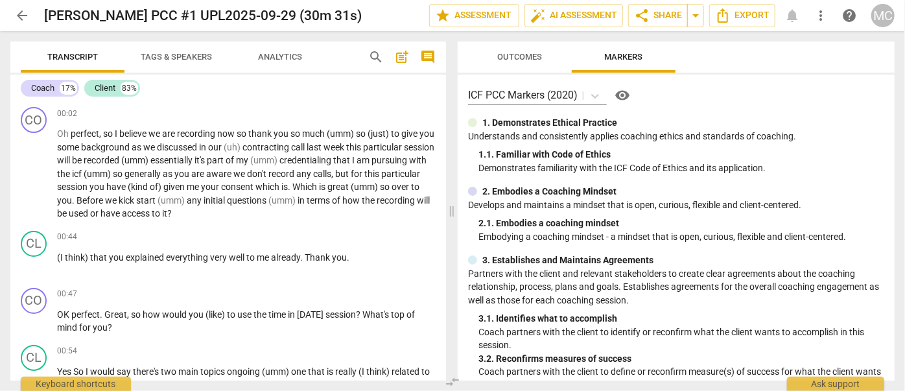
click at [276, 56] on div "arrow_back Mehryar Hamid PCC #1 UPL2025-09-29 (30m 31s) edit star Assessment au…" at bounding box center [452, 195] width 905 height 391
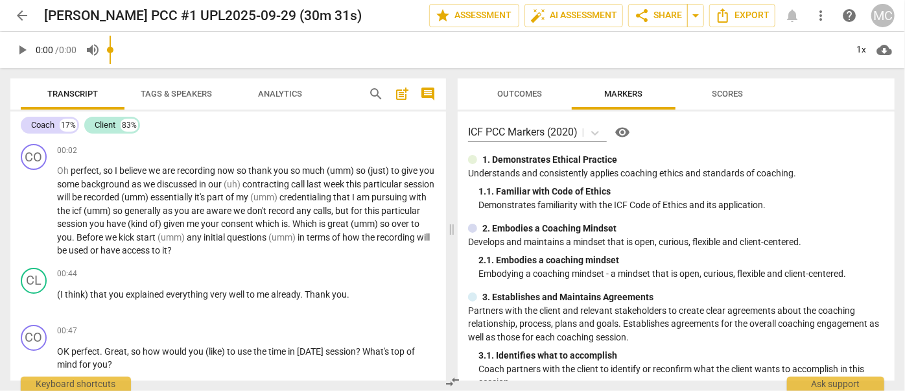
click at [292, 106] on button "Analytics" at bounding box center [280, 93] width 104 height 31
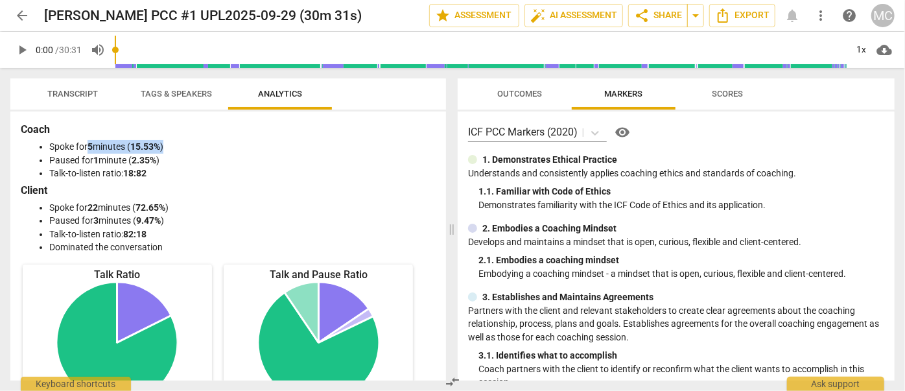
drag, startPoint x: 89, startPoint y: 146, endPoint x: 185, endPoint y: 145, distance: 96.6
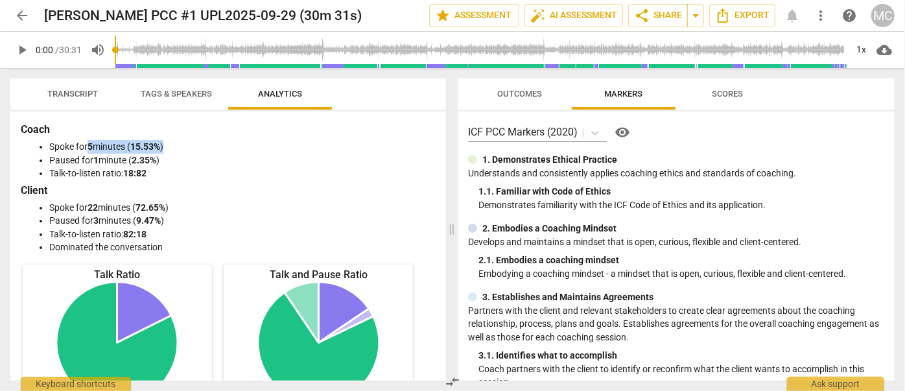
click at [185, 145] on li "Spoke for 5 minutes ( 15.53% )" at bounding box center [241, 147] width 384 height 14
copy li "5 minutes ( 15.53% )"
drag, startPoint x: 96, startPoint y: 158, endPoint x: 202, endPoint y: 159, distance: 106.3
click at [202, 159] on li "Paused for 1 minute ( 2.35% )" at bounding box center [241, 161] width 384 height 14
copy li "1 minute ( 2.35% )"
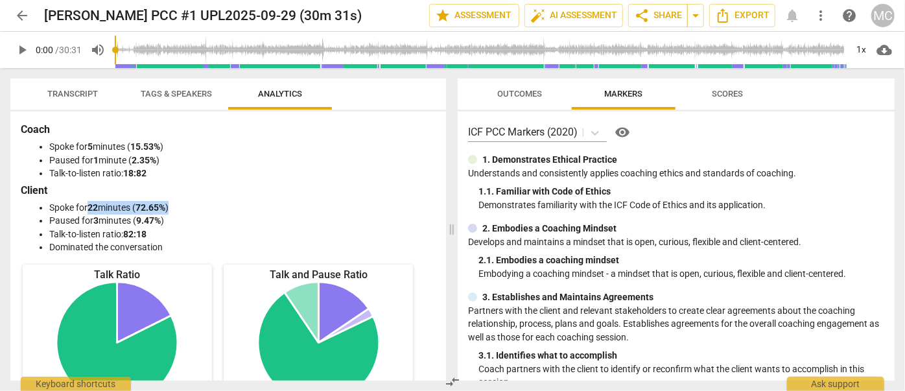
drag, startPoint x: 91, startPoint y: 205, endPoint x: 190, endPoint y: 205, distance: 98.5
click at [190, 205] on li "Spoke for 22 minutes ( 72.65% )" at bounding box center [241, 208] width 384 height 14
copy li "22 minutes ( 72.65% )"
drag, startPoint x: 95, startPoint y: 219, endPoint x: 218, endPoint y: 215, distance: 123.2
click at [217, 215] on li "Paused for 3 minutes ( 9.47% )" at bounding box center [241, 221] width 384 height 14
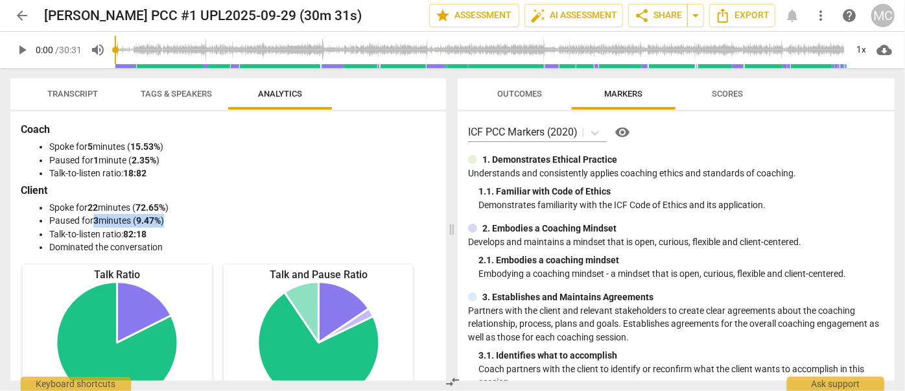
copy li "3 minutes ( 9.47% )"
click at [97, 102] on span "Transcript" at bounding box center [73, 95] width 82 height 18
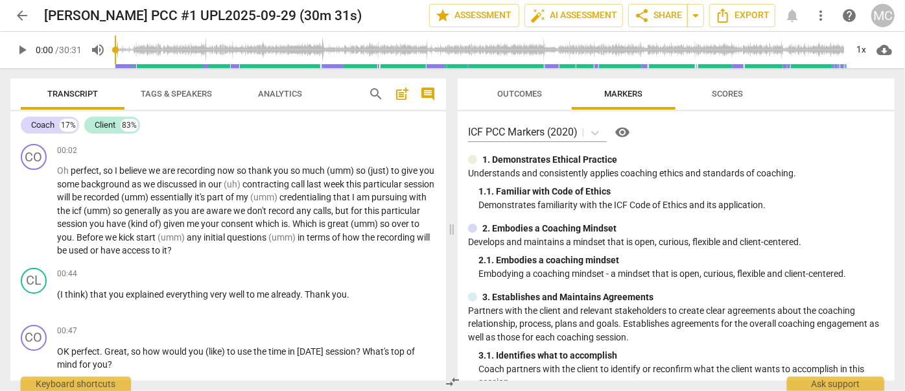
click at [16, 15] on span "arrow_back" at bounding box center [22, 16] width 16 height 16
